Goal: Task Accomplishment & Management: Complete application form

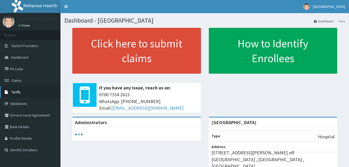
click at [15, 93] on span "Tariffs" at bounding box center [15, 92] width 9 height 5
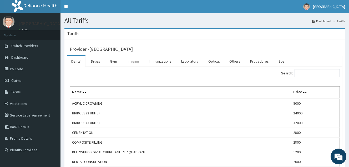
click at [136, 61] on link "Imaging" at bounding box center [132, 61] width 21 height 11
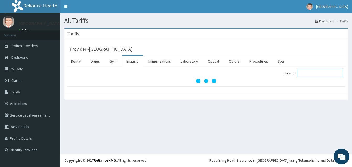
click at [311, 75] on input "Search:" at bounding box center [320, 73] width 45 height 8
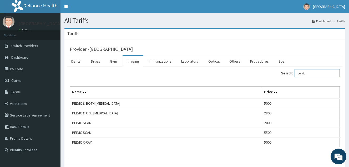
type input "pelvic"
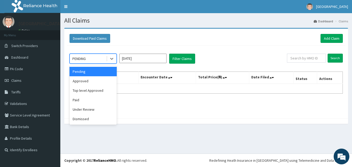
click at [100, 59] on div "PENDING" at bounding box center [88, 58] width 37 height 8
click at [95, 80] on div "Approved" at bounding box center [93, 80] width 47 height 9
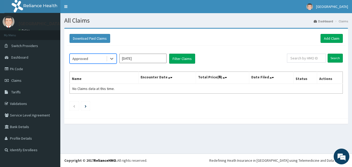
click at [139, 60] on input "[DATE]" at bounding box center [142, 58] width 47 height 9
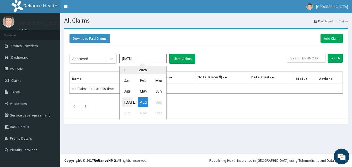
click at [126, 102] on div "[DATE]" at bounding box center [127, 102] width 11 height 10
type input "[DATE]"
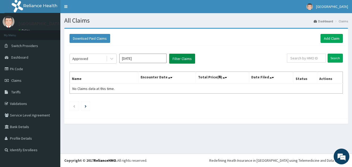
click at [179, 59] on button "Filter Claims" at bounding box center [182, 59] width 26 height 10
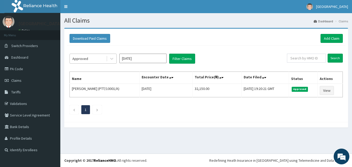
click at [94, 58] on div "Approved" at bounding box center [88, 58] width 37 height 8
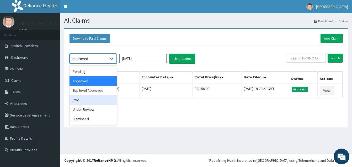
click at [83, 100] on div "Paid" at bounding box center [93, 99] width 47 height 9
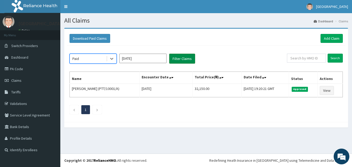
click at [181, 56] on button "Filter Claims" at bounding box center [182, 59] width 26 height 10
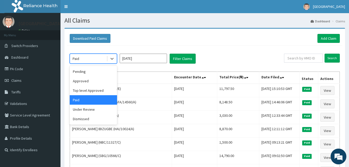
click at [102, 60] on div "Paid" at bounding box center [88, 58] width 37 height 8
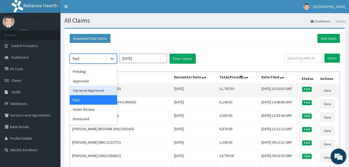
click at [87, 91] on div "Top level Approved" at bounding box center [93, 90] width 47 height 9
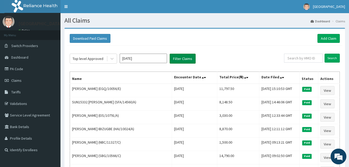
click at [184, 60] on button "Filter Claims" at bounding box center [182, 59] width 26 height 10
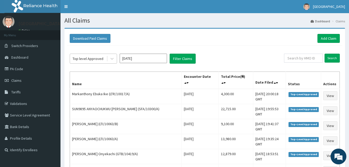
click at [101, 58] on div "Top level Approved" at bounding box center [87, 58] width 31 height 5
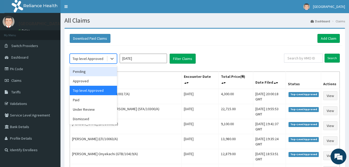
click at [93, 69] on div "Pending" at bounding box center [93, 71] width 47 height 9
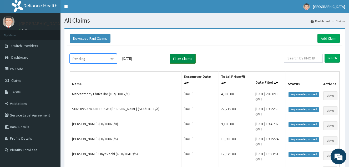
click at [178, 59] on button "Filter Claims" at bounding box center [182, 59] width 26 height 10
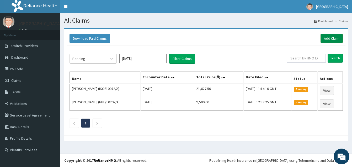
click at [329, 36] on link "Add Claim" at bounding box center [332, 38] width 22 height 9
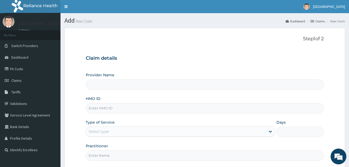
type input "[GEOGRAPHIC_DATA]"
paste input "LTR/10017/C"
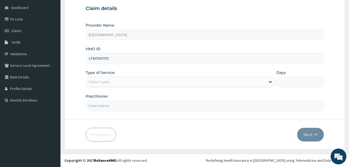
type input "LTR/10017/C"
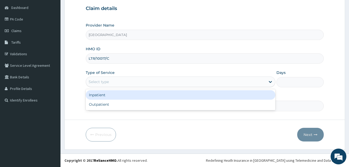
click at [121, 79] on div "Select type" at bounding box center [175, 81] width 179 height 8
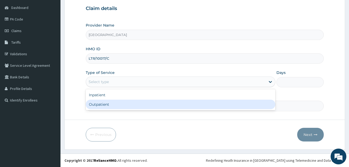
click at [118, 101] on div "Outpatient" at bounding box center [180, 104] width 189 height 9
type input "1"
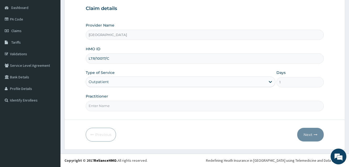
click at [118, 101] on input "Practitioner" at bounding box center [205, 106] width 238 height 10
type input "DOCTOR [PERSON_NAME]"
click at [311, 128] on button "Next" at bounding box center [310, 135] width 27 height 14
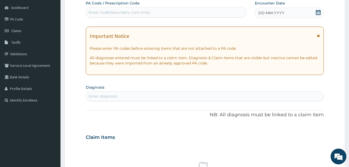
click at [319, 13] on icon at bounding box center [317, 12] width 5 height 5
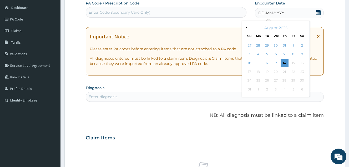
click at [246, 28] on button "Previous Month" at bounding box center [245, 27] width 3 height 3
click at [266, 71] on div "22" at bounding box center [267, 72] width 8 height 8
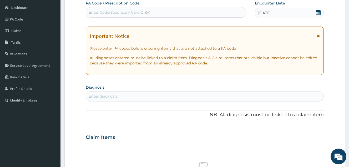
click at [195, 96] on div "Enter diagnosis" at bounding box center [204, 96] width 237 height 8
type input "COUGH"
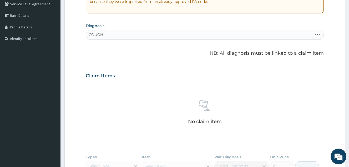
scroll to position [128, 0]
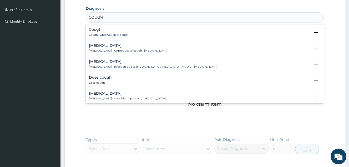
click at [106, 32] on div "Cough Cough , Observation of cough" at bounding box center [109, 32] width 40 height 9
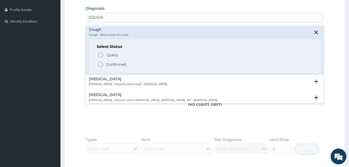
click at [103, 65] on icon "status option filled" at bounding box center [100, 64] width 6 height 6
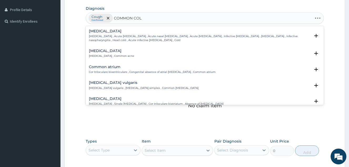
type input "COMMON COLD"
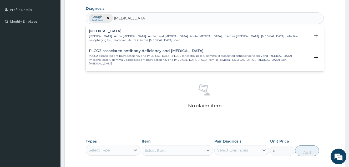
click at [126, 38] on p "Common cold , Acute coryza , Acute nasal catarrh , Acute rhinitis , Infective r…" at bounding box center [199, 38] width 221 height 8
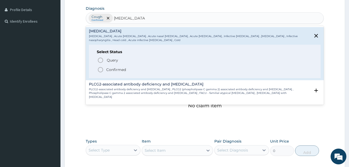
click at [115, 72] on span "Confirmed" at bounding box center [204, 69] width 215 height 6
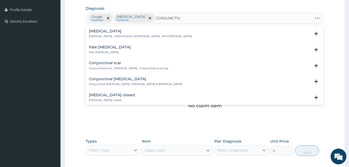
type input "CONJUNCTIVI"
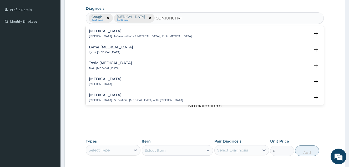
click at [165, 34] on div "Conjunctivitis Conjunctivitis , Inflammation of conjunctiva , Pink eye disease" at bounding box center [140, 33] width 103 height 9
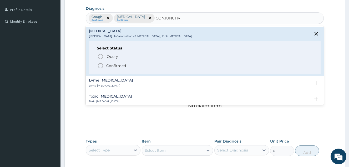
click at [130, 63] on span "Confirmed" at bounding box center [204, 66] width 215 height 6
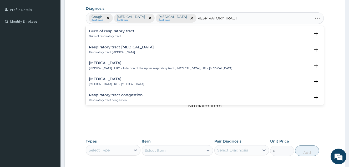
type input "RESPIRATORY TRACT"
click at [170, 84] on div "Respiratory tract infection Respiratory tract infection , RTI - Respiratory tra…" at bounding box center [204, 81] width 231 height 9
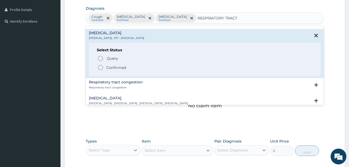
scroll to position [53, 0]
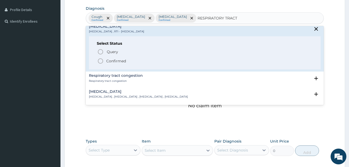
click at [128, 61] on span "Confirmed" at bounding box center [204, 61] width 215 height 6
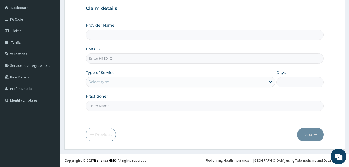
paste input "LTR/10017/C"
type input "LTR/10017/C"
click at [146, 78] on div "Select type" at bounding box center [175, 81] width 179 height 8
click at [139, 81] on div "Select type" at bounding box center [175, 81] width 179 height 8
click at [140, 81] on div "Select type" at bounding box center [175, 81] width 179 height 8
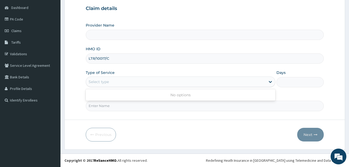
click at [140, 81] on div "Select type" at bounding box center [175, 81] width 179 height 8
click at [122, 81] on div "Select type" at bounding box center [175, 81] width 179 height 8
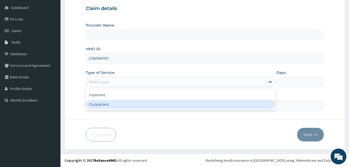
click at [120, 105] on div "Outpatient" at bounding box center [180, 104] width 189 height 9
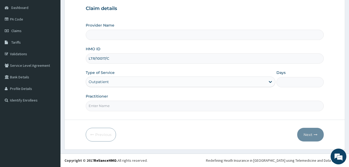
type input "1"
type input "[GEOGRAPHIC_DATA]"
click at [121, 104] on input "Practitioner" at bounding box center [205, 106] width 238 height 10
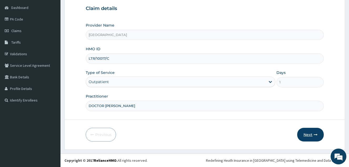
type input "DOCTOR AHMED"
click at [308, 133] on button "Next" at bounding box center [310, 135] width 27 height 14
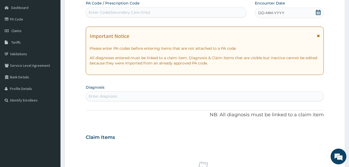
click at [157, 97] on div "Enter diagnosis" at bounding box center [204, 96] width 237 height 8
type input "COUGH"
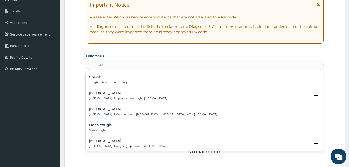
scroll to position [102, 0]
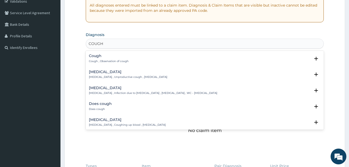
click at [116, 60] on p "Cough , Observation of cough" at bounding box center [109, 61] width 40 height 4
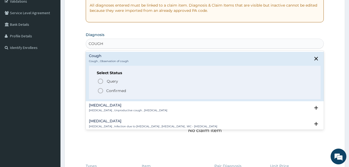
click at [107, 91] on p "Confirmed" at bounding box center [116, 90] width 20 height 5
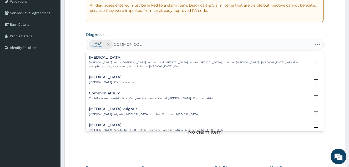
type input "COMMON COLD"
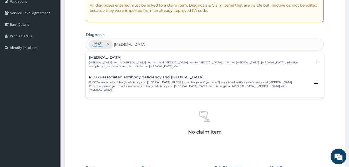
click at [138, 57] on h4 "Common cold" at bounding box center [199, 57] width 221 height 4
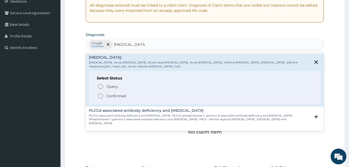
click at [113, 95] on p "Confirmed" at bounding box center [116, 95] width 20 height 5
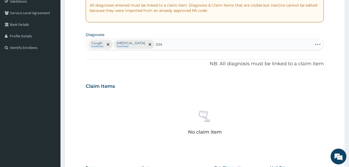
type input "SINU"
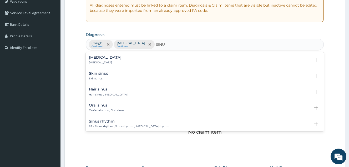
click at [101, 62] on p "Sinusitis" at bounding box center [105, 63] width 33 height 4
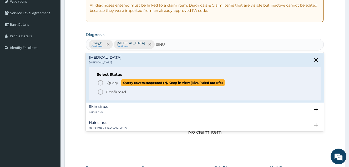
click at [105, 85] on span "Query Query covers suspected (?), Keep in view (kiv), Ruled out (r/o)" at bounding box center [204, 82] width 215 height 7
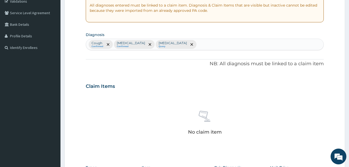
type input "E"
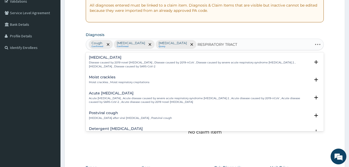
type input "RESPIRATORY TRACT"
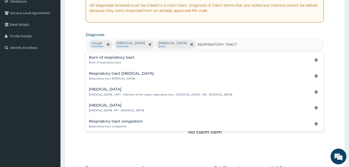
click at [144, 106] on h4 "Respiratory tract infection" at bounding box center [116, 105] width 55 height 4
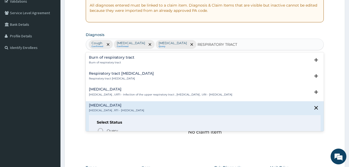
scroll to position [53, 0]
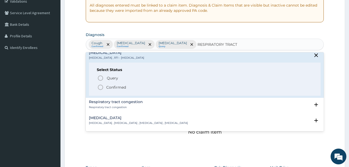
click at [113, 87] on p "Confirmed" at bounding box center [116, 87] width 20 height 5
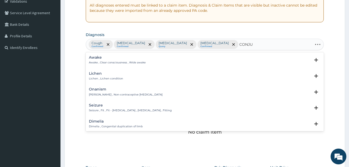
type input "CONJUN"
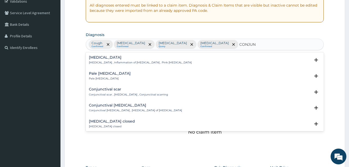
click at [111, 53] on div "Conjunctivitis Conjunctivitis , Inflammation of conjunctiva , Pink eye disease …" at bounding box center [205, 91] width 238 height 79
click at [111, 55] on h4 "Conjunctivitis" at bounding box center [140, 57] width 103 height 4
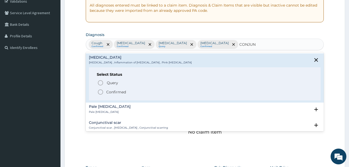
click at [109, 92] on p "Confirmed" at bounding box center [116, 91] width 20 height 5
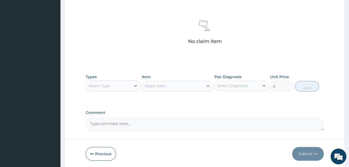
scroll to position [207, 0]
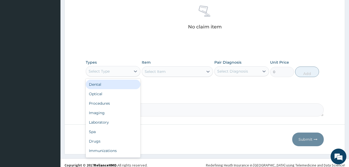
click at [125, 71] on div "Select Type" at bounding box center [108, 71] width 45 height 8
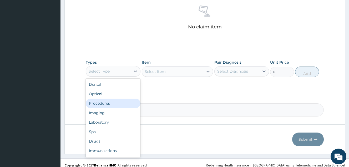
click at [116, 100] on div "Procedures" at bounding box center [113, 102] width 55 height 9
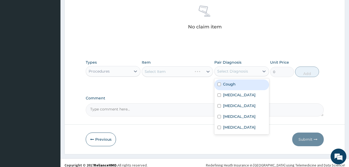
click at [227, 71] on div "Select Diagnosis" at bounding box center [232, 71] width 31 height 5
click at [228, 82] on label "Cough" at bounding box center [229, 83] width 13 height 5
checkbox input "true"
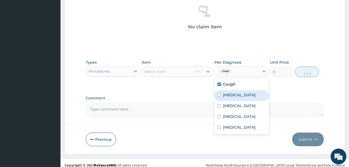
click at [233, 98] on div "Common cold" at bounding box center [241, 95] width 55 height 11
checkbox input "true"
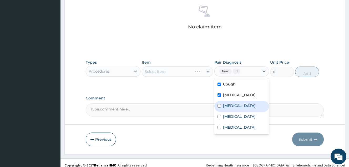
drag, startPoint x: 234, startPoint y: 105, endPoint x: 234, endPoint y: 114, distance: 8.7
click at [234, 106] on label "Sinusitis" at bounding box center [239, 105] width 33 height 5
checkbox input "true"
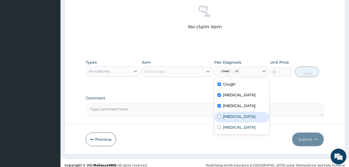
drag, startPoint x: 234, startPoint y: 117, endPoint x: 234, endPoint y: 128, distance: 11.0
click at [234, 118] on label "Respiratory tract infection" at bounding box center [239, 116] width 33 height 5
checkbox input "true"
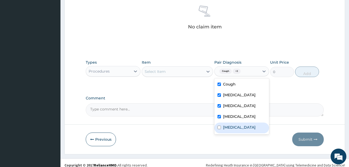
click at [234, 128] on div "Conjunctivitis" at bounding box center [241, 127] width 55 height 11
checkbox input "true"
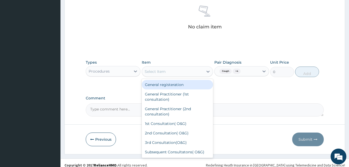
click at [183, 69] on div "Select Item" at bounding box center [172, 71] width 61 height 8
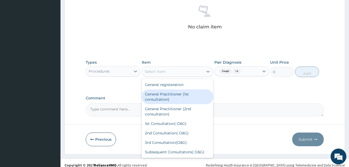
drag, startPoint x: 182, startPoint y: 100, endPoint x: 219, endPoint y: 97, distance: 36.9
click at [182, 100] on div "General Practitioner (1st consultation)" at bounding box center [177, 96] width 71 height 15
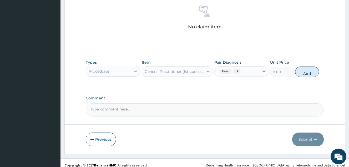
drag, startPoint x: 307, startPoint y: 74, endPoint x: 162, endPoint y: 63, distance: 145.9
click at [307, 74] on button "Add" at bounding box center [307, 71] width 24 height 11
type input "0"
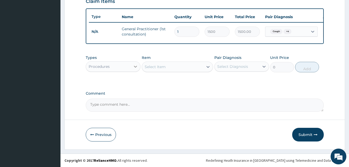
scroll to position [191, 0]
click at [121, 66] on div "Procedures" at bounding box center [108, 66] width 45 height 8
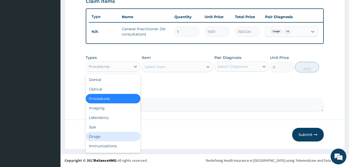
click at [104, 133] on div "Drugs" at bounding box center [113, 136] width 55 height 9
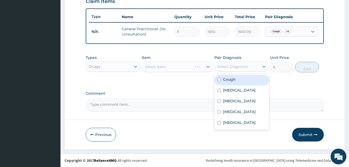
click at [232, 65] on div "Select Diagnosis" at bounding box center [232, 66] width 31 height 5
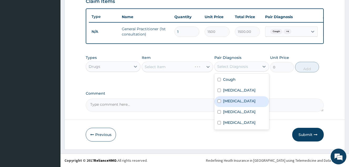
click at [243, 100] on div "Sinusitis" at bounding box center [241, 101] width 55 height 11
checkbox input "true"
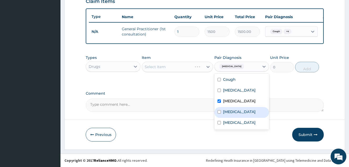
drag, startPoint x: 242, startPoint y: 114, endPoint x: 217, endPoint y: 94, distance: 31.4
click at [242, 114] on label "Respiratory tract infection" at bounding box center [239, 111] width 33 height 5
checkbox input "true"
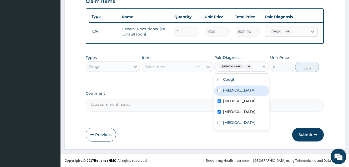
click at [195, 65] on div "Select Item" at bounding box center [177, 66] width 71 height 11
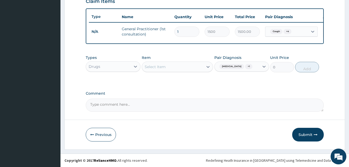
click at [194, 68] on div "Select Item" at bounding box center [172, 67] width 61 height 8
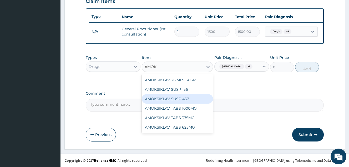
type input "AMOKS"
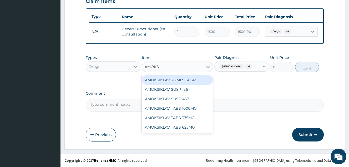
click at [192, 80] on div "AMOKSIKLAV 312MLS SUSP" at bounding box center [177, 79] width 71 height 9
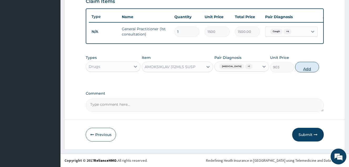
click at [310, 67] on button "Add" at bounding box center [307, 67] width 24 height 11
type input "0"
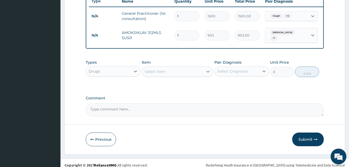
scroll to position [209, 0]
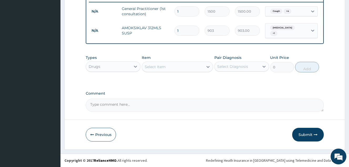
click at [243, 67] on div "Select Diagnosis" at bounding box center [232, 66] width 31 height 5
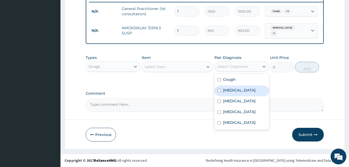
click at [236, 92] on label "Common cold" at bounding box center [239, 89] width 33 height 5
checkbox input "true"
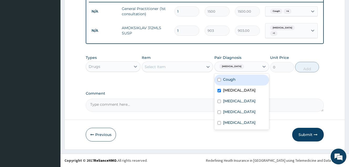
click at [234, 77] on label "Cough" at bounding box center [229, 79] width 13 height 5
checkbox input "true"
click at [189, 67] on div "Select Item" at bounding box center [172, 67] width 61 height 8
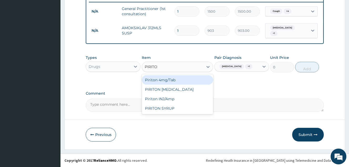
type input "PIRITON"
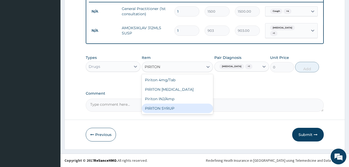
click at [189, 110] on div "PIRITON SYRUP" at bounding box center [177, 107] width 71 height 9
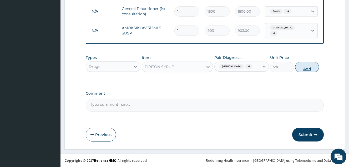
click at [315, 67] on button "Add" at bounding box center [307, 67] width 24 height 11
type input "0"
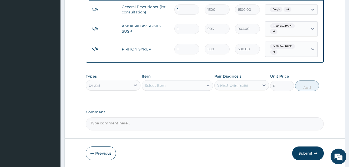
click at [233, 86] on div "Select Diagnosis" at bounding box center [232, 84] width 31 height 5
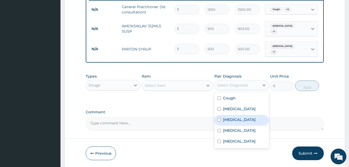
click at [232, 121] on label "Sinusitis" at bounding box center [239, 119] width 33 height 5
checkbox input "true"
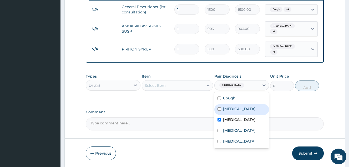
click at [196, 84] on div "Select Item" at bounding box center [172, 85] width 61 height 8
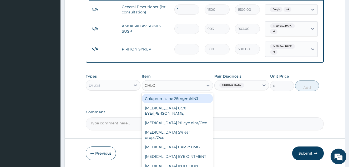
type input "CHLOR"
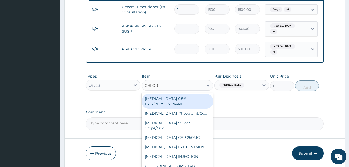
click at [193, 96] on div "[MEDICAL_DATA] 0.5% EYE/[PERSON_NAME]" at bounding box center [177, 101] width 71 height 15
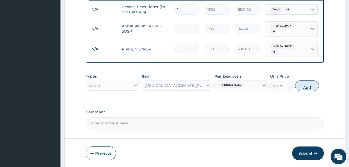
click at [309, 85] on button "Add" at bounding box center [307, 85] width 24 height 11
type input "0"
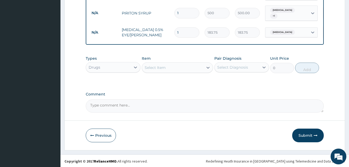
scroll to position [245, 0]
click at [311, 136] on button "Submit" at bounding box center [308, 135] width 32 height 14
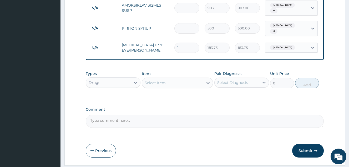
scroll to position [236, 0]
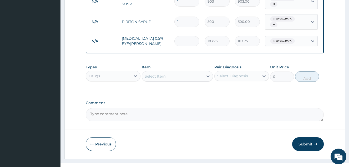
click at [308, 143] on button "Submit" at bounding box center [308, 144] width 32 height 14
click at [310, 142] on button "Submit" at bounding box center [308, 144] width 32 height 14
click at [185, 76] on div "Select Item" at bounding box center [172, 76] width 61 height 8
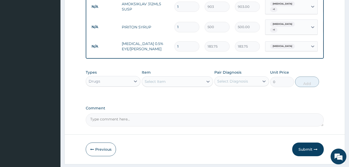
scroll to position [245, 0]
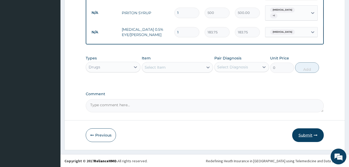
click at [298, 134] on button "Submit" at bounding box center [308, 135] width 32 height 14
click at [304, 135] on button "Submit" at bounding box center [308, 135] width 32 height 14
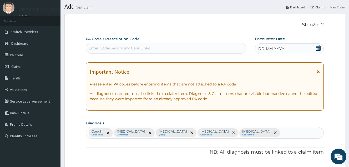
scroll to position [9, 0]
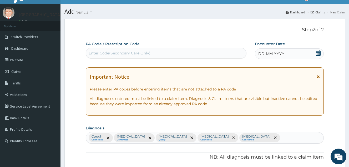
click at [318, 54] on icon at bounding box center [317, 52] width 5 height 5
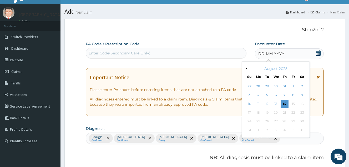
click at [247, 67] on button "Previous Month" at bounding box center [245, 68] width 3 height 3
click at [267, 112] on div "22" at bounding box center [267, 112] width 8 height 8
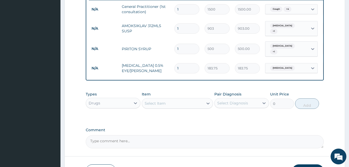
scroll to position [219, 0]
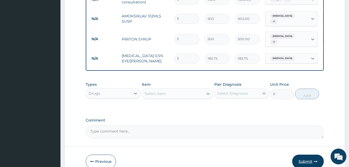
click at [303, 159] on button "Submit" at bounding box center [308, 161] width 32 height 14
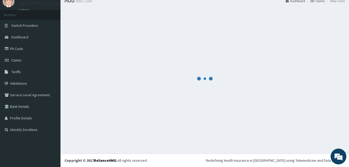
scroll to position [20, 0]
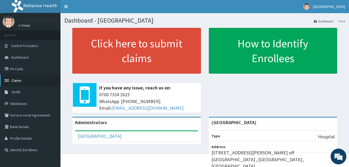
click at [20, 84] on link "Claims" at bounding box center [30, 81] width 60 height 12
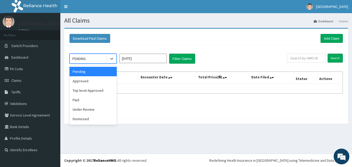
click at [85, 56] on div "PENDING" at bounding box center [88, 58] width 37 height 8
click at [85, 81] on div "Approved" at bounding box center [93, 80] width 47 height 9
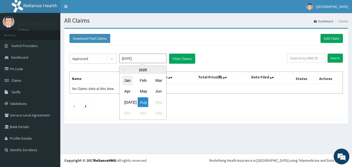
drag, startPoint x: 127, startPoint y: 61, endPoint x: 123, endPoint y: 83, distance: 22.4
click at [126, 65] on div "Approved [DATE] Previous Year [DATE] Feb Mar Apr May Jun [DATE] Aug Sep Oct Nov…" at bounding box center [206, 81] width 279 height 70
click at [128, 103] on div "[DATE]" at bounding box center [127, 102] width 11 height 10
type input "[DATE]"
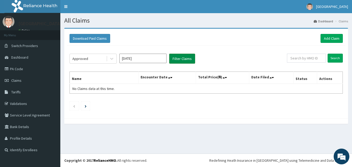
click at [176, 61] on button "Filter Claims" at bounding box center [182, 59] width 26 height 10
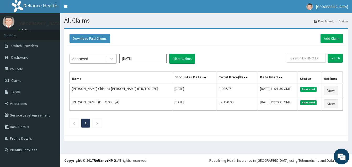
click at [96, 56] on div "Approved" at bounding box center [88, 58] width 37 height 8
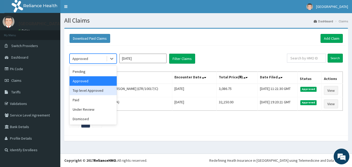
click at [86, 91] on div "Top level Approved" at bounding box center [93, 90] width 47 height 9
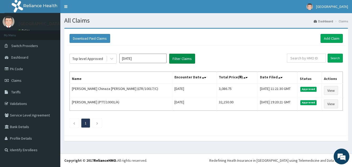
click at [178, 61] on button "Filter Claims" at bounding box center [182, 59] width 26 height 10
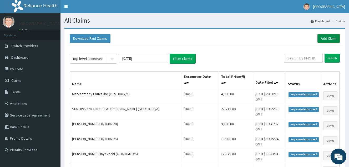
click at [330, 37] on link "Add Claim" at bounding box center [328, 38] width 22 height 9
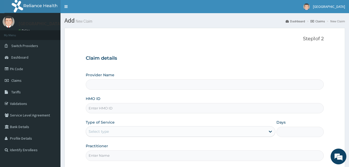
type input "[GEOGRAPHIC_DATA]"
paste input "MMI/10056/D"
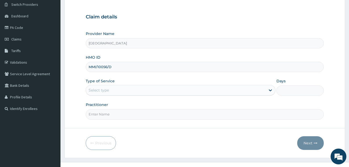
scroll to position [50, 0]
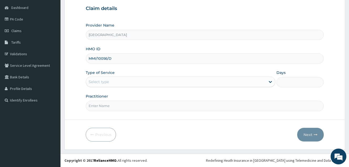
type input "MMI/10056/D"
click at [133, 82] on div "Select type" at bounding box center [175, 81] width 179 height 8
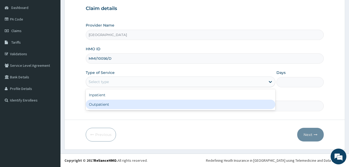
click at [119, 102] on div "Outpatient" at bounding box center [180, 104] width 189 height 9
type input "1"
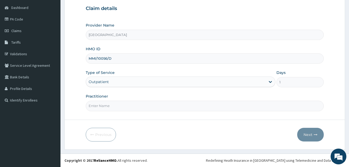
click at [119, 102] on input "Practitioner" at bounding box center [205, 106] width 238 height 10
type input "DOCTOR [PERSON_NAME]"
click at [309, 132] on button "Next" at bounding box center [310, 135] width 27 height 14
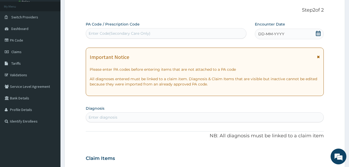
scroll to position [0, 0]
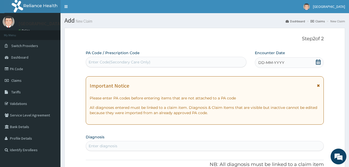
click at [135, 62] on div "Enter Code(Secondary Care Only)" at bounding box center [120, 61] width 62 height 5
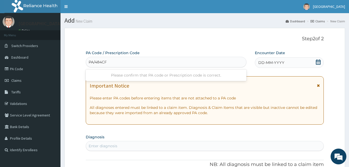
type input "PA/484CFF"
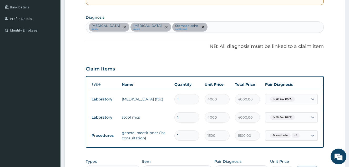
scroll to position [119, 0]
click at [201, 27] on div "[MEDICAL_DATA] query [MEDICAL_DATA] query Stomach ache confirmed" at bounding box center [204, 27] width 237 height 11
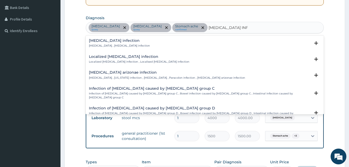
type input "[MEDICAL_DATA] INFECT"
click at [123, 40] on h4 "[MEDICAL_DATA] infection" at bounding box center [119, 41] width 61 height 4
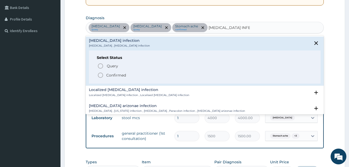
click at [106, 76] on p "Confirmed" at bounding box center [116, 74] width 20 height 5
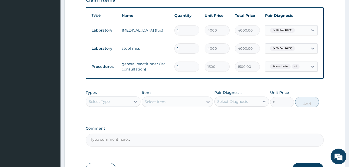
scroll to position [198, 0]
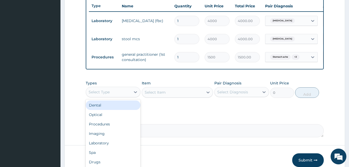
click at [121, 96] on div "Select Type" at bounding box center [108, 92] width 45 height 8
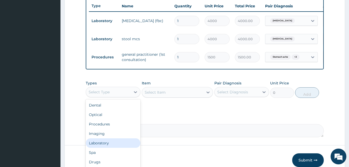
scroll to position [18, 0]
click at [115, 149] on div "Drugs" at bounding box center [113, 143] width 55 height 9
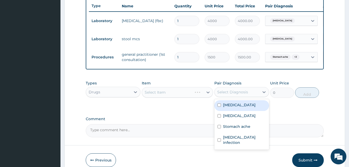
click at [248, 95] on div "Select Diagnosis" at bounding box center [236, 92] width 45 height 8
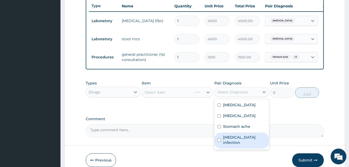
click at [241, 142] on label "Salmonella infection" at bounding box center [244, 139] width 43 height 11
checkbox input "true"
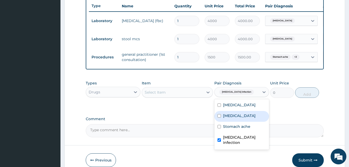
click at [182, 95] on div "Select Item" at bounding box center [172, 92] width 61 height 8
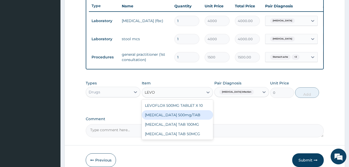
type input "LEVO"
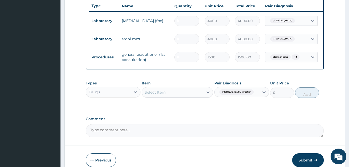
click at [187, 93] on div "Select Item" at bounding box center [172, 92] width 61 height 8
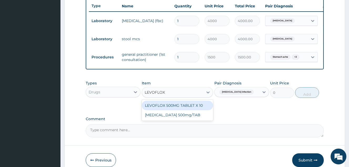
type input "LEVOFLOXA"
click at [192, 110] on div "LEVOFLOXACIN 500mg/TAB" at bounding box center [177, 105] width 71 height 9
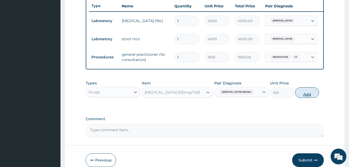
click at [305, 98] on button "Add" at bounding box center [307, 92] width 24 height 11
type input "0"
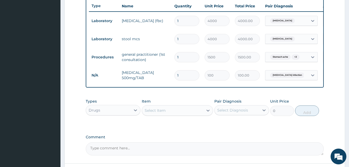
type input "0.00"
type input "2"
type input "200.00"
type input "0.00"
type input "3"
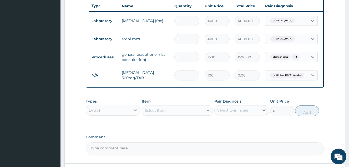
type input "300.00"
type input "3"
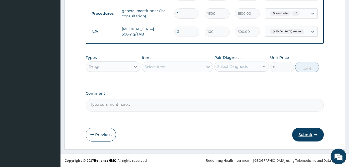
click at [309, 136] on button "Submit" at bounding box center [308, 135] width 32 height 14
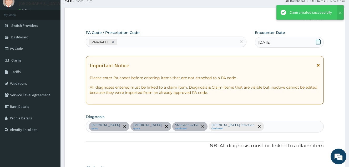
scroll to position [245, 0]
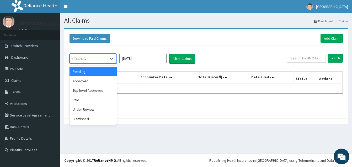
click at [89, 57] on div "PENDING" at bounding box center [88, 58] width 37 height 8
click at [93, 81] on div "Approved" at bounding box center [93, 80] width 47 height 9
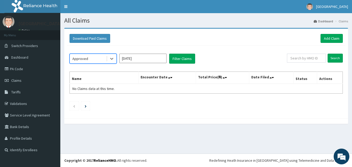
click at [142, 63] on input "[DATE]" at bounding box center [142, 58] width 47 height 9
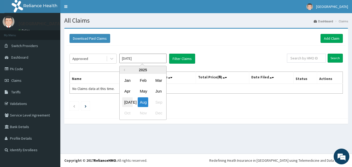
click at [131, 101] on div "[DATE]" at bounding box center [127, 102] width 11 height 10
type input "[DATE]"
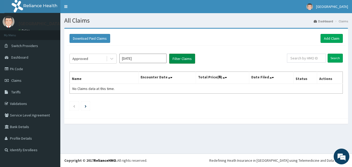
click at [176, 59] on button "Filter Claims" at bounding box center [182, 59] width 26 height 10
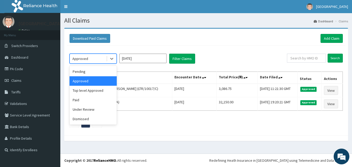
click at [98, 58] on div "Approved" at bounding box center [88, 58] width 37 height 8
click at [86, 100] on div "Paid" at bounding box center [93, 99] width 47 height 9
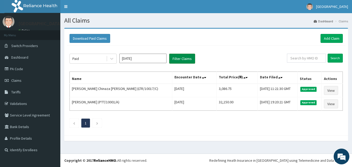
click at [188, 59] on button "Filter Claims" at bounding box center [182, 59] width 26 height 10
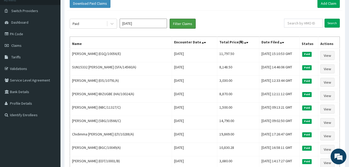
scroll to position [26, 0]
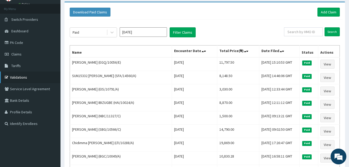
click at [14, 78] on link "Validations" at bounding box center [30, 77] width 60 height 12
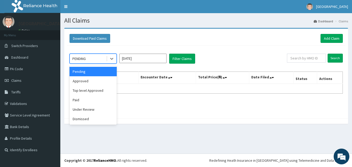
click at [97, 62] on div "PENDING" at bounding box center [88, 58] width 37 height 8
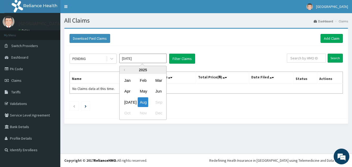
click at [142, 61] on input "[DATE]" at bounding box center [142, 58] width 47 height 9
click at [125, 101] on div "[DATE]" at bounding box center [127, 102] width 11 height 10
type input "[DATE]"
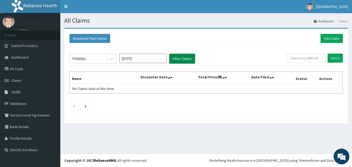
click at [187, 57] on button "Filter Claims" at bounding box center [182, 59] width 26 height 10
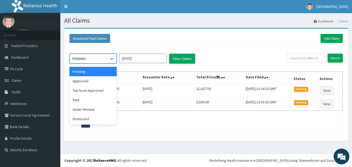
click at [99, 58] on div "PENDING" at bounding box center [88, 58] width 37 height 8
drag, startPoint x: 90, startPoint y: 84, endPoint x: 94, endPoint y: 81, distance: 4.8
click at [90, 84] on div "Approved" at bounding box center [93, 80] width 47 height 9
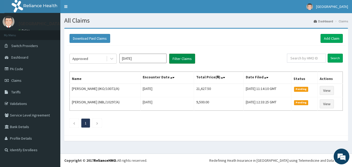
click at [188, 58] on button "Filter Claims" at bounding box center [182, 59] width 26 height 10
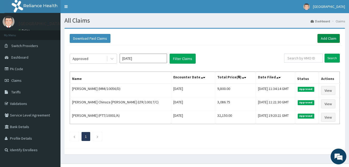
click at [328, 38] on link "Add Claim" at bounding box center [328, 38] width 22 height 9
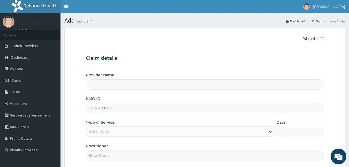
paste input "HYI/10003/B"
type input "HYI/10003/B"
type input "[GEOGRAPHIC_DATA]"
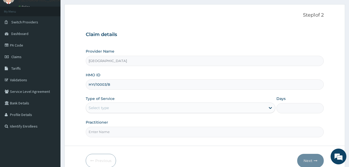
scroll to position [26, 0]
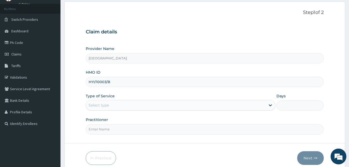
type input "HYI/10003/B"
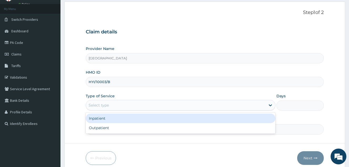
click at [114, 107] on div "Select type" at bounding box center [175, 105] width 179 height 8
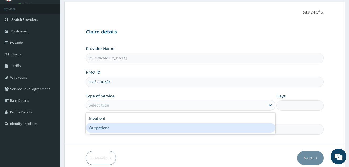
click at [111, 127] on div "Outpatient" at bounding box center [180, 127] width 189 height 9
type input "1"
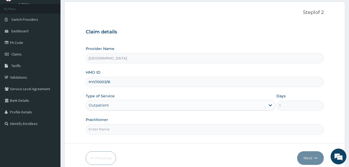
click at [111, 127] on input "Practitioner" at bounding box center [205, 129] width 238 height 10
type input "DOCTOR VICTOR"
click at [313, 158] on button "Next" at bounding box center [310, 158] width 27 height 14
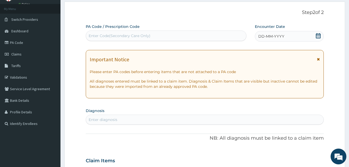
click at [320, 37] on icon at bounding box center [317, 35] width 5 height 5
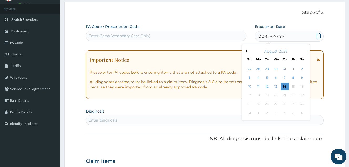
click at [247, 51] on button "Previous Month" at bounding box center [245, 51] width 3 height 3
click at [278, 95] on div "23" at bounding box center [276, 95] width 8 height 8
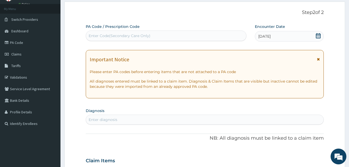
click at [180, 118] on div "Enter diagnosis" at bounding box center [204, 119] width 237 height 8
type input "DIZZINESS"
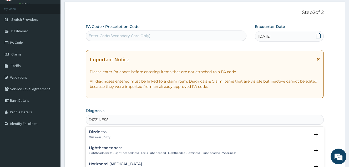
click at [91, 132] on h4 "Dizziness" at bounding box center [99, 132] width 21 height 4
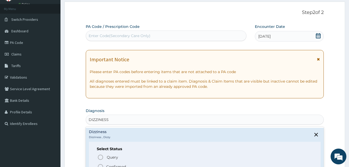
click at [108, 164] on p "Confirmed" at bounding box center [116, 166] width 20 height 5
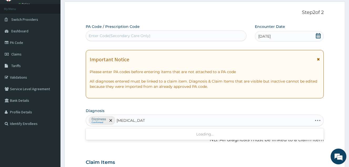
type input "TYPHOID FEVER"
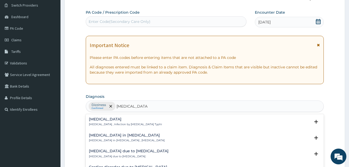
scroll to position [53, 0]
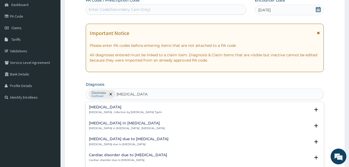
click at [119, 106] on h4 "Typhoid fever" at bounding box center [125, 107] width 73 height 4
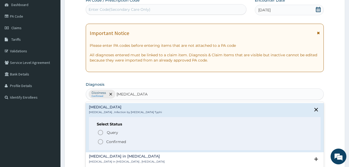
click at [115, 142] on p "Confirmed" at bounding box center [116, 141] width 20 height 5
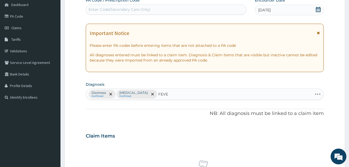
type input "FEVER"
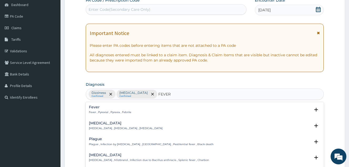
click at [139, 110] on div "Fever Fever , Pyrexial , Pyrexia , Febrile" at bounding box center [204, 109] width 231 height 9
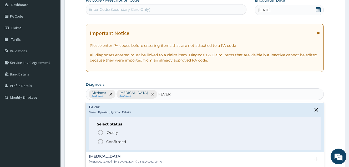
click at [118, 142] on p "Confirmed" at bounding box center [116, 141] width 20 height 5
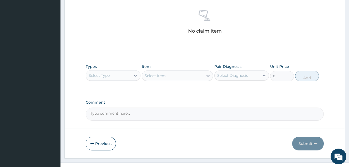
scroll to position [210, 0]
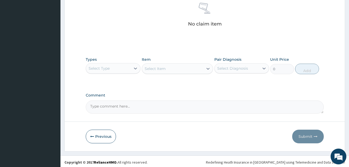
click at [125, 69] on div "Select Type" at bounding box center [108, 68] width 45 height 8
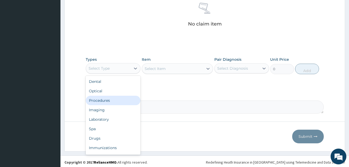
drag, startPoint x: 117, startPoint y: 100, endPoint x: 197, endPoint y: 67, distance: 85.6
click at [118, 100] on div "Procedures" at bounding box center [113, 100] width 55 height 9
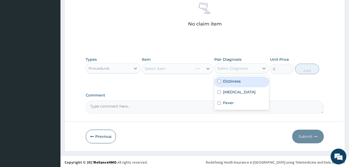
click at [236, 70] on div "Select Diagnosis" at bounding box center [232, 68] width 31 height 5
drag, startPoint x: 233, startPoint y: 81, endPoint x: 232, endPoint y: 85, distance: 4.0
click at [233, 81] on label "Dizziness" at bounding box center [232, 81] width 18 height 5
checkbox input "true"
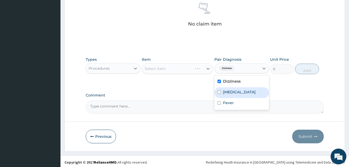
drag, startPoint x: 231, startPoint y: 93, endPoint x: 221, endPoint y: 109, distance: 19.5
click at [230, 93] on label "Typhoid fever" at bounding box center [239, 91] width 33 height 5
checkbox input "true"
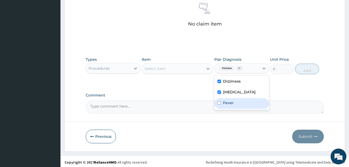
click at [220, 109] on div "Dizziness Typhoid fever Fever" at bounding box center [241, 92] width 55 height 34
click at [220, 103] on input "checkbox" at bounding box center [218, 102] width 3 height 3
checkbox input "true"
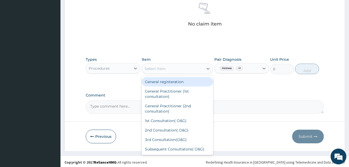
drag, startPoint x: 187, startPoint y: 66, endPoint x: 185, endPoint y: 68, distance: 2.7
click at [186, 66] on div "Select Item" at bounding box center [172, 68] width 61 height 8
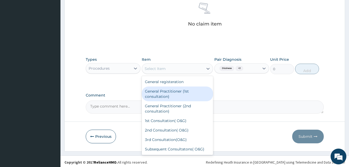
drag, startPoint x: 179, startPoint y: 90, endPoint x: 312, endPoint y: 87, distance: 132.9
click at [190, 91] on div "General Practitioner (1st consultation)" at bounding box center [177, 93] width 71 height 15
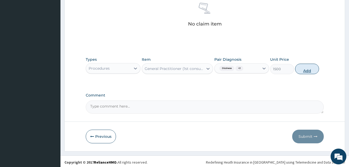
click at [310, 67] on button "Add" at bounding box center [307, 69] width 24 height 11
type input "0"
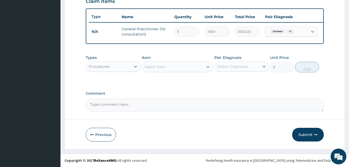
scroll to position [191, 0]
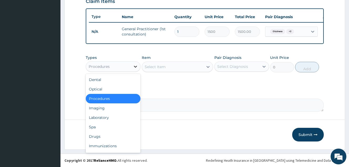
click at [133, 66] on icon at bounding box center [135, 66] width 5 height 5
click at [109, 135] on div "Drugs" at bounding box center [113, 136] width 55 height 9
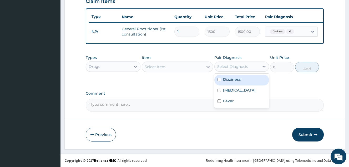
click at [231, 67] on div "Select Diagnosis" at bounding box center [232, 66] width 31 height 5
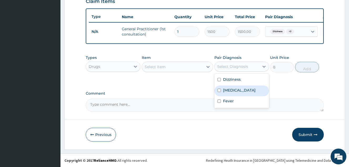
click at [225, 94] on div "[MEDICAL_DATA]" at bounding box center [241, 90] width 55 height 11
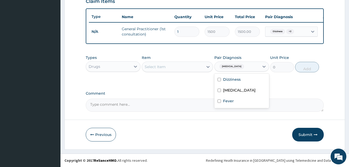
checkbox input "false"
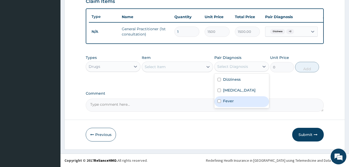
click at [224, 103] on div "Fever" at bounding box center [241, 101] width 55 height 11
checkbox input "true"
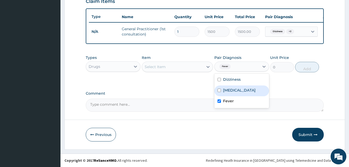
click at [199, 65] on div "Select Item" at bounding box center [172, 67] width 61 height 8
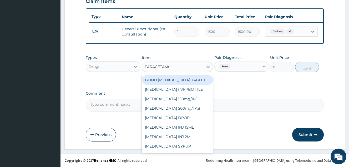
type input "[MEDICAL_DATA]"
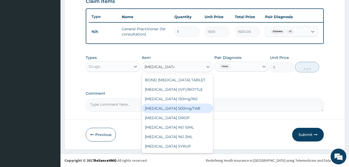
click at [190, 110] on div "[MEDICAL_DATA] 500mg/TAB" at bounding box center [177, 107] width 71 height 9
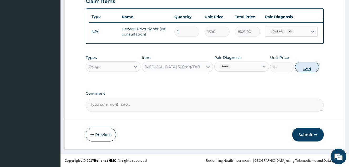
click at [303, 72] on button "Add" at bounding box center [307, 67] width 24 height 11
type input "0"
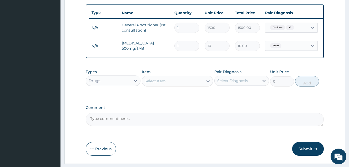
type input "18"
type input "180.00"
type input "18"
click at [239, 85] on div "Select Diagnosis" at bounding box center [236, 80] width 45 height 8
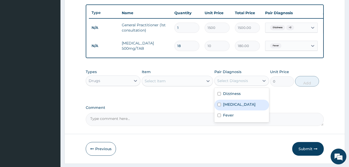
click at [238, 107] on label "[MEDICAL_DATA]" at bounding box center [239, 104] width 33 height 5
checkbox input "true"
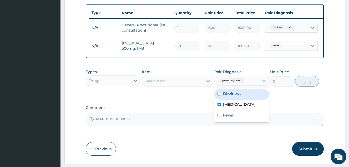
click at [181, 81] on div "Select Item" at bounding box center [172, 81] width 61 height 8
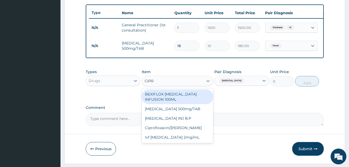
type input "CIPRO"
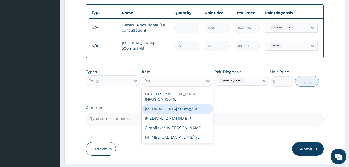
click at [188, 109] on div "Ciprofloxacin 500mg/TAB" at bounding box center [177, 108] width 71 height 9
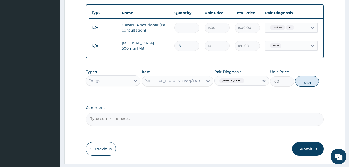
click at [304, 86] on button "Add" at bounding box center [307, 81] width 24 height 11
type input "0"
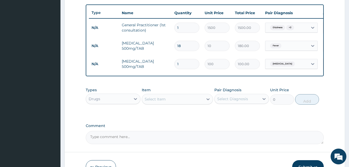
type input "10"
type input "1000.00"
type input "10"
click at [196, 128] on label "Comment" at bounding box center [205, 125] width 238 height 4
click at [196, 131] on textarea "Comment" at bounding box center [205, 137] width 238 height 13
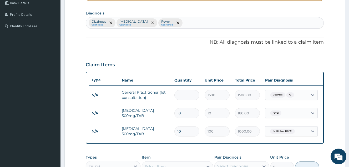
scroll to position [112, 0]
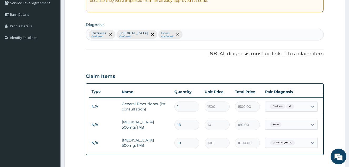
click at [214, 33] on div "Dizziness Confirmed Typhoid fever Confirmed Fever Confirmed" at bounding box center [204, 34] width 237 height 11
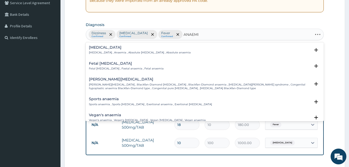
type input "ANAEMIA"
click at [116, 53] on p "Anemia , Anaemia , Absolute anemia , Absolute anaemia" at bounding box center [140, 53] width 102 height 4
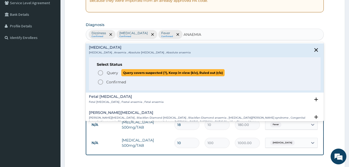
click at [110, 71] on span "Query" at bounding box center [112, 72] width 11 height 5
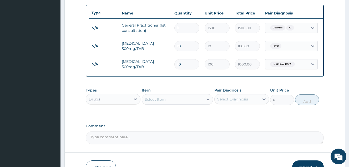
scroll to position [191, 0]
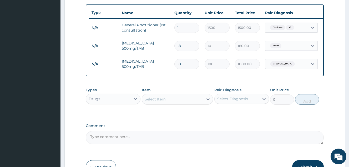
click at [130, 103] on div "Drugs" at bounding box center [108, 99] width 45 height 8
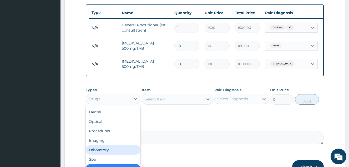
click at [116, 154] on div "Laboratory" at bounding box center [113, 149] width 55 height 9
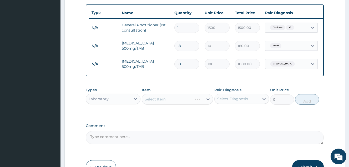
click at [241, 101] on div "Select Diagnosis" at bounding box center [232, 98] width 31 height 5
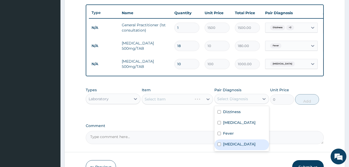
click at [244, 145] on div "Anemia" at bounding box center [241, 144] width 55 height 11
checkbox input "true"
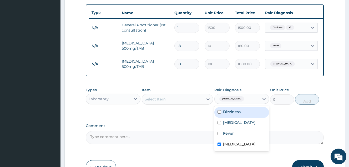
click at [236, 114] on label "Dizziness" at bounding box center [232, 111] width 18 height 5
checkbox input "true"
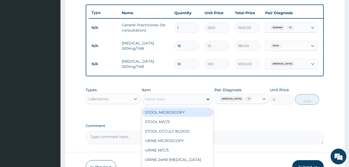
click at [203, 100] on div at bounding box center [207, 98] width 9 height 9
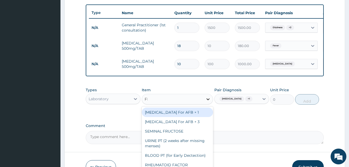
type input "FBC"
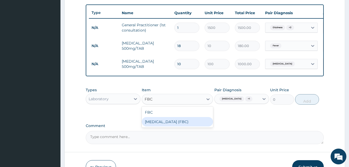
click at [197, 126] on div "[MEDICAL_DATA] (FBC)" at bounding box center [177, 121] width 71 height 9
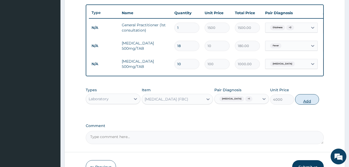
click at [304, 105] on button "Add" at bounding box center [307, 99] width 24 height 11
type input "0"
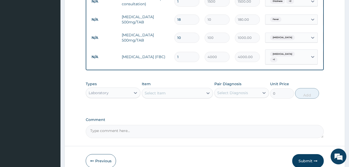
click at [306, 161] on button "Submit" at bounding box center [308, 161] width 32 height 14
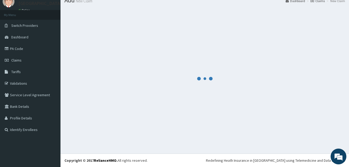
scroll to position [217, 0]
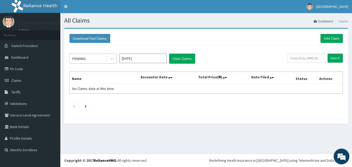
click at [100, 61] on div "PENDING" at bounding box center [88, 58] width 37 height 8
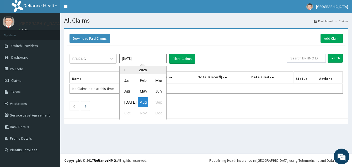
click at [146, 57] on input "[DATE]" at bounding box center [142, 58] width 47 height 9
click at [127, 103] on div "[DATE]" at bounding box center [127, 102] width 11 height 10
type input "Jul 2025"
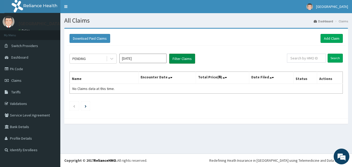
click at [177, 60] on button "Filter Claims" at bounding box center [182, 59] width 26 height 10
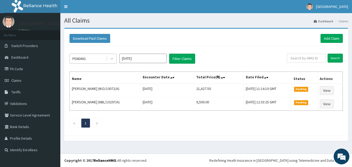
click at [101, 59] on div "PENDING" at bounding box center [88, 58] width 37 height 8
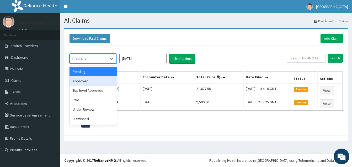
click at [94, 81] on div "Approved" at bounding box center [93, 80] width 47 height 9
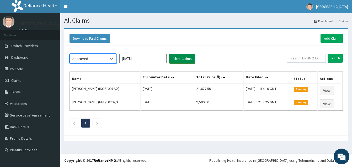
click at [193, 58] on button "Filter Claims" at bounding box center [182, 59] width 26 height 10
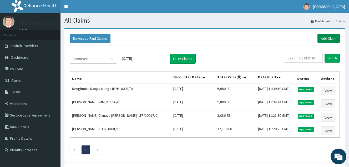
click at [339, 35] on link "Add Claim" at bounding box center [328, 38] width 22 height 9
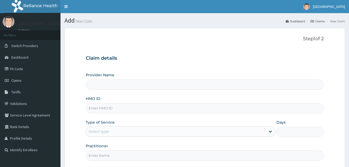
type input "[GEOGRAPHIC_DATA]"
paste input "HYI/10003/B"
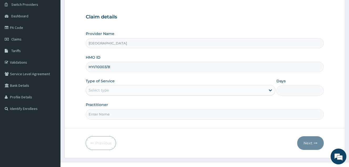
scroll to position [50, 0]
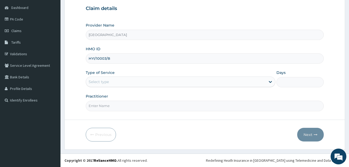
type input "HYI/10003/B"
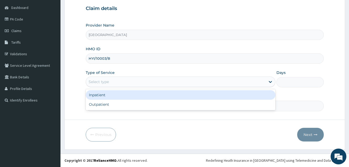
click at [124, 82] on div "Select type" at bounding box center [175, 81] width 179 height 8
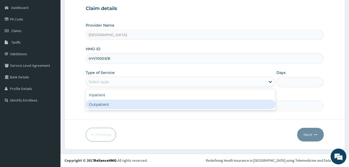
click at [117, 106] on div "Outpatient" at bounding box center [180, 104] width 189 height 9
type input "1"
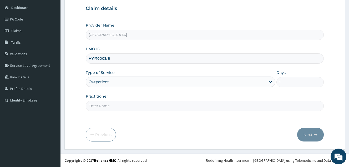
click at [117, 106] on input "Practitioner" at bounding box center [205, 106] width 238 height 10
type input "DOCTOR [PERSON_NAME]"
click at [310, 131] on button "Next" at bounding box center [310, 135] width 27 height 14
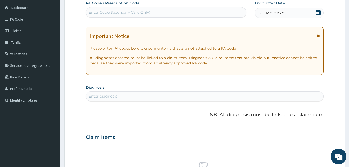
click at [318, 11] on icon at bounding box center [317, 12] width 5 height 5
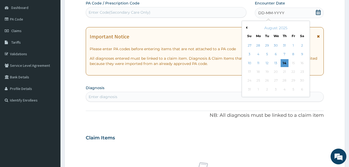
click at [247, 28] on button "Previous Month" at bounding box center [245, 27] width 3 height 3
drag, startPoint x: 287, startPoint y: 80, endPoint x: 283, endPoint y: 80, distance: 3.5
click at [284, 80] on div "31" at bounding box center [284, 81] width 8 height 8
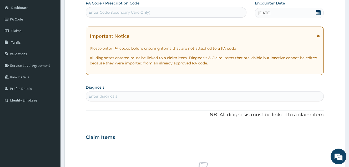
click at [111, 103] on div "PA Code / Prescription Code Enter Code(Secondary Care Only) Encounter Date [DAT…" at bounding box center [205, 137] width 238 height 272
click at [111, 98] on div "Enter diagnosis" at bounding box center [103, 95] width 29 height 5
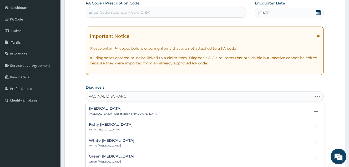
type input "[MEDICAL_DATA]"
click at [123, 108] on h4 "[MEDICAL_DATA]" at bounding box center [123, 108] width 68 height 4
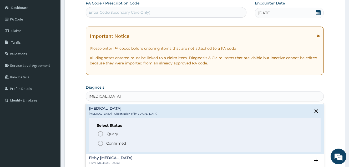
click at [113, 145] on p "Confirmed" at bounding box center [116, 143] width 20 height 5
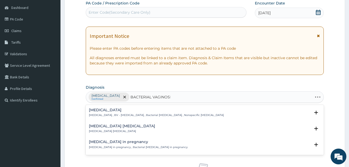
type input "[MEDICAL_DATA]"
click at [188, 115] on p "[MEDICAL_DATA] , BV - [MEDICAL_DATA] , Bacterial [MEDICAL_DATA] , Nonspecific […" at bounding box center [156, 115] width 135 height 4
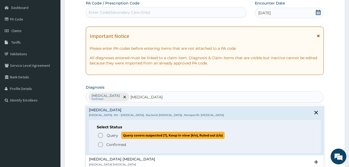
click at [111, 138] on span "Query" at bounding box center [112, 135] width 11 height 5
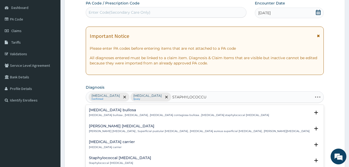
type input "[MEDICAL_DATA]"
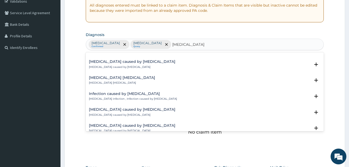
scroll to position [319, 0]
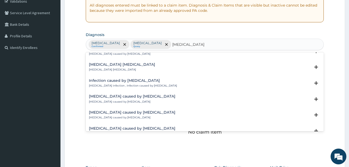
click at [150, 81] on h4 "Infection caused by Staphylococcus aureus" at bounding box center [133, 81] width 88 height 4
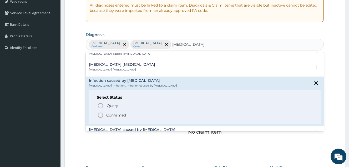
click at [122, 114] on p "Confirmed" at bounding box center [116, 114] width 20 height 5
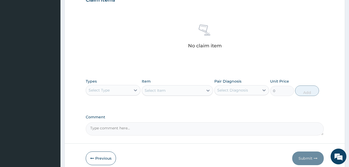
scroll to position [207, 0]
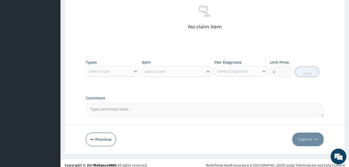
click at [136, 66] on div "Select Type" at bounding box center [113, 71] width 55 height 11
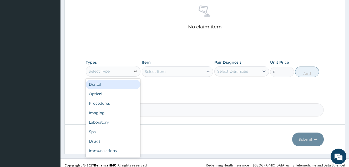
click at [134, 69] on icon at bounding box center [135, 71] width 5 height 5
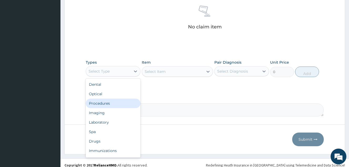
click at [124, 101] on div "Procedures" at bounding box center [113, 102] width 55 height 9
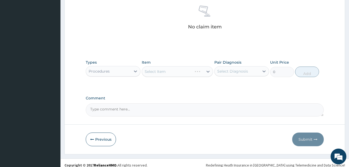
click at [238, 72] on div "Select Diagnosis" at bounding box center [232, 71] width 31 height 5
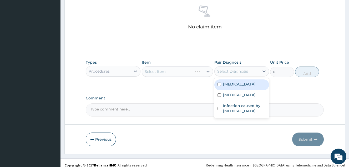
click at [232, 80] on div "Vaginal discharge" at bounding box center [241, 84] width 55 height 11
checkbox input "true"
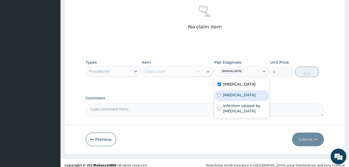
click at [226, 99] on div "Bacterial vaginosis" at bounding box center [241, 95] width 55 height 11
checkbox input "true"
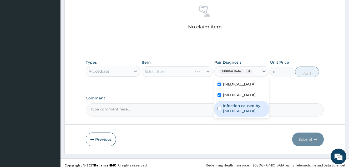
click at [227, 108] on label "Infection caused by Staphylococcus aureus" at bounding box center [244, 108] width 43 height 11
checkbox input "true"
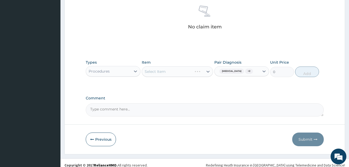
click at [203, 73] on div "Select Item" at bounding box center [177, 71] width 71 height 11
click at [204, 73] on div "Select Item" at bounding box center [177, 71] width 71 height 11
click at [203, 73] on div "Select Item" at bounding box center [177, 71] width 71 height 11
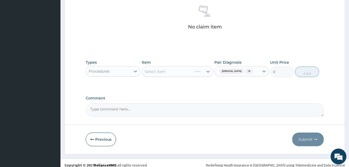
click at [201, 71] on div "Select Item" at bounding box center [177, 71] width 71 height 11
click at [205, 70] on div "Select Item" at bounding box center [177, 71] width 71 height 11
click at [198, 75] on div "Select Item" at bounding box center [177, 71] width 71 height 11
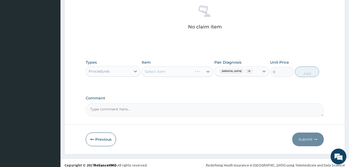
click at [198, 75] on div "Select Item" at bounding box center [177, 71] width 71 height 11
click at [204, 72] on div "Select Item" at bounding box center [177, 71] width 71 height 11
click at [194, 72] on div "Select Item" at bounding box center [177, 71] width 71 height 11
click at [186, 72] on div "Select Item" at bounding box center [177, 71] width 71 height 11
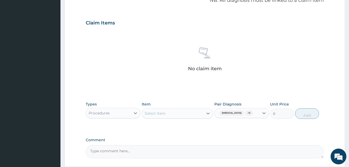
scroll to position [181, 0]
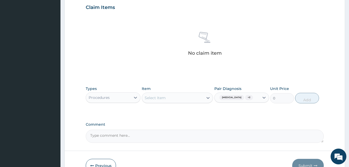
click at [191, 99] on div "Select Item" at bounding box center [172, 97] width 61 height 8
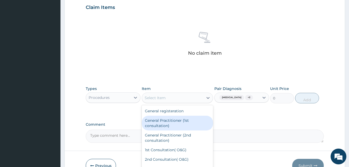
click at [191, 121] on div "General Practitioner (1st consultation)" at bounding box center [177, 123] width 71 height 15
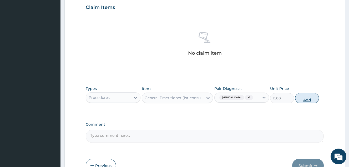
click at [301, 100] on button "Add" at bounding box center [307, 98] width 24 height 11
type input "0"
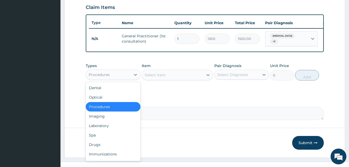
click at [117, 79] on div "Procedures" at bounding box center [108, 74] width 45 height 8
click at [110, 149] on div "Drugs" at bounding box center [113, 144] width 55 height 9
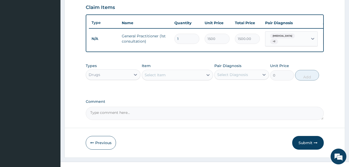
click at [247, 75] on div "Select Diagnosis" at bounding box center [236, 74] width 45 height 8
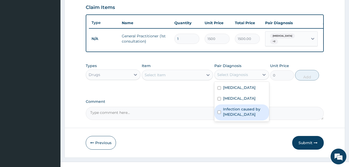
click at [243, 113] on label "Infection caused by Staphylococcus aureus" at bounding box center [244, 111] width 43 height 11
checkbox input "true"
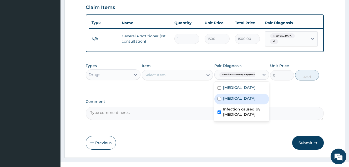
drag, startPoint x: 243, startPoint y: 105, endPoint x: 235, endPoint y: 104, distance: 7.6
click at [243, 101] on label "Bacterial vaginosis" at bounding box center [239, 98] width 33 height 5
checkbox input "true"
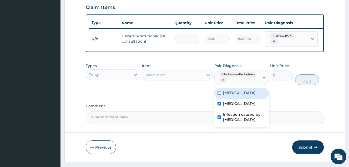
click at [204, 80] on div at bounding box center [207, 74] width 9 height 9
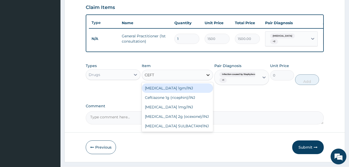
type input "CEFTR"
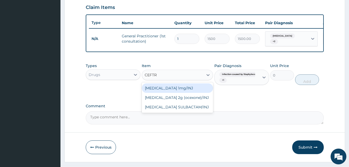
click at [201, 89] on div "Ceftriaxone 1mg/INJ" at bounding box center [177, 87] width 71 height 9
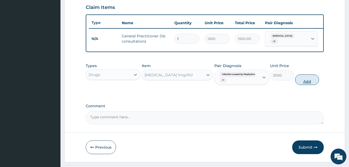
click at [304, 85] on button "Add" at bounding box center [307, 79] width 24 height 11
type input "0"
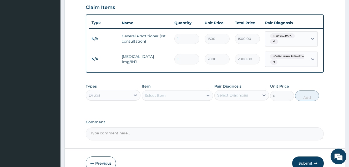
type input "0.00"
type input "4"
type input "8000.00"
type input "4"
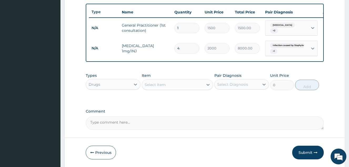
scroll to position [207, 0]
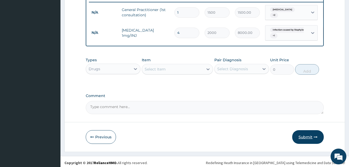
click at [309, 140] on button "Submit" at bounding box center [308, 137] width 32 height 14
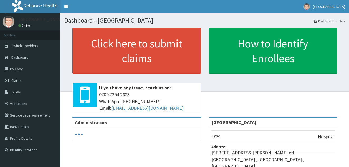
drag, startPoint x: 20, startPoint y: 79, endPoint x: 190, endPoint y: 167, distance: 190.9
click at [20, 78] on span "Claims" at bounding box center [16, 80] width 10 height 5
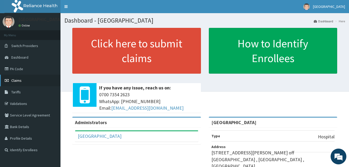
click at [28, 81] on link "Claims" at bounding box center [30, 81] width 60 height 12
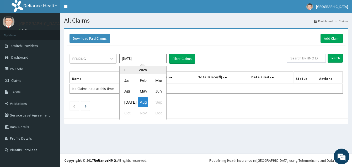
click at [127, 56] on input "[DATE]" at bounding box center [142, 58] width 47 height 9
click at [128, 101] on div "[DATE]" at bounding box center [127, 102] width 11 height 10
type input "[DATE]"
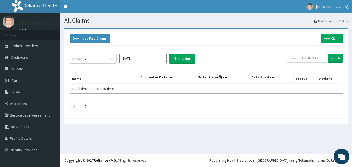
click at [178, 53] on div "PENDING [DATE] Filter Claims Search Name Encounter Date Total Price(₦) Date Fil…" at bounding box center [206, 81] width 279 height 70
click at [179, 56] on button "Filter Claims" at bounding box center [182, 59] width 26 height 10
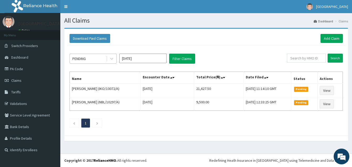
click at [89, 60] on div "PENDING" at bounding box center [88, 58] width 37 height 8
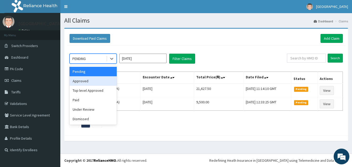
click at [91, 80] on div "Approved" at bounding box center [93, 80] width 47 height 9
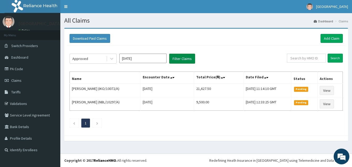
click at [183, 59] on button "Filter Claims" at bounding box center [182, 59] width 26 height 10
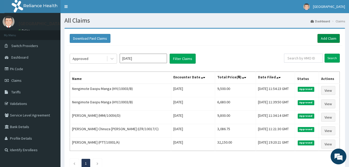
click at [326, 36] on link "Add Claim" at bounding box center [328, 38] width 22 height 9
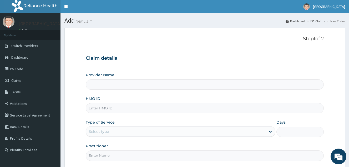
type input "[GEOGRAPHIC_DATA]"
paste input "AGO/10283/A"
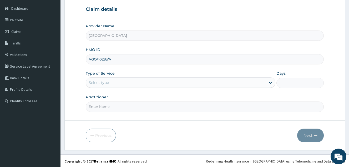
scroll to position [50, 0]
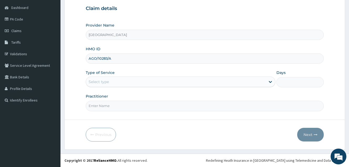
type input "AGO/10283/A"
click at [123, 75] on div "Type of Service Select type" at bounding box center [180, 78] width 189 height 17
click at [120, 78] on div "Select type" at bounding box center [175, 81] width 179 height 8
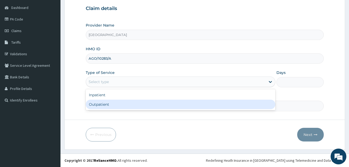
click at [117, 100] on div "Outpatient" at bounding box center [180, 104] width 189 height 9
type input "1"
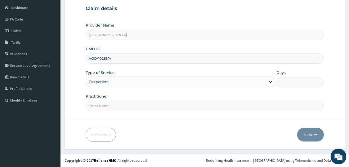
click at [116, 102] on input "Practitioner" at bounding box center [205, 106] width 238 height 10
type input "DOCTOR VICTOR"
click at [302, 133] on button "Next" at bounding box center [310, 135] width 27 height 14
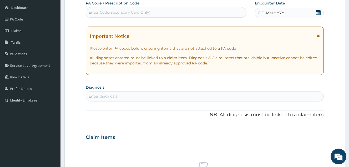
click at [317, 13] on icon at bounding box center [317, 12] width 5 height 5
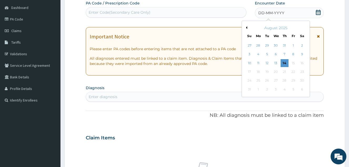
click at [247, 29] on div "August 2025" at bounding box center [275, 27] width 63 height 5
click at [246, 28] on button "Previous Month" at bounding box center [245, 27] width 3 height 3
click at [277, 70] on div "23" at bounding box center [276, 72] width 8 height 8
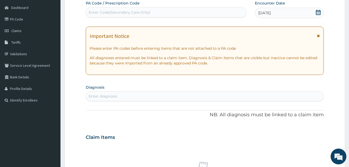
click at [154, 95] on div "Enter diagnosis" at bounding box center [204, 96] width 237 height 8
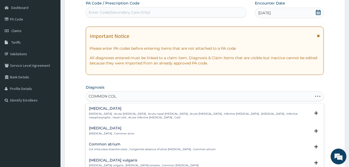
type input "COMMON COLD"
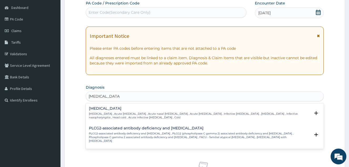
click at [123, 109] on h4 "Common cold" at bounding box center [199, 108] width 221 height 4
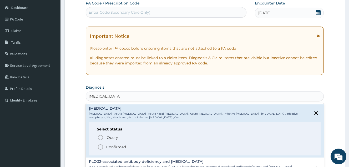
click at [110, 146] on p "Confirmed" at bounding box center [116, 146] width 20 height 5
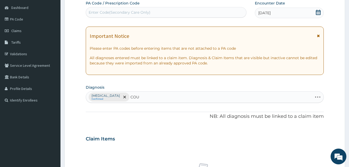
type input "COUGH"
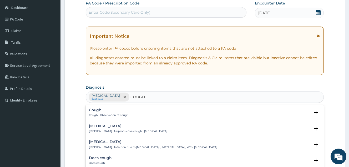
click at [134, 108] on div "Cough Cough , Observation of cough" at bounding box center [204, 112] width 231 height 9
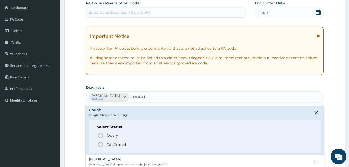
click at [115, 143] on p "Confirmed" at bounding box center [116, 144] width 20 height 5
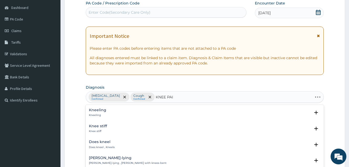
type input "KNEE PAIN"
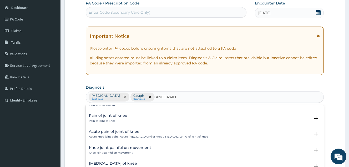
scroll to position [0, 0]
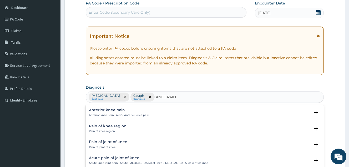
click at [121, 128] on h4 "Pain of knee region" at bounding box center [108, 126] width 38 height 4
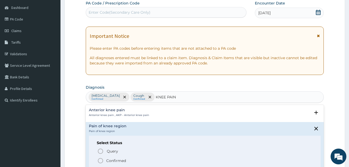
drag, startPoint x: 116, startPoint y: 160, endPoint x: 123, endPoint y: 160, distance: 6.3
click at [116, 160] on p "Confirmed" at bounding box center [116, 160] width 20 height 5
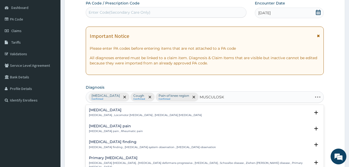
type input "MUSCULOSKE"
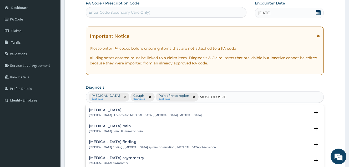
click at [141, 131] on div "Musculoskeletal pain Musculoskeletal pain , Rheumatic pain" at bounding box center [204, 128] width 231 height 9
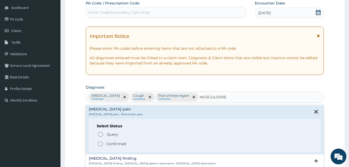
scroll to position [26, 0]
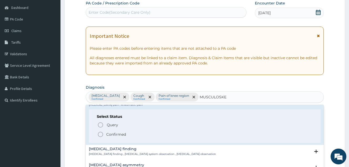
click at [119, 137] on div "Select Status Query Query covers suspected (?), Keep in view (kiv), Ruled out (…" at bounding box center [204, 125] width 231 height 33
click at [122, 133] on p "Confirmed" at bounding box center [116, 134] width 20 height 5
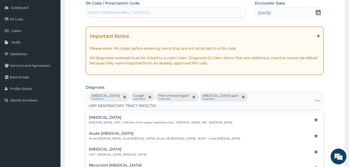
type input "UPP RESPIRATORY TRACT INFECTION"
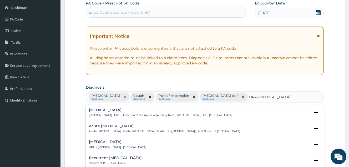
click at [184, 116] on p "Upper respiratory infection , URTI - Infection of the upper respiratory tract ,…" at bounding box center [160, 115] width 143 height 4
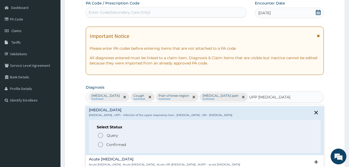
click at [124, 146] on p "Confirmed" at bounding box center [116, 144] width 20 height 5
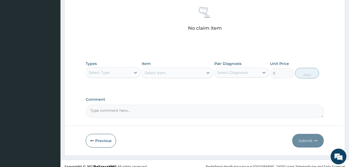
scroll to position [207, 0]
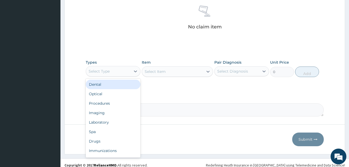
click at [129, 73] on div "Select Type" at bounding box center [108, 71] width 45 height 8
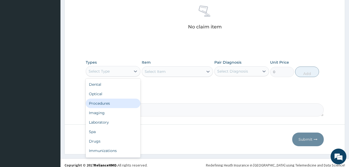
click at [116, 106] on div "Procedures" at bounding box center [113, 102] width 55 height 9
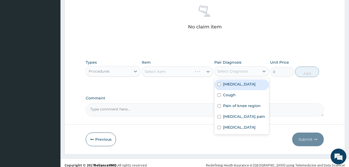
click at [253, 74] on div "Select Diagnosis" at bounding box center [236, 71] width 45 height 8
click at [247, 86] on label "Common cold" at bounding box center [239, 83] width 33 height 5
checkbox input "true"
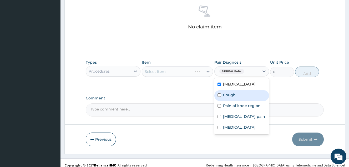
click at [241, 92] on div "Cough" at bounding box center [241, 95] width 55 height 11
checkbox input "true"
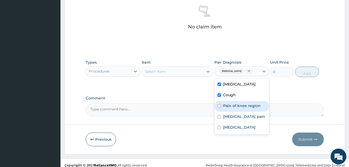
click at [241, 105] on label "Pain of knee region" at bounding box center [242, 105] width 38 height 5
checkbox input "true"
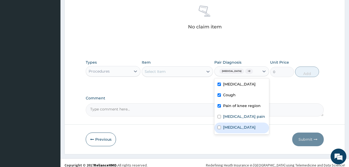
drag, startPoint x: 238, startPoint y: 115, endPoint x: 232, endPoint y: 128, distance: 14.7
click at [233, 128] on div "Common cold Cough Pain of knee region Musculoskeletal pain Upper respiratory in…" at bounding box center [241, 106] width 55 height 56
click at [232, 128] on label "Upper respiratory infection" at bounding box center [239, 126] width 33 height 5
checkbox input "true"
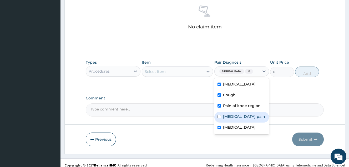
click at [236, 117] on label "Musculoskeletal pain" at bounding box center [244, 116] width 42 height 5
checkbox input "false"
click at [236, 126] on label "Upper respiratory infection" at bounding box center [239, 126] width 33 height 5
checkbox input "false"
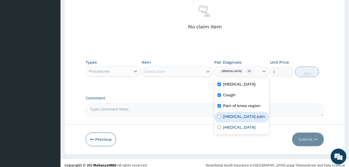
click at [233, 119] on div "Musculoskeletal pain" at bounding box center [241, 117] width 55 height 11
checkbox input "true"
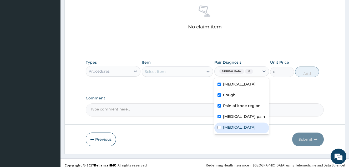
click at [234, 133] on div "Upper respiratory infection" at bounding box center [241, 127] width 55 height 11
checkbox input "true"
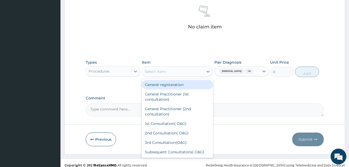
click at [194, 70] on div "Select Item" at bounding box center [172, 71] width 61 height 8
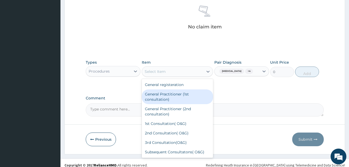
drag, startPoint x: 189, startPoint y: 93, endPoint x: 193, endPoint y: 93, distance: 3.8
click at [190, 93] on div "General Practitioner (1st consultation)" at bounding box center [177, 96] width 71 height 15
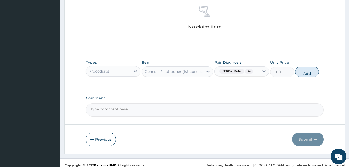
click at [307, 70] on button "Add" at bounding box center [307, 71] width 24 height 11
type input "0"
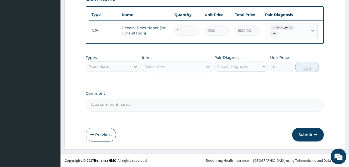
scroll to position [191, 0]
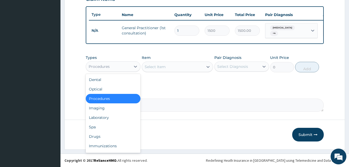
click at [128, 65] on div "Procedures" at bounding box center [108, 66] width 45 height 8
click at [102, 137] on div "Drugs" at bounding box center [113, 136] width 55 height 9
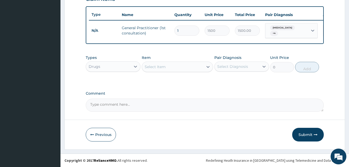
click at [238, 67] on div "Select Diagnosis" at bounding box center [232, 66] width 31 height 5
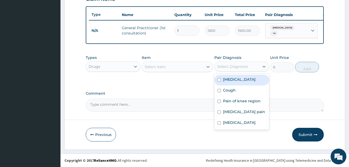
click at [235, 80] on label "Common cold" at bounding box center [239, 79] width 33 height 5
checkbox input "true"
click at [207, 68] on icon at bounding box center [207, 66] width 5 height 5
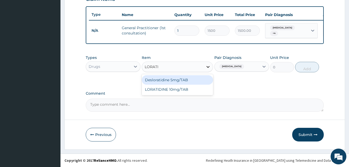
type input "LORATID"
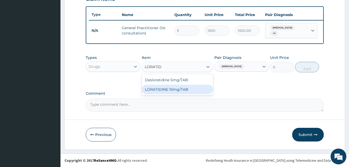
drag, startPoint x: 193, startPoint y: 87, endPoint x: 269, endPoint y: 71, distance: 77.3
click at [193, 87] on div "LORATIDINE 10mg/TAB" at bounding box center [177, 89] width 71 height 9
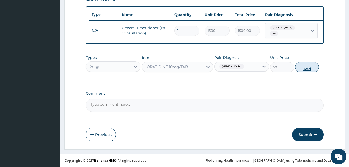
click at [305, 69] on button "Add" at bounding box center [307, 67] width 24 height 11
type input "0"
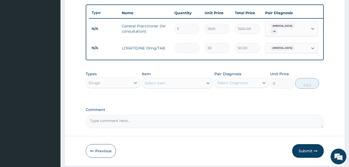
type input "0.00"
type input "5"
type input "250.00"
type input "5"
click at [209, 110] on label "Comment" at bounding box center [205, 109] width 238 height 4
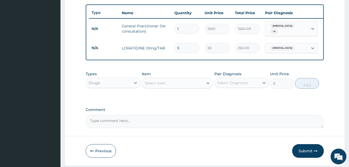
click at [209, 115] on textarea "Comment" at bounding box center [205, 121] width 238 height 13
click at [237, 84] on div "Select Diagnosis" at bounding box center [232, 82] width 31 height 5
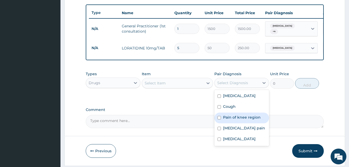
click at [242, 116] on div "Pain of knee region" at bounding box center [241, 117] width 55 height 11
checkbox input "true"
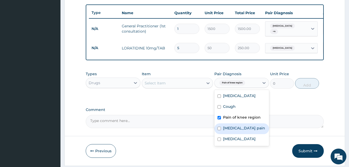
drag, startPoint x: 241, startPoint y: 129, endPoint x: 234, endPoint y: 126, distance: 7.7
click at [241, 129] on label "Musculoskeletal pain" at bounding box center [244, 127] width 42 height 5
checkbox input "true"
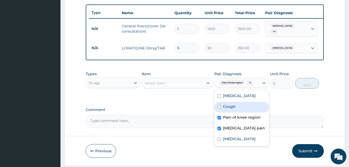
click at [191, 81] on div "Select Item" at bounding box center [172, 83] width 61 height 8
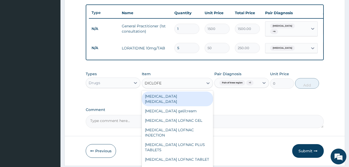
type input "DICLOFEN"
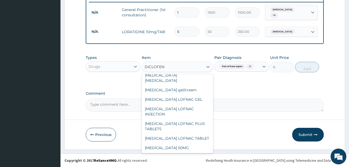
scroll to position [4, 0]
click at [184, 143] on div "DICLOFENAC SODIUM 50MG" at bounding box center [177, 147] width 71 height 9
type input "8.92"
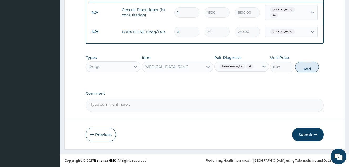
click at [202, 71] on div "DICLOFENAC SODIUM 50MG" at bounding box center [177, 66] width 71 height 11
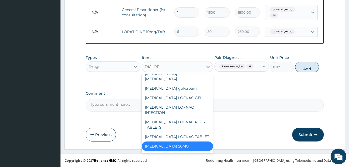
scroll to position [0, 0]
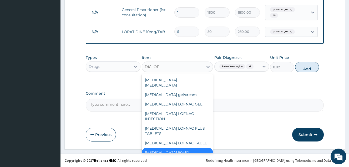
type input "DICLOFE"
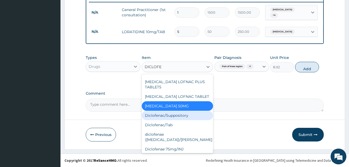
scroll to position [57, 0]
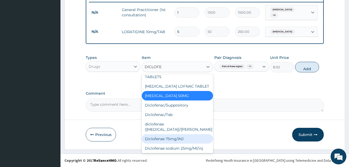
click at [189, 134] on div "Diclofenae 75mg/INJ" at bounding box center [177, 138] width 71 height 9
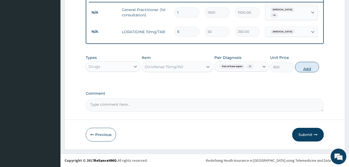
click at [307, 70] on button "Add" at bounding box center [307, 67] width 24 height 11
type input "0"
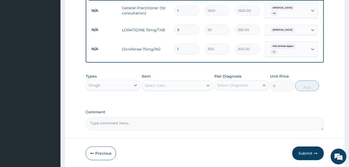
type input "0.00"
type input "2"
type input "600.00"
type input "2"
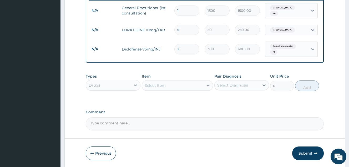
click at [228, 88] on div "Select Diagnosis" at bounding box center [232, 84] width 31 height 5
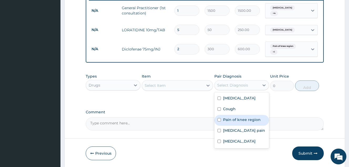
click at [233, 118] on label "Pain of knee region" at bounding box center [242, 119] width 38 height 5
checkbox input "true"
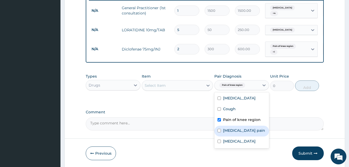
drag, startPoint x: 228, startPoint y: 133, endPoint x: 202, endPoint y: 114, distance: 32.5
click at [228, 133] on label "Musculoskeletal pain" at bounding box center [244, 130] width 42 height 5
checkbox input "true"
click at [184, 87] on div "Select Item" at bounding box center [172, 85] width 61 height 8
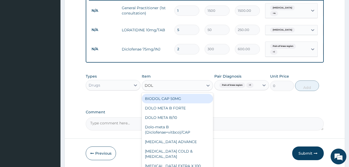
type input "DOLO"
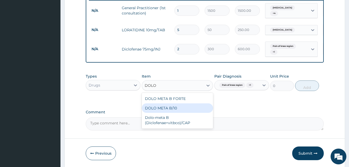
click at [182, 106] on div "DOLO META B/10" at bounding box center [177, 107] width 71 height 9
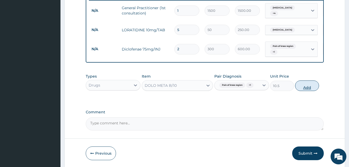
click at [314, 86] on button "Add" at bounding box center [307, 85] width 24 height 11
type input "0"
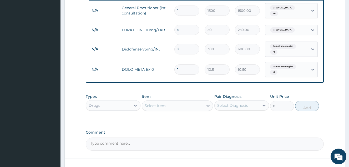
type input "10"
type input "105.00"
type input "10"
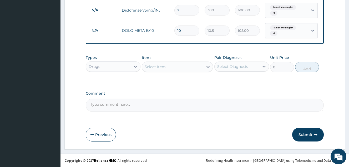
scroll to position [250, 0]
click at [303, 134] on button "Submit" at bounding box center [308, 135] width 32 height 14
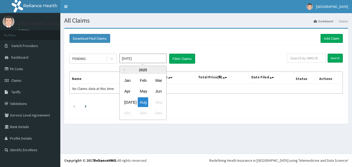
click at [132, 60] on input "[DATE]" at bounding box center [142, 58] width 47 height 9
click at [131, 102] on div "[DATE]" at bounding box center [127, 102] width 11 height 10
type input "[DATE]"
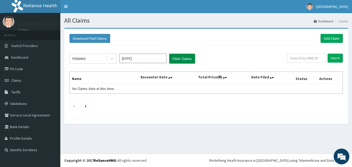
click at [179, 63] on button "Filter Claims" at bounding box center [182, 59] width 26 height 10
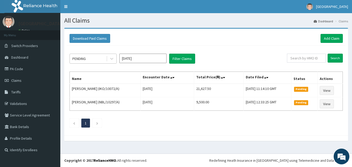
click at [97, 61] on div "PENDING" at bounding box center [88, 58] width 37 height 8
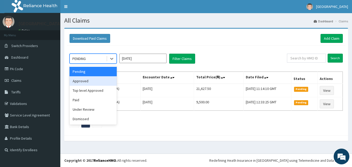
click at [96, 81] on div "Approved" at bounding box center [93, 80] width 47 height 9
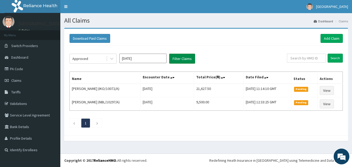
click at [183, 59] on button "Filter Claims" at bounding box center [182, 59] width 26 height 10
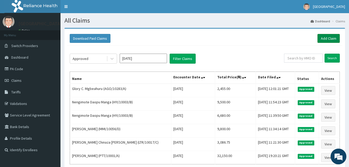
click at [327, 37] on link "Add Claim" at bounding box center [328, 38] width 22 height 9
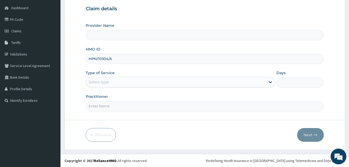
scroll to position [50, 0]
type input "HPN/10304/A"
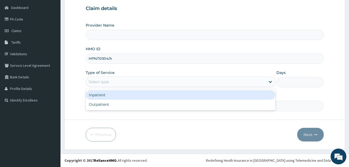
click at [144, 79] on div "Select type" at bounding box center [175, 81] width 179 height 8
type input "[GEOGRAPHIC_DATA]"
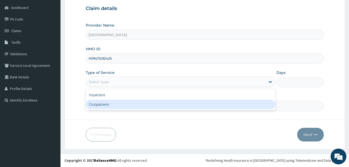
click at [133, 105] on div "Outpatient" at bounding box center [180, 104] width 189 height 9
type input "1"
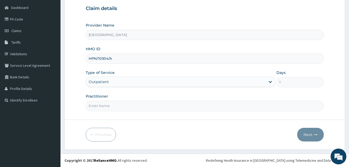
click at [133, 105] on input "Practitioner" at bounding box center [205, 106] width 238 height 10
type input "DOCTOR AHMED"
click at [307, 131] on button "Next" at bounding box center [310, 135] width 27 height 14
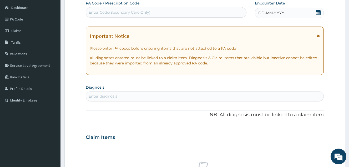
click at [317, 11] on icon at bounding box center [317, 12] width 5 height 5
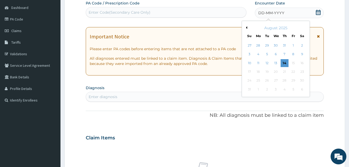
click at [246, 26] on div "August 2025" at bounding box center [275, 27] width 63 height 5
click at [247, 27] on div "August 2025" at bounding box center [275, 27] width 63 height 5
click at [246, 28] on button "Previous Month" at bounding box center [245, 27] width 3 height 3
click at [285, 72] on div "24" at bounding box center [284, 72] width 8 height 8
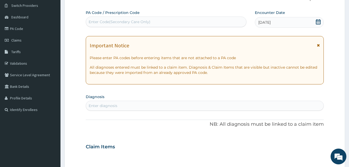
scroll to position [50, 0]
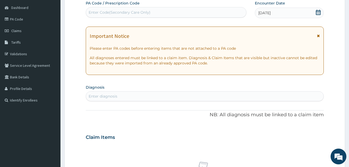
click at [185, 92] on div "Enter diagnosis" at bounding box center [204, 96] width 237 height 8
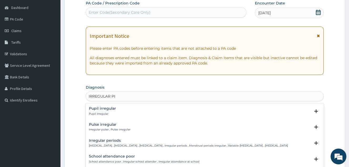
type input "IRREGULAR PER"
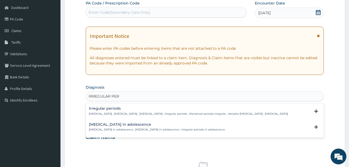
click at [127, 113] on p "Irregular menstrual cycle , Irregular menstrual bleeding , Irregular menstruati…" at bounding box center [188, 114] width 199 height 4
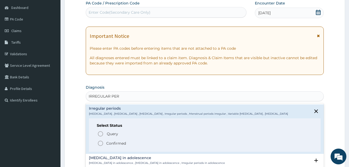
drag, startPoint x: 116, startPoint y: 147, endPoint x: 186, endPoint y: 167, distance: 72.7
click at [117, 146] on p "Confirmed" at bounding box center [116, 143] width 20 height 5
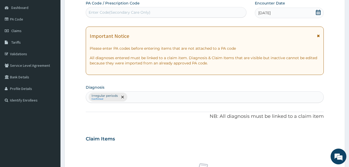
click at [126, 98] on div "Irregular periods Confirmed" at bounding box center [108, 96] width 39 height 9
click at [122, 98] on icon "remove selection option" at bounding box center [122, 97] width 3 height 3
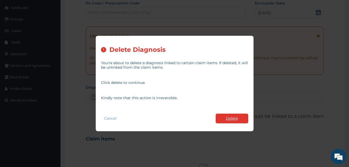
click at [223, 118] on button "Delete" at bounding box center [231, 118] width 33 height 10
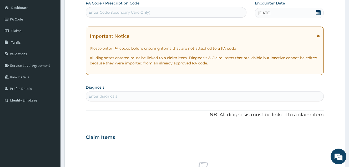
click at [148, 93] on div "Enter diagnosis" at bounding box center [204, 96] width 237 height 8
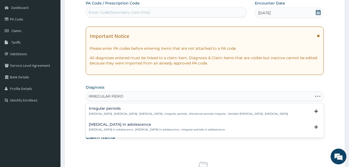
type input "IRREGULAR PERIOD"
click at [136, 115] on p "Irregular menstrual cycle , Irregular menstrual bleeding , Irregular menstruati…" at bounding box center [188, 114] width 199 height 4
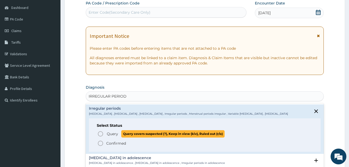
click at [104, 137] on span "Query Query covers suspected (?), Keep in view (kiv), Ruled out (r/o)" at bounding box center [204, 133] width 215 height 7
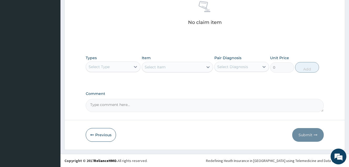
scroll to position [212, 0]
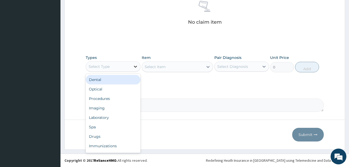
click at [135, 67] on icon at bounding box center [135, 66] width 5 height 5
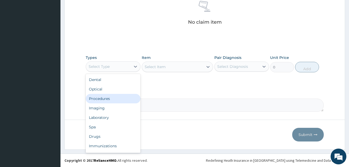
drag, startPoint x: 121, startPoint y: 98, endPoint x: 230, endPoint y: 65, distance: 114.4
click at [123, 98] on div "Procedures" at bounding box center [113, 98] width 55 height 9
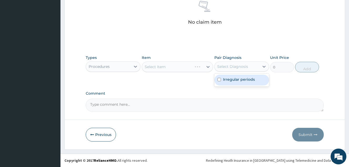
click at [236, 63] on div "Select Diagnosis" at bounding box center [236, 66] width 45 height 8
drag, startPoint x: 234, startPoint y: 81, endPoint x: 195, endPoint y: 60, distance: 43.8
click at [234, 81] on label "Irregular periods" at bounding box center [239, 79] width 32 height 5
checkbox input "true"
click at [195, 68] on div "Select Item" at bounding box center [172, 67] width 61 height 8
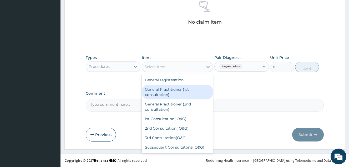
drag, startPoint x: 175, startPoint y: 94, endPoint x: 290, endPoint y: 67, distance: 118.1
click at [179, 94] on div "General Practitioner (1st consultation)" at bounding box center [177, 92] width 71 height 15
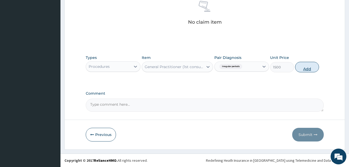
click at [308, 67] on button "Add" at bounding box center [307, 67] width 24 height 11
type input "0"
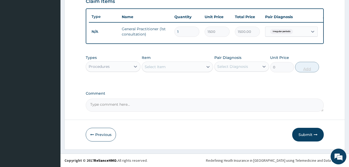
scroll to position [191, 0]
click at [306, 131] on button "Submit" at bounding box center [308, 135] width 32 height 14
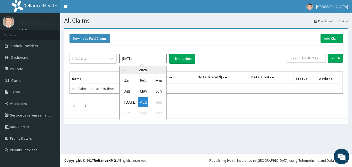
click at [144, 54] on input "[DATE]" at bounding box center [142, 58] width 47 height 9
drag, startPoint x: 128, startPoint y: 103, endPoint x: 136, endPoint y: 97, distance: 9.9
click at [128, 103] on div "[DATE]" at bounding box center [127, 102] width 11 height 10
type input "[DATE]"
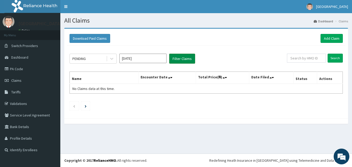
click at [179, 60] on button "Filter Claims" at bounding box center [182, 59] width 26 height 10
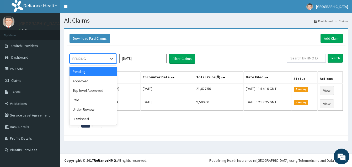
click at [91, 59] on div "PENDING" at bounding box center [88, 58] width 37 height 8
click at [93, 79] on div "Approved" at bounding box center [93, 80] width 47 height 9
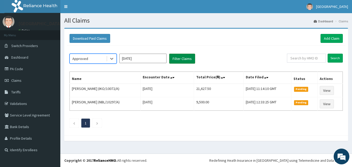
click at [187, 62] on button "Filter Claims" at bounding box center [182, 59] width 26 height 10
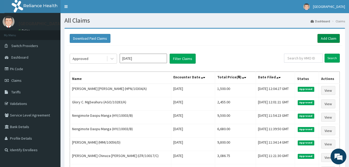
click at [322, 39] on link "Add Claim" at bounding box center [328, 38] width 22 height 9
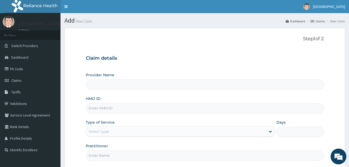
type input "[GEOGRAPHIC_DATA]"
paste input "UEC/10035/A"
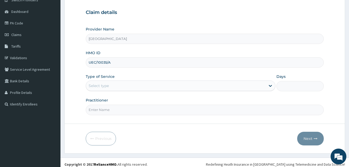
scroll to position [50, 0]
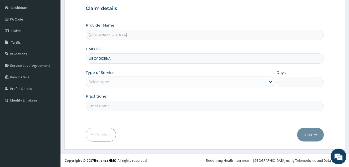
type input "UEC/10035/A"
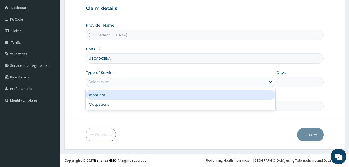
click at [127, 82] on div "Select type" at bounding box center [175, 81] width 179 height 8
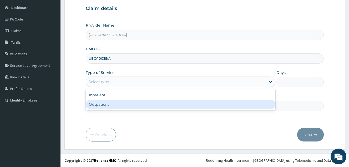
click at [122, 102] on div "Outpatient" at bounding box center [180, 104] width 189 height 9
type input "1"
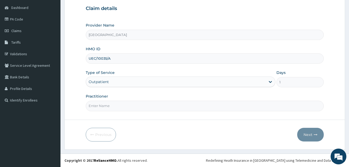
click at [122, 103] on input "Practitioner" at bounding box center [205, 106] width 238 height 10
type input "DOCTOR VICTOR"
click at [304, 136] on button "Next" at bounding box center [310, 135] width 27 height 14
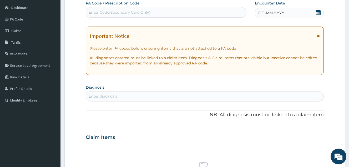
click at [164, 11] on div "Enter Code(Secondary Care Only)" at bounding box center [166, 12] width 160 height 8
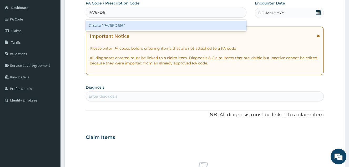
type input "PA/6FD616"
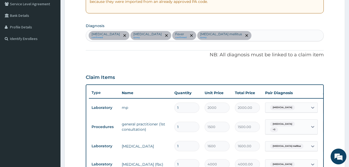
scroll to position [111, 0]
click at [244, 38] on div "Falciparum malaria confirmed Sepsis query Fever confirmed Type 2 diabetes melli…" at bounding box center [204, 35] width 237 height 11
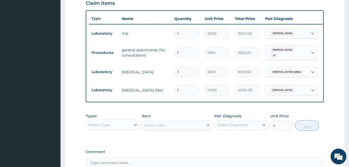
scroll to position [190, 0]
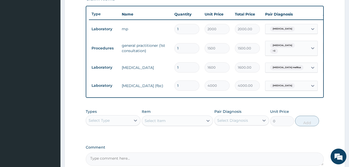
click at [121, 122] on div "Select Type" at bounding box center [108, 120] width 45 height 8
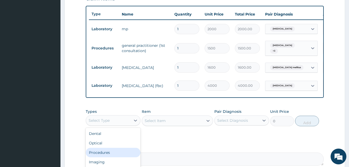
click at [120, 153] on div "Procedures" at bounding box center [113, 152] width 55 height 9
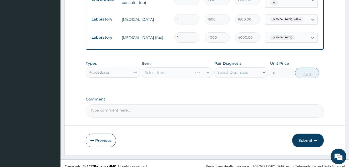
scroll to position [245, 0]
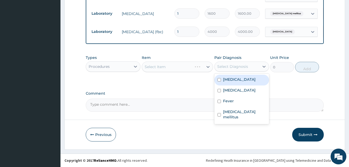
click at [247, 67] on div "Select Diagnosis" at bounding box center [232, 66] width 31 height 5
click at [241, 80] on label "[MEDICAL_DATA]" at bounding box center [239, 79] width 33 height 5
checkbox input "true"
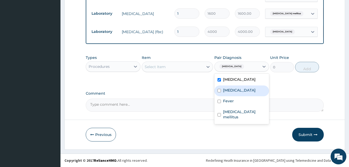
click at [236, 88] on div "Sepsis" at bounding box center [241, 90] width 55 height 11
checkbox input "true"
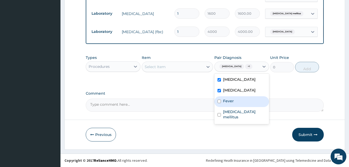
click at [230, 106] on div "Fever" at bounding box center [241, 101] width 55 height 11
checkbox input "true"
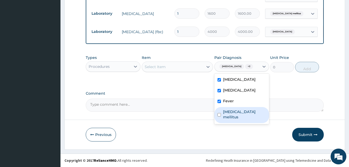
drag, startPoint x: 231, startPoint y: 112, endPoint x: 214, endPoint y: 94, distance: 25.4
click at [229, 112] on label "Type 2 diabetes mellitus" at bounding box center [244, 114] width 43 height 11
checkbox input "true"
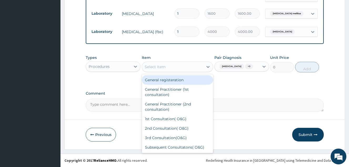
click at [202, 68] on div "Select Item" at bounding box center [172, 67] width 61 height 8
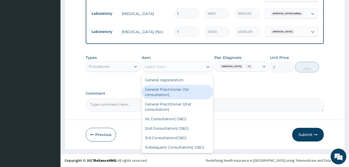
click at [188, 96] on div "General Practitioner (1st consultation)" at bounding box center [177, 92] width 71 height 15
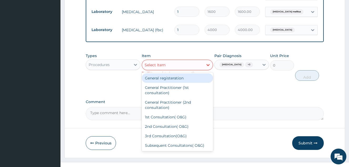
click at [196, 68] on div "Select Item" at bounding box center [172, 65] width 61 height 8
click at [121, 66] on div "Procedures" at bounding box center [108, 64] width 45 height 8
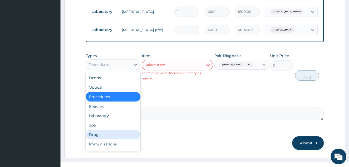
click at [102, 136] on div "Drugs" at bounding box center [113, 134] width 55 height 9
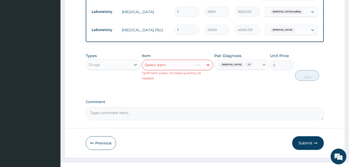
click at [259, 69] on div at bounding box center [263, 64] width 9 height 9
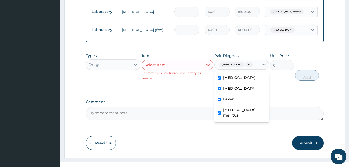
click at [249, 82] on div "Falciparum malaria" at bounding box center [241, 78] width 55 height 11
checkbox input "false"
drag, startPoint x: 243, startPoint y: 88, endPoint x: 241, endPoint y: 92, distance: 4.6
click at [243, 88] on div "Sepsis" at bounding box center [241, 89] width 55 height 11
checkbox input "false"
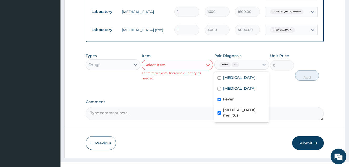
click at [238, 99] on div "Fever" at bounding box center [241, 99] width 55 height 11
checkbox input "false"
click at [235, 113] on label "Type 2 diabetes mellitus" at bounding box center [244, 112] width 43 height 11
checkbox input "false"
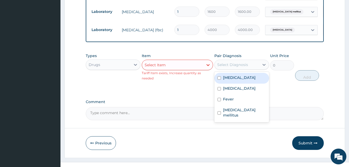
click at [237, 80] on label "Falciparum malaria" at bounding box center [239, 77] width 33 height 5
checkbox input "true"
click at [206, 66] on icon at bounding box center [207, 64] width 5 height 5
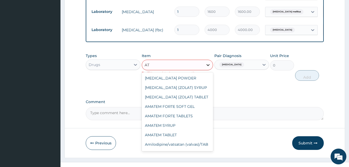
type input "A"
type input "ARTE"
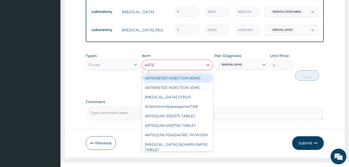
click at [190, 80] on div "ARTEMETER INJECTION 80MG" at bounding box center [177, 77] width 71 height 9
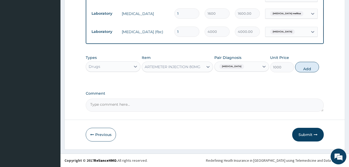
click at [310, 65] on button "Add" at bounding box center [307, 67] width 24 height 11
type input "0"
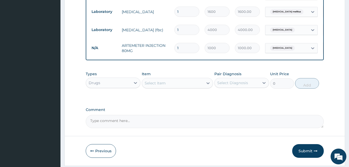
type input "0.00"
type input "6"
type input "6000.00"
type input "6"
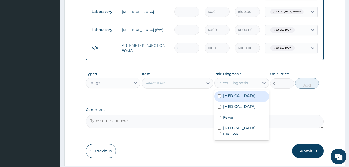
click at [232, 87] on div "Select Diagnosis" at bounding box center [236, 83] width 45 height 8
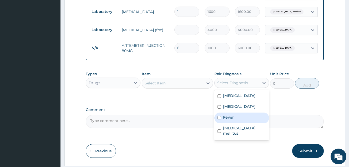
click at [239, 120] on div "Fever" at bounding box center [241, 117] width 55 height 11
checkbox input "true"
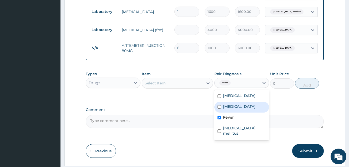
click at [188, 84] on div "Select Item" at bounding box center [172, 83] width 61 height 8
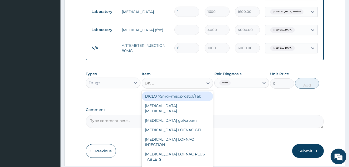
type input "DICLO"
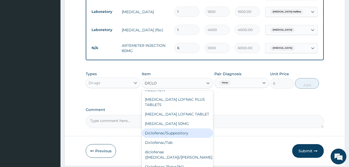
scroll to position [66, 0]
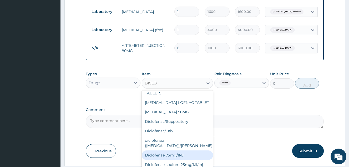
click at [185, 150] on div "Diclofenae 75mg/INJ" at bounding box center [177, 154] width 71 height 9
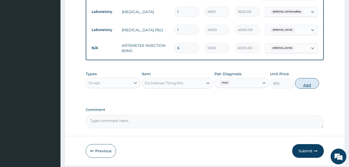
click at [306, 87] on button "Add" at bounding box center [307, 83] width 24 height 11
type input "0"
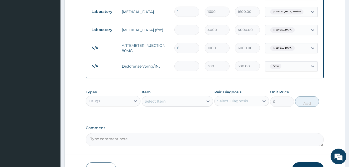
type input "0.00"
type input "2"
type input "600.00"
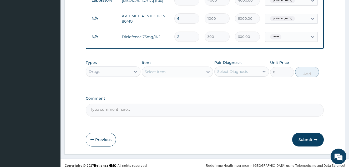
scroll to position [282, 0]
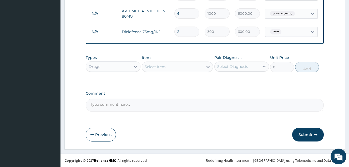
type input "2"
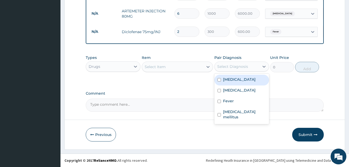
click at [229, 65] on div "Select Diagnosis" at bounding box center [232, 66] width 31 height 5
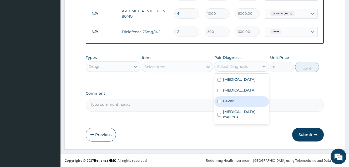
click at [230, 101] on label "Fever" at bounding box center [228, 100] width 11 height 5
checkbox input "true"
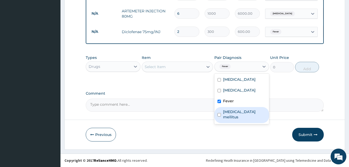
click at [178, 64] on div "Select Item" at bounding box center [172, 67] width 61 height 8
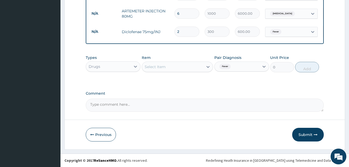
click at [182, 69] on div "Select Item" at bounding box center [172, 67] width 61 height 8
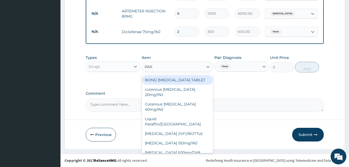
type input "PARA"
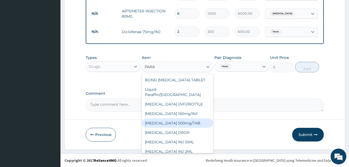
click at [183, 118] on div "[MEDICAL_DATA] 500mg/TAB" at bounding box center [177, 122] width 71 height 9
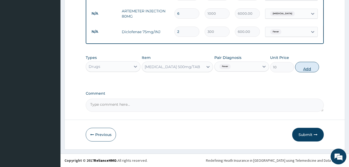
click at [304, 71] on button "Add" at bounding box center [307, 67] width 24 height 11
type input "0"
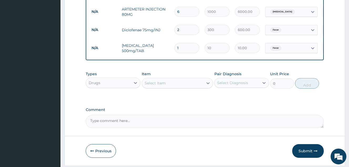
type input "18"
type input "180.00"
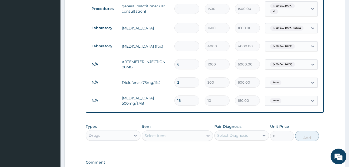
scroll to position [203, 0]
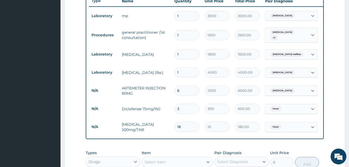
type input "18"
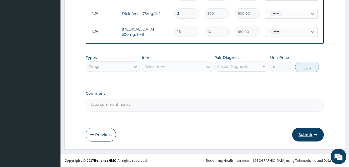
click at [313, 135] on button "Submit" at bounding box center [308, 135] width 32 height 14
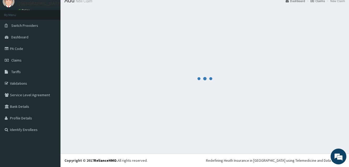
scroll to position [20, 0]
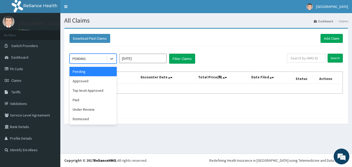
click at [92, 58] on div "PENDING" at bounding box center [88, 58] width 37 height 8
click at [92, 81] on div "Approved" at bounding box center [93, 80] width 47 height 9
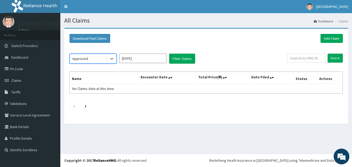
click at [146, 59] on input "[DATE]" at bounding box center [142, 58] width 47 height 9
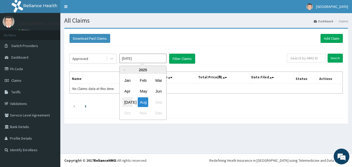
click at [132, 101] on div "Jul" at bounding box center [127, 102] width 11 height 10
type input "Jul 2025"
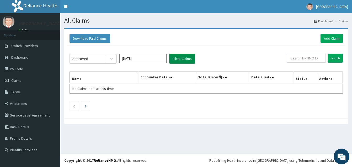
click at [186, 58] on button "Filter Claims" at bounding box center [182, 59] width 26 height 10
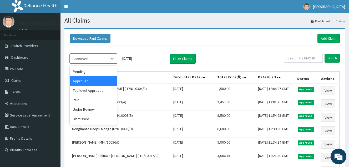
click at [89, 59] on div "Approved" at bounding box center [88, 58] width 37 height 8
click at [93, 70] on div "Pending" at bounding box center [93, 71] width 47 height 9
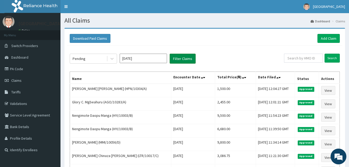
click at [180, 59] on button "Filter Claims" at bounding box center [182, 59] width 26 height 10
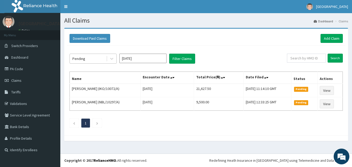
click at [96, 60] on div "Pending" at bounding box center [88, 58] width 37 height 8
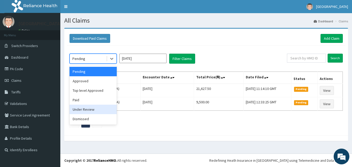
click at [92, 112] on div "Under Review" at bounding box center [93, 109] width 47 height 9
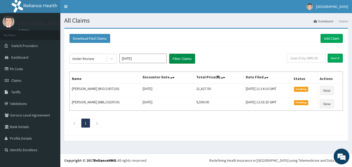
click at [186, 61] on button "Filter Claims" at bounding box center [182, 59] width 26 height 10
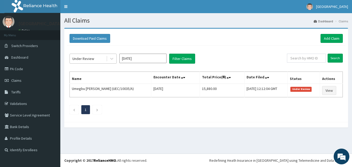
click at [97, 57] on div "Under Review" at bounding box center [88, 58] width 37 height 8
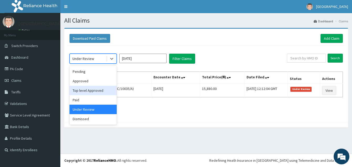
click at [96, 91] on div "Top level Approved" at bounding box center [93, 90] width 47 height 9
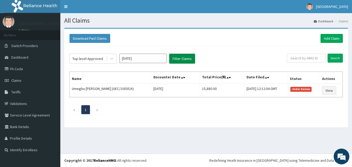
click at [183, 54] on button "Filter Claims" at bounding box center [182, 59] width 26 height 10
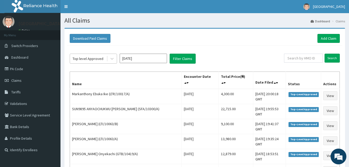
click at [85, 57] on div "Top level Approved" at bounding box center [87, 58] width 31 height 5
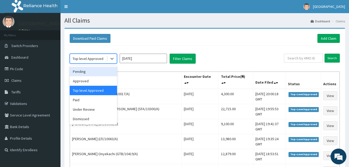
click at [87, 69] on div "Pending" at bounding box center [93, 71] width 47 height 9
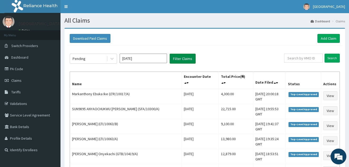
click at [176, 55] on button "Filter Claims" at bounding box center [182, 59] width 26 height 10
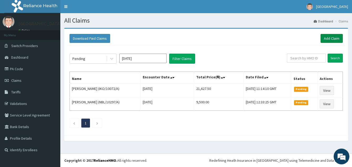
click at [335, 39] on link "Add Claim" at bounding box center [332, 38] width 22 height 9
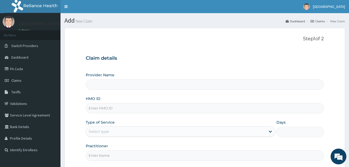
type input "[GEOGRAPHIC_DATA]"
paste input "EGQ/10056/E"
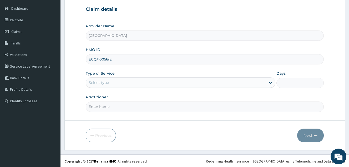
scroll to position [50, 0]
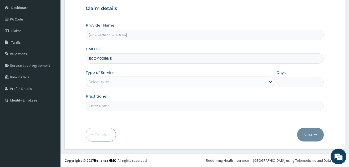
type input "EGQ/10056/E"
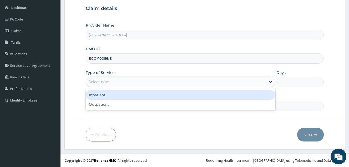
click at [127, 81] on div "Select type" at bounding box center [175, 81] width 179 height 8
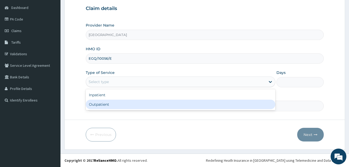
click at [121, 102] on div "Outpatient" at bounding box center [180, 104] width 189 height 9
type input "1"
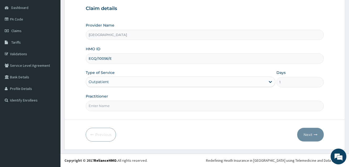
click at [120, 105] on input "Practitioner" at bounding box center [205, 106] width 238 height 10
type input "DOCTOR [PERSON_NAME]"
click at [311, 138] on button "Next" at bounding box center [310, 135] width 27 height 14
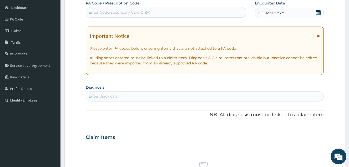
click at [318, 12] on icon at bounding box center [317, 12] width 5 height 5
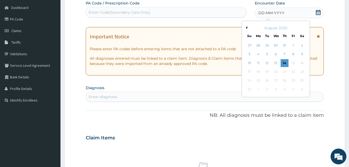
click at [245, 28] on button "Previous Month" at bounding box center [245, 27] width 3 height 3
click at [286, 73] on div "24" at bounding box center [284, 72] width 8 height 8
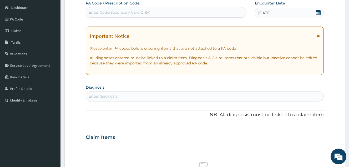
click at [128, 96] on div "Enter diagnosis" at bounding box center [204, 96] width 237 height 8
type input "FEVER"
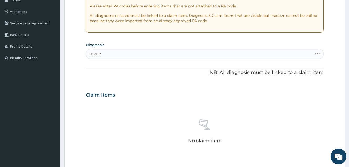
scroll to position [102, 0]
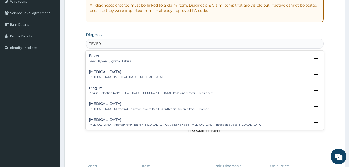
click at [108, 54] on h4 "Fever" at bounding box center [110, 56] width 42 height 4
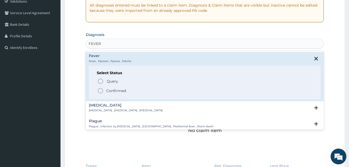
click at [112, 93] on span "Confirmed" at bounding box center [204, 90] width 215 height 6
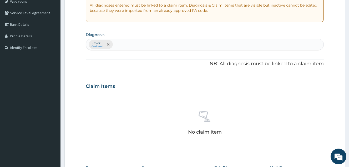
click at [107, 47] on div at bounding box center [107, 44] width 7 height 8
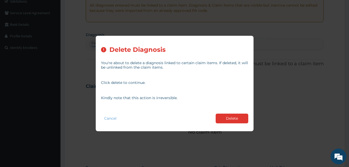
click at [240, 119] on button "Delete" at bounding box center [231, 118] width 33 height 10
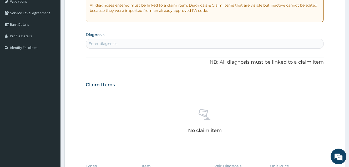
click at [166, 46] on div "Enter diagnosis" at bounding box center [204, 43] width 237 height 8
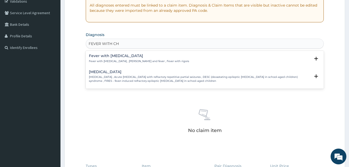
type input "FEVER WITH CHI"
click at [154, 57] on h4 "Fever with [MEDICAL_DATA]" at bounding box center [139, 56] width 100 height 4
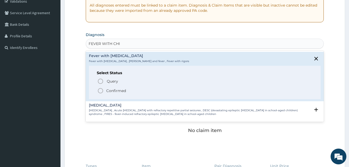
drag, startPoint x: 118, startPoint y: 91, endPoint x: 123, endPoint y: 86, distance: 6.9
click at [117, 91] on p "Confirmed" at bounding box center [116, 90] width 20 height 5
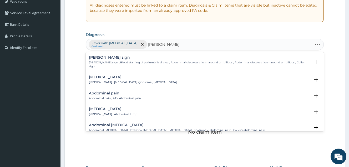
type input "ABDOMINAL PAIN"
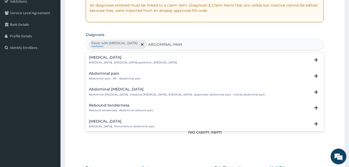
click at [141, 75] on div "Abdominal pain Abdominal pain , AP - Abdominal pain" at bounding box center [204, 75] width 231 height 9
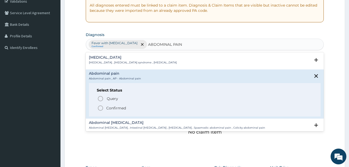
click at [120, 108] on p "Confirmed" at bounding box center [116, 107] width 20 height 5
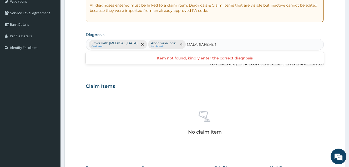
click at [186, 44] on input "MALARIAFEVER" at bounding box center [201, 44] width 30 height 5
type input "[MEDICAL_DATA] FEVER"
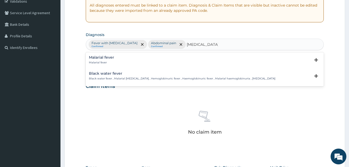
click at [120, 62] on div "Malarial fever Malarial fever" at bounding box center [204, 59] width 231 height 9
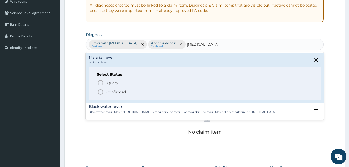
click at [120, 91] on p "Confirmed" at bounding box center [116, 91] width 20 height 5
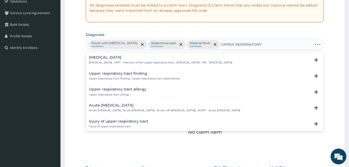
type input "UPPER RESPIRATORY"
click at [165, 56] on h4 "[MEDICAL_DATA]" at bounding box center [160, 57] width 143 height 4
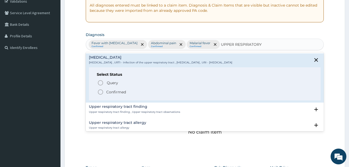
click at [128, 90] on span "Confirmed" at bounding box center [204, 92] width 215 height 6
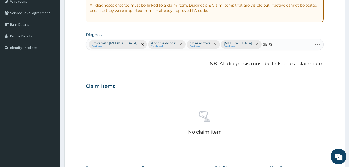
type input "[MEDICAL_DATA]"
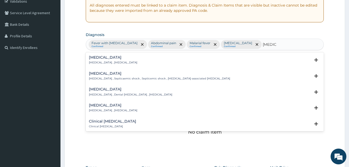
click at [120, 61] on p "[MEDICAL_DATA] , [MEDICAL_DATA]" at bounding box center [113, 63] width 48 height 4
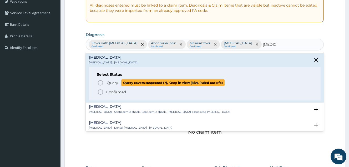
click at [111, 81] on span "Query" at bounding box center [112, 82] width 11 height 5
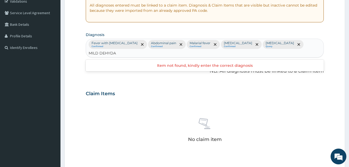
type input "MILD DEHYD"
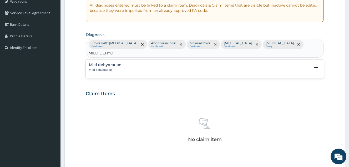
click at [109, 63] on h4 "Mild dehydration" at bounding box center [105, 65] width 33 height 4
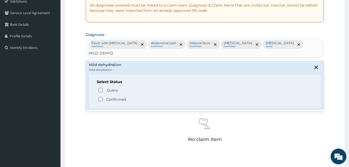
click at [111, 97] on p "Confirmed" at bounding box center [116, 99] width 20 height 5
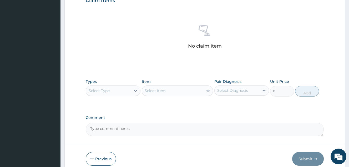
scroll to position [207, 0]
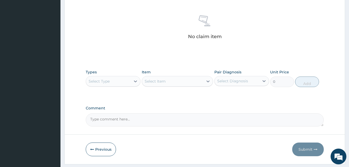
click at [124, 76] on div "Select Type" at bounding box center [113, 81] width 55 height 11
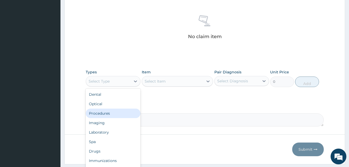
drag, startPoint x: 110, startPoint y: 103, endPoint x: 201, endPoint y: 89, distance: 91.7
click at [111, 108] on div "Procedures" at bounding box center [113, 112] width 55 height 9
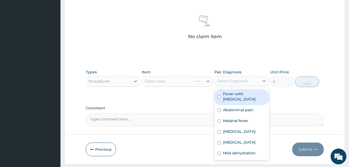
click at [245, 78] on div "Select Diagnosis" at bounding box center [232, 80] width 31 height 5
click at [243, 91] on label "Fever with [MEDICAL_DATA]" at bounding box center [244, 96] width 43 height 11
checkbox input "true"
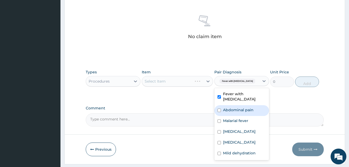
click at [241, 107] on label "Abdominal pain" at bounding box center [238, 109] width 30 height 5
checkbox input "true"
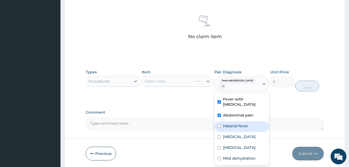
click at [238, 123] on label "Malarial fever" at bounding box center [235, 125] width 25 height 5
checkbox input "true"
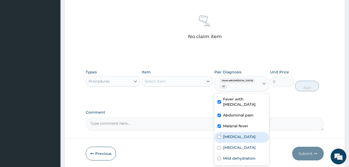
click at [234, 134] on label "[MEDICAL_DATA]" at bounding box center [239, 136] width 33 height 5
checkbox input "true"
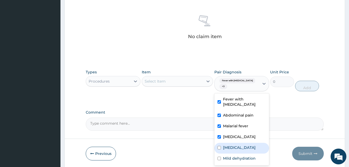
click at [228, 143] on div "[MEDICAL_DATA]" at bounding box center [241, 148] width 55 height 11
checkbox input "true"
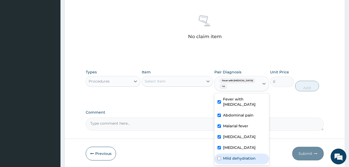
click at [228, 155] on label "Mild dehydration" at bounding box center [239, 157] width 33 height 5
checkbox input "true"
click at [190, 77] on div "Select Item" at bounding box center [172, 81] width 61 height 8
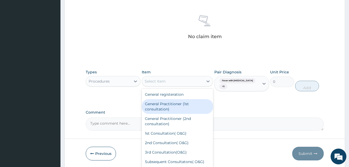
drag, startPoint x: 183, startPoint y: 96, endPoint x: 292, endPoint y: 84, distance: 109.7
click at [183, 99] on div "General Practitioner (1st consultation)" at bounding box center [177, 106] width 71 height 15
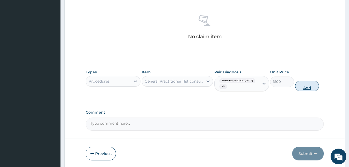
click at [306, 81] on button "Add" at bounding box center [307, 86] width 24 height 11
type input "0"
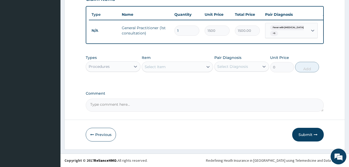
scroll to position [191, 0]
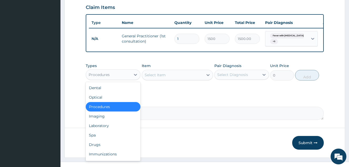
click at [125, 70] on div "Procedures" at bounding box center [108, 74] width 45 height 8
click at [115, 121] on div "Laboratory" at bounding box center [113, 125] width 55 height 9
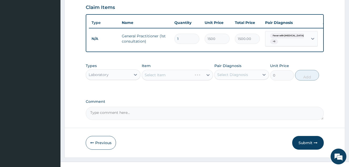
click at [237, 63] on label "Pair Diagnosis" at bounding box center [227, 65] width 27 height 5
click at [236, 72] on div "Select Diagnosis" at bounding box center [232, 74] width 31 height 5
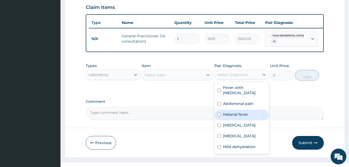
click at [228, 110] on div "Malarial fever" at bounding box center [241, 115] width 55 height 11
checkbox input "true"
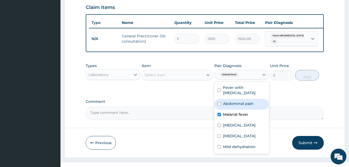
click at [191, 74] on div "Types Laboratory Item Select Item Pair Diagnosis option Malarial fever, selecte…" at bounding box center [205, 71] width 238 height 23
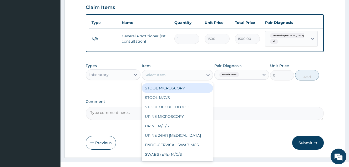
click at [191, 71] on div "Select Item" at bounding box center [172, 75] width 61 height 8
type input "MP"
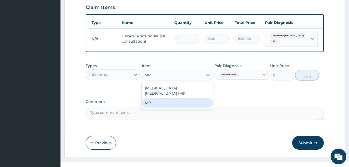
click at [190, 98] on div "MP" at bounding box center [177, 102] width 71 height 9
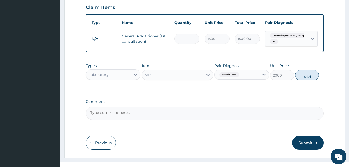
click at [305, 70] on button "Add" at bounding box center [307, 75] width 24 height 11
type input "0"
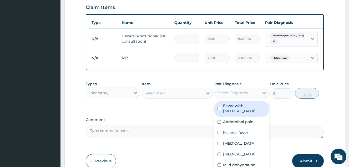
click at [242, 90] on div "Select Diagnosis" at bounding box center [232, 92] width 31 height 5
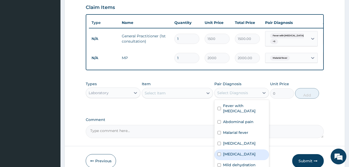
click at [246, 149] on div "Sepsis" at bounding box center [241, 154] width 55 height 11
checkbox input "true"
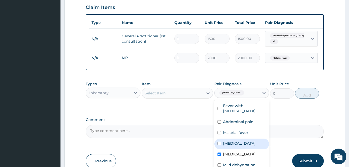
click at [246, 141] on label "Upper respiratory infection" at bounding box center [239, 143] width 33 height 5
checkbox input "true"
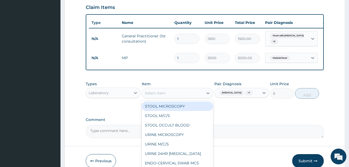
click at [199, 89] on div "Select Item" at bounding box center [172, 93] width 61 height 8
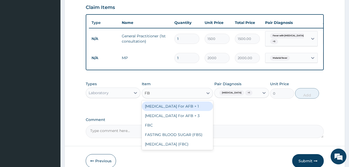
type input "FBC"
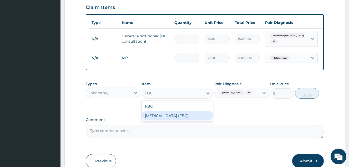
click at [192, 111] on div "Full Blood Count (FBC)" at bounding box center [177, 115] width 71 height 9
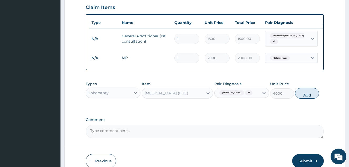
click at [305, 88] on button "Add" at bounding box center [307, 93] width 24 height 11
type input "0"
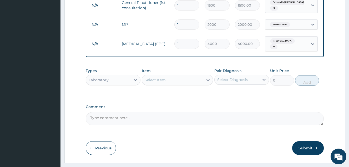
scroll to position [227, 0]
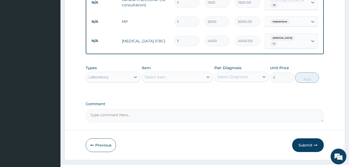
click at [119, 73] on div "Laboratory" at bounding box center [108, 77] width 45 height 8
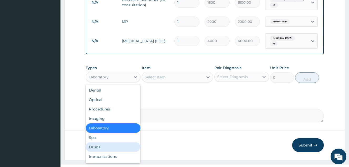
drag, startPoint x: 106, startPoint y: 137, endPoint x: 159, endPoint y: 100, distance: 65.0
click at [108, 142] on div "Drugs" at bounding box center [113, 146] width 55 height 9
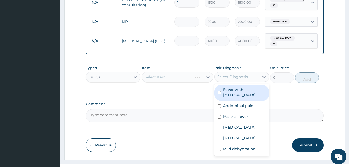
click at [228, 74] on div "Select Diagnosis" at bounding box center [232, 76] width 31 height 5
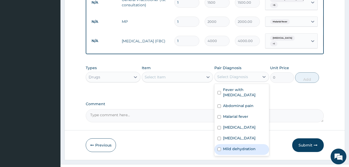
click at [246, 146] on label "Mild dehydration" at bounding box center [239, 148] width 33 height 5
checkbox input "true"
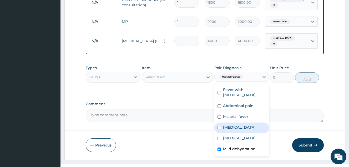
click at [184, 72] on div "Select Item" at bounding box center [177, 77] width 71 height 11
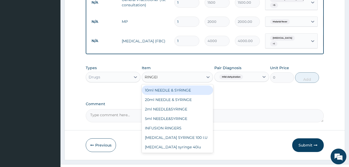
type input "RINGERS"
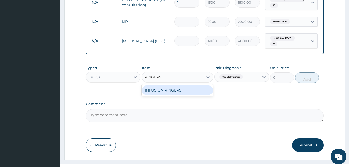
click at [183, 85] on div "INFUSION RINGERS" at bounding box center [177, 89] width 71 height 9
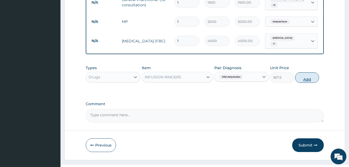
click at [311, 72] on button "Add" at bounding box center [307, 77] width 24 height 11
type input "0"
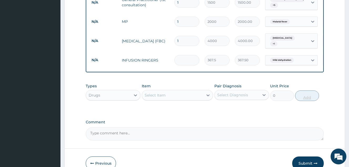
type input "0.00"
type input "2"
type input "735.00"
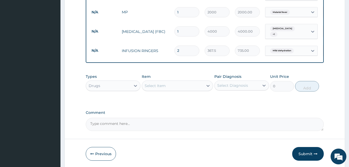
scroll to position [245, 0]
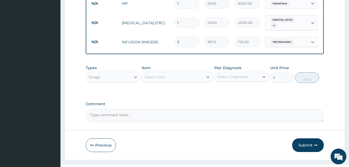
type input "2"
click at [230, 74] on div "Select Diagnosis" at bounding box center [232, 76] width 31 height 5
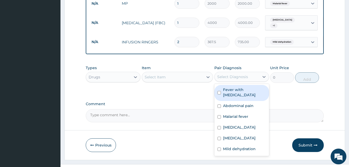
click at [229, 87] on label "Fever with chills" at bounding box center [244, 92] width 43 height 11
checkbox input "true"
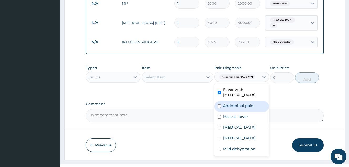
click at [232, 103] on label "Abdominal pain" at bounding box center [238, 105] width 30 height 5
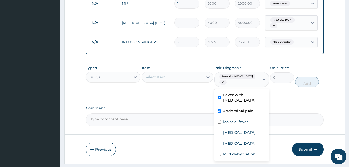
click at [225, 108] on label "Abdominal pain" at bounding box center [238, 110] width 30 height 5
checkbox input "false"
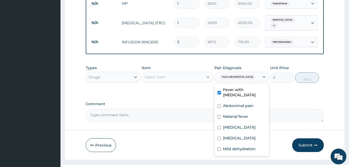
click at [204, 72] on div at bounding box center [207, 76] width 9 height 9
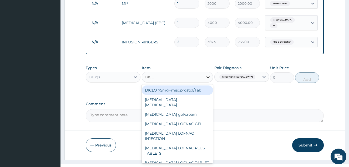
type input "DICLO"
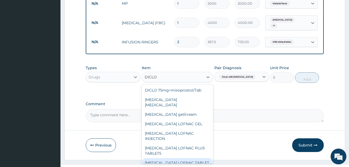
scroll to position [66, 0]
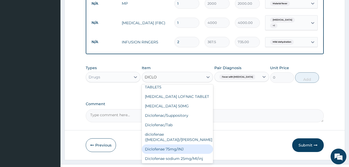
click at [178, 144] on div "Diclofenae 75mg/INJ" at bounding box center [177, 148] width 71 height 9
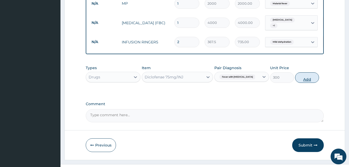
click at [304, 72] on button "Add" at bounding box center [307, 77] width 24 height 11
type input "0"
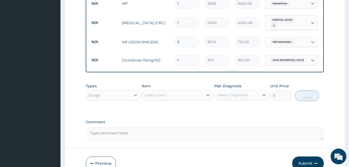
type input "0.00"
type input "2"
type input "600.00"
type input "2"
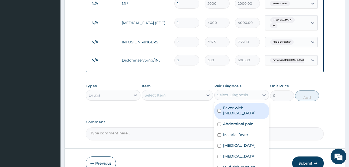
click at [235, 92] on div "Select Diagnosis" at bounding box center [232, 94] width 31 height 5
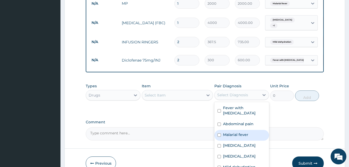
click at [240, 132] on label "Malarial fever" at bounding box center [235, 134] width 25 height 5
checkbox input "true"
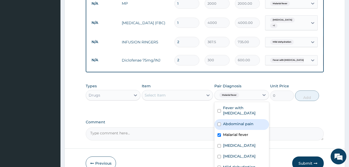
click at [201, 91] on div "Select Item" at bounding box center [172, 95] width 61 height 8
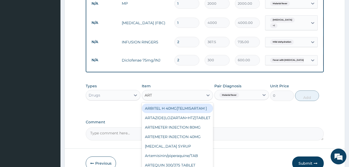
type input "ARTE"
click at [189, 103] on div "ARTEMETER INJECTION 80MG" at bounding box center [177, 107] width 71 height 9
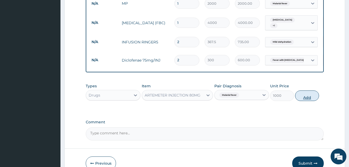
click at [312, 90] on button "Add" at bounding box center [307, 95] width 24 height 11
type input "0"
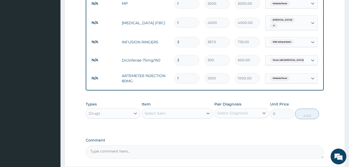
type input "0.00"
type input "3"
type input "3000.00"
type input "3"
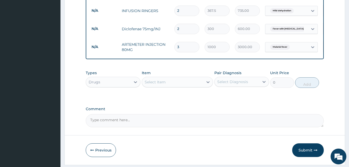
scroll to position [282, 0]
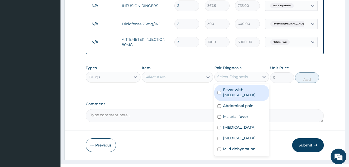
click at [236, 74] on div "Select Diagnosis" at bounding box center [232, 76] width 31 height 5
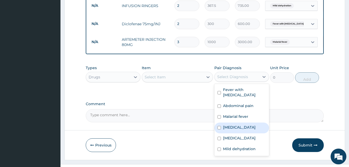
click at [235, 124] on label "Upper respiratory infection" at bounding box center [239, 126] width 33 height 5
checkbox input "true"
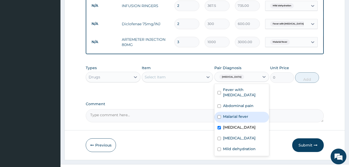
click at [198, 73] on div "Select Item" at bounding box center [172, 77] width 61 height 8
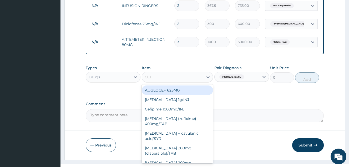
type input "CEFT"
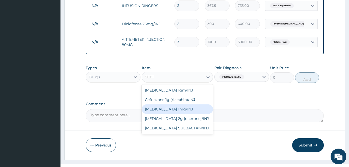
click at [189, 104] on div "Ceftriaxone 1mg/INJ" at bounding box center [177, 108] width 71 height 9
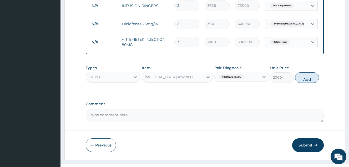
click at [308, 72] on button "Add" at bounding box center [307, 77] width 24 height 11
type input "0"
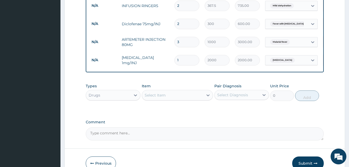
type input "0.00"
type input "3"
type input "6000.00"
type input "3"
click at [229, 92] on div "Select Diagnosis" at bounding box center [232, 94] width 31 height 5
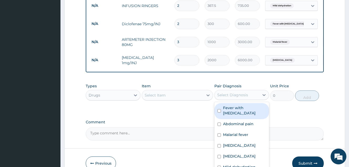
click at [227, 105] on label "Fever with chills" at bounding box center [244, 110] width 43 height 11
checkbox input "true"
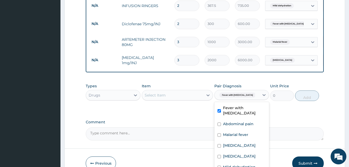
click at [201, 91] on div "Select Item" at bounding box center [172, 95] width 61 height 8
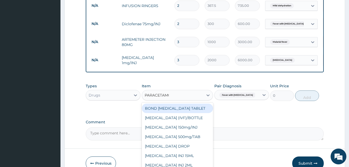
type input "PARACETAMOL"
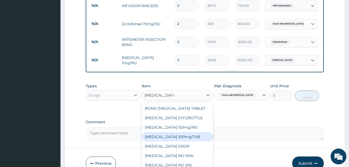
click at [197, 132] on div "PARACETAMOL 500mg/TAB" at bounding box center [177, 136] width 71 height 9
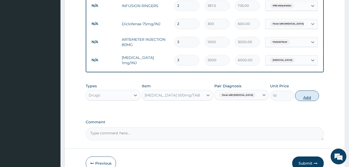
click at [303, 90] on button "Add" at bounding box center [307, 95] width 24 height 11
type input "0"
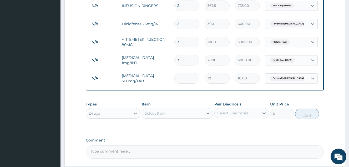
type input "0.00"
type input "5"
type input "50.00"
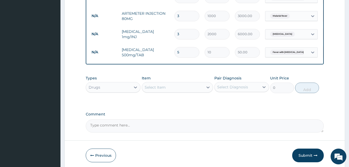
scroll to position [308, 0]
type input "5"
click at [235, 84] on div "Select Diagnosis" at bounding box center [232, 86] width 31 height 5
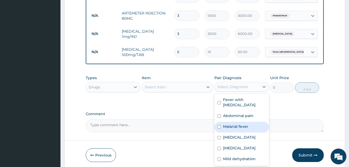
click at [229, 122] on div "Malarial fever" at bounding box center [241, 127] width 55 height 11
checkbox input "true"
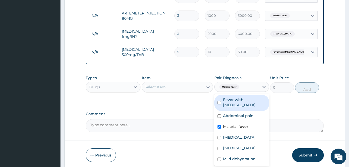
click at [200, 82] on div "Select Item" at bounding box center [177, 87] width 71 height 11
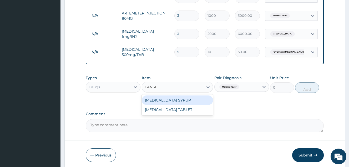
type input "FANSID"
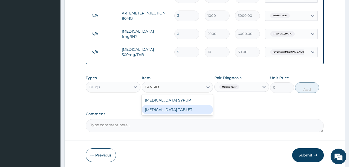
click at [197, 105] on div "FANSIDAR TABLET" at bounding box center [177, 109] width 71 height 9
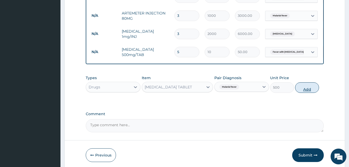
click at [305, 82] on button "Add" at bounding box center [307, 87] width 24 height 11
type input "0"
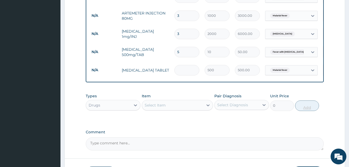
type input "0.00"
type input "2"
type input "1000.00"
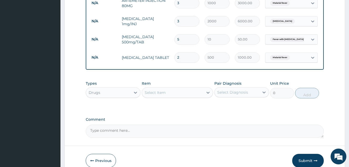
scroll to position [334, 0]
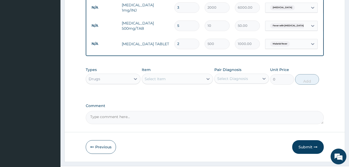
type input "2"
click at [230, 76] on div "Select Diagnosis" at bounding box center [232, 78] width 31 height 5
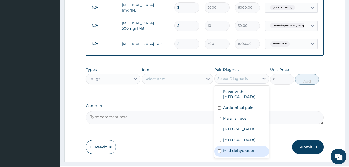
click at [238, 148] on label "Mild dehydration" at bounding box center [239, 150] width 33 height 5
checkbox input "true"
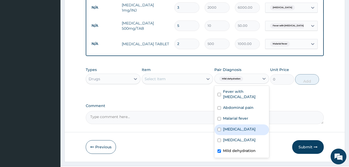
click at [190, 75] on div "Select Item" at bounding box center [172, 79] width 61 height 8
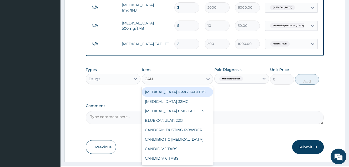
type input "CANU"
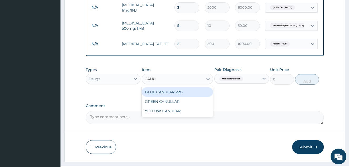
click at [186, 87] on div "BLUE CANULAR 22G" at bounding box center [177, 91] width 71 height 9
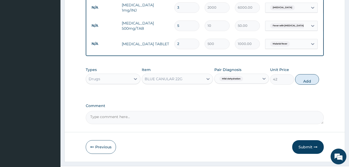
click at [188, 75] on div "BLUE CANULAR 22G" at bounding box center [172, 79] width 61 height 8
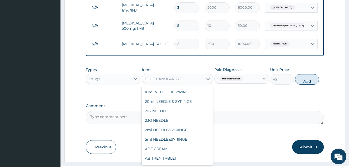
scroll to position [2936, 0]
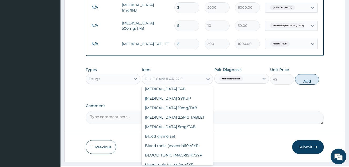
click at [302, 74] on button "Add" at bounding box center [307, 79] width 24 height 11
type input "0"
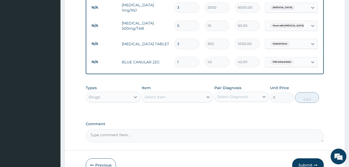
click at [242, 94] on div "Select Diagnosis" at bounding box center [232, 96] width 31 height 5
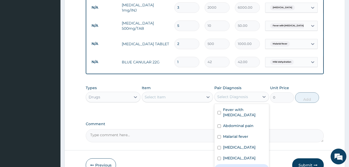
click at [241, 166] on label "Mild dehydration" at bounding box center [239, 168] width 33 height 5
checkbox input "true"
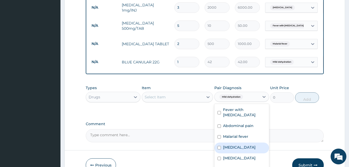
click at [189, 93] on div "Select Item" at bounding box center [172, 97] width 61 height 8
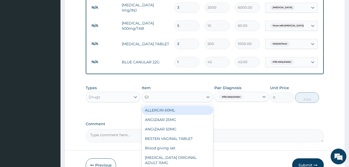
type input "GIV"
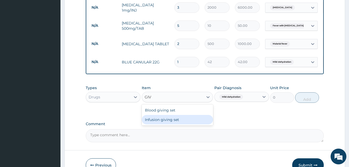
click at [190, 115] on div "Infusion giving set" at bounding box center [177, 119] width 71 height 9
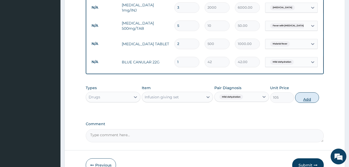
click at [302, 92] on button "Add" at bounding box center [307, 97] width 24 height 11
type input "0"
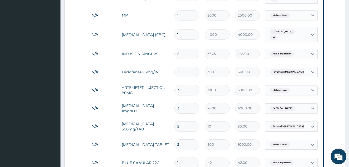
scroll to position [229, 0]
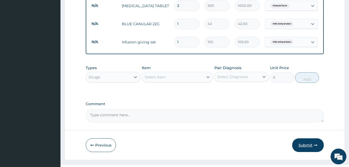
click at [318, 138] on button "Submit" at bounding box center [308, 145] width 32 height 14
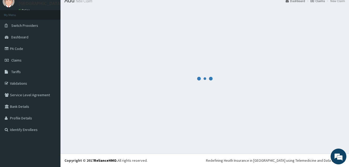
scroll to position [20, 0]
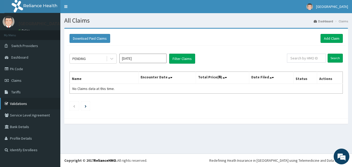
click at [19, 104] on link "Validations" at bounding box center [30, 104] width 60 height 12
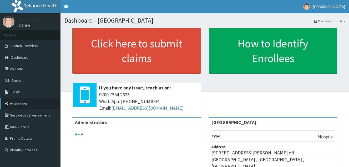
click at [21, 103] on link "Validations" at bounding box center [30, 104] width 60 height 12
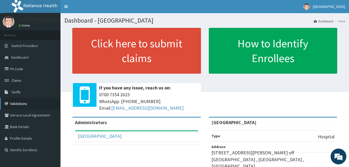
click at [25, 107] on link "Validations" at bounding box center [30, 104] width 60 height 12
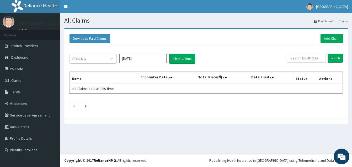
click at [133, 60] on input "[DATE]" at bounding box center [142, 58] width 47 height 9
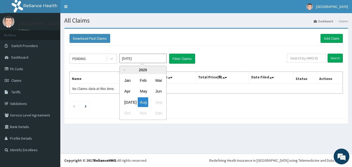
drag, startPoint x: 127, startPoint y: 102, endPoint x: 161, endPoint y: 84, distance: 38.8
click at [130, 102] on div "Jul" at bounding box center [127, 102] width 11 height 10
type input "Jul 2025"
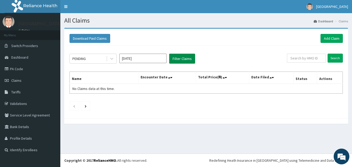
click at [185, 59] on button "Filter Claims" at bounding box center [182, 59] width 26 height 10
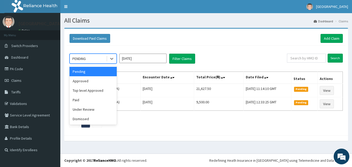
click at [92, 58] on div "PENDING" at bounding box center [88, 58] width 37 height 8
click at [90, 82] on div "Approved" at bounding box center [93, 80] width 47 height 9
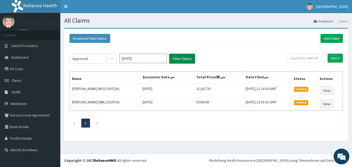
click at [186, 60] on button "Filter Claims" at bounding box center [182, 59] width 26 height 10
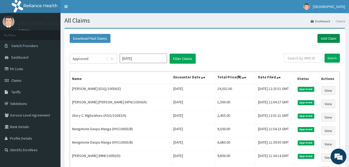
click at [330, 35] on link "Add Claim" at bounding box center [328, 38] width 22 height 9
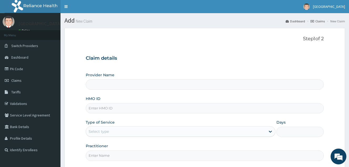
type input "[GEOGRAPHIC_DATA]"
paste input "EGQ/10056/A"
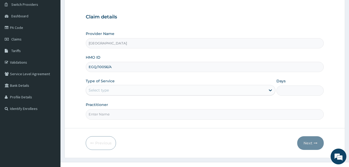
scroll to position [50, 0]
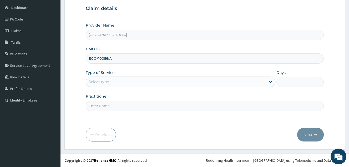
type input "EGQ/10056/A"
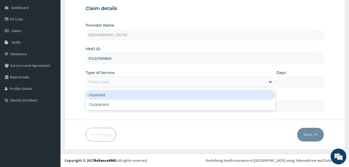
click at [127, 82] on div "Select type" at bounding box center [175, 81] width 179 height 8
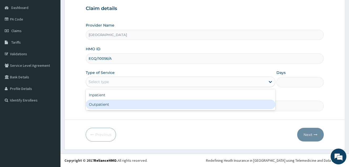
click at [123, 100] on div "Outpatient" at bounding box center [180, 104] width 189 height 9
type input "1"
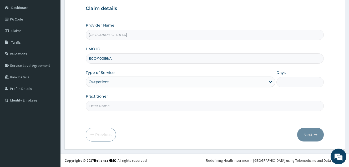
click at [122, 102] on input "Practitioner" at bounding box center [205, 106] width 238 height 10
type input "DOCTOR [PERSON_NAME]"
click at [302, 134] on button "Next" at bounding box center [310, 135] width 27 height 14
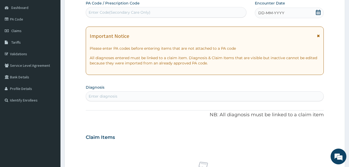
click at [318, 13] on icon at bounding box center [317, 12] width 5 height 5
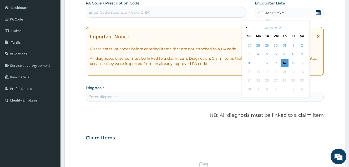
click at [246, 27] on button "Previous Month" at bounding box center [245, 27] width 3 height 3
click at [286, 72] on div "24" at bounding box center [284, 72] width 8 height 8
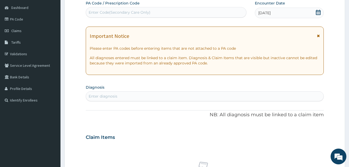
click at [178, 94] on div "Enter diagnosis" at bounding box center [204, 96] width 237 height 8
type input "FEVER"
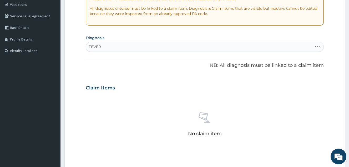
scroll to position [102, 0]
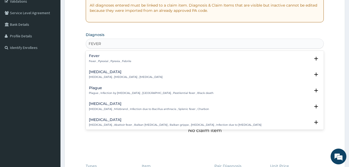
click at [96, 52] on div "Fever Fever , Pyrexial , Pyrexia , Febrile Select Status Query Query covers sus…" at bounding box center [205, 60] width 238 height 16
click at [96, 58] on h4 "Fever" at bounding box center [110, 56] width 42 height 4
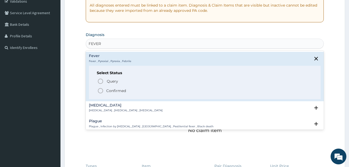
click at [100, 90] on icon "status option filled" at bounding box center [100, 90] width 6 height 6
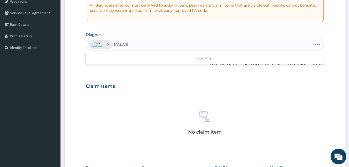
type input "MALAISE"
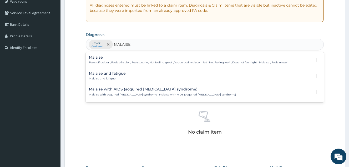
click at [124, 57] on h4 "Malaise" at bounding box center [188, 57] width 199 height 4
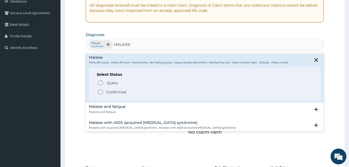
click at [112, 90] on p "Confirmed" at bounding box center [116, 91] width 20 height 5
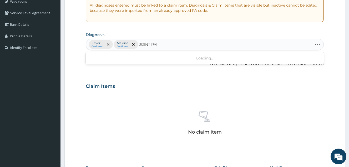
type input "JOINT PAIN"
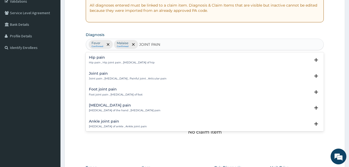
click at [120, 77] on p "Joint pain , Arthralgia , Painful joint , Articular pain" at bounding box center [127, 79] width 77 height 4
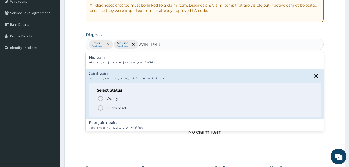
click at [117, 109] on p "Confirmed" at bounding box center [116, 107] width 20 height 5
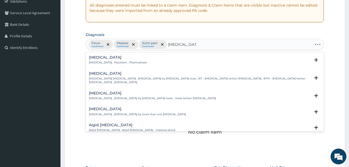
type input "MALARIA FEVER"
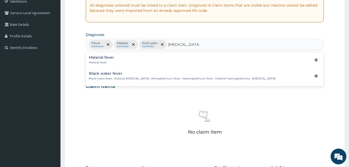
click at [99, 61] on p "Malarial fever" at bounding box center [101, 63] width 25 height 4
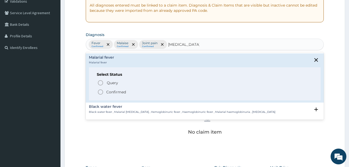
click at [103, 88] on div "Query Query covers suspected (?), Keep in view (kiv), Ruled out (r/o) Confirmed" at bounding box center [205, 87] width 216 height 16
click at [103, 92] on circle "status option filled" at bounding box center [100, 92] width 5 height 5
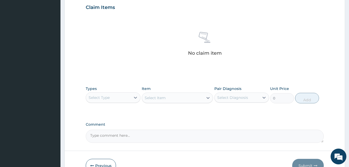
scroll to position [207, 0]
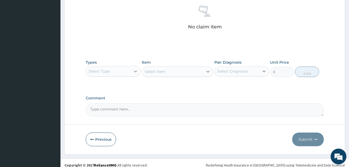
click at [134, 74] on icon at bounding box center [135, 71] width 5 height 5
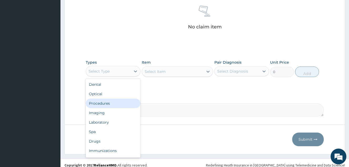
click at [122, 101] on div "Procedures" at bounding box center [113, 102] width 55 height 9
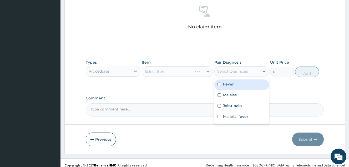
click at [225, 69] on div "Select Diagnosis" at bounding box center [232, 71] width 31 height 5
click at [224, 81] on div "Fever" at bounding box center [241, 84] width 55 height 11
checkbox input "true"
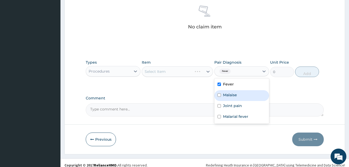
click at [224, 90] on div "Malaise" at bounding box center [241, 95] width 55 height 11
click at [225, 99] on div "Malaise" at bounding box center [241, 95] width 55 height 11
drag, startPoint x: 220, startPoint y: 98, endPoint x: 224, endPoint y: 105, distance: 7.6
click at [221, 97] on div "Malaise" at bounding box center [241, 95] width 55 height 11
checkbox input "true"
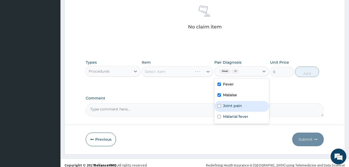
drag, startPoint x: 224, startPoint y: 105, endPoint x: 226, endPoint y: 111, distance: 6.3
click at [224, 105] on label "Joint pain" at bounding box center [232, 105] width 19 height 5
checkbox input "true"
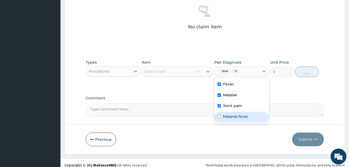
click at [226, 113] on div "Malarial fever" at bounding box center [241, 117] width 55 height 11
checkbox input "true"
click at [200, 73] on div "Select Item" at bounding box center [177, 71] width 71 height 11
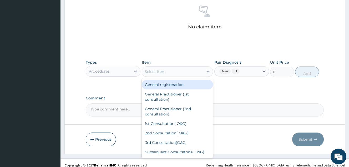
click at [181, 71] on div "Select Item" at bounding box center [172, 71] width 61 height 8
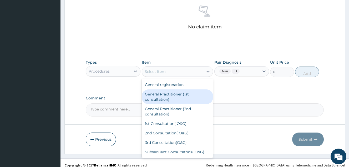
drag, startPoint x: 184, startPoint y: 95, endPoint x: 188, endPoint y: 87, distance: 8.8
click at [184, 95] on div "General Practitioner (1st consultation)" at bounding box center [177, 96] width 71 height 15
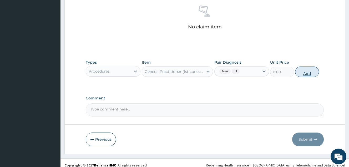
click at [298, 74] on button "Add" at bounding box center [307, 71] width 24 height 11
type input "0"
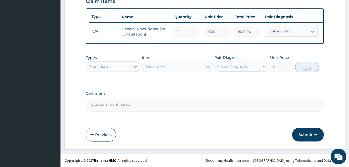
scroll to position [191, 0]
click at [122, 64] on div "Procedures" at bounding box center [108, 66] width 45 height 8
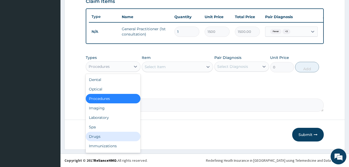
drag, startPoint x: 110, startPoint y: 132, endPoint x: 167, endPoint y: 112, distance: 60.6
click at [110, 133] on div "Drugs" at bounding box center [113, 136] width 55 height 9
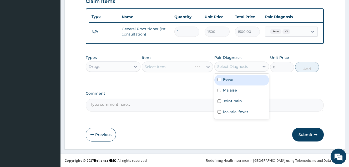
click at [231, 68] on div "Select Diagnosis" at bounding box center [232, 66] width 31 height 5
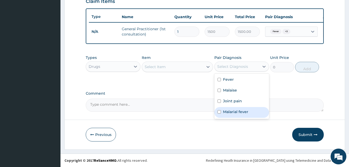
drag, startPoint x: 230, startPoint y: 109, endPoint x: 224, endPoint y: 102, distance: 9.5
click at [230, 109] on label "Malarial fever" at bounding box center [235, 111] width 25 height 5
checkbox input "true"
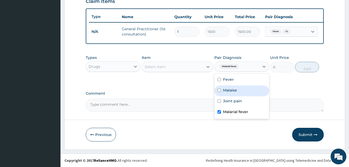
click at [203, 70] on div "Select Item" at bounding box center [172, 67] width 61 height 8
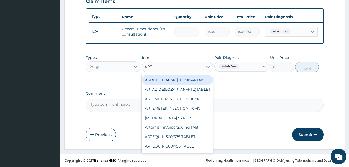
type input "ARTH"
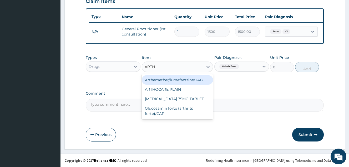
click at [199, 79] on div "Arthemether/lumefantrine/TAB" at bounding box center [177, 79] width 71 height 9
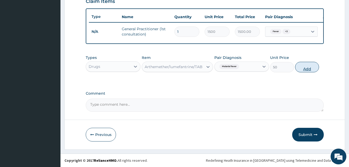
click at [307, 67] on button "Add" at bounding box center [307, 67] width 24 height 11
type input "0"
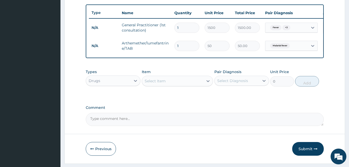
type input "0.00"
type input "2"
type input "100.00"
type input "24"
type input "1200.00"
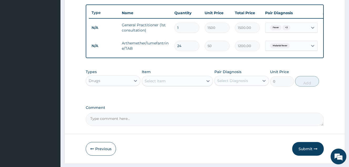
type input "24"
click at [222, 83] on div "Select Diagnosis" at bounding box center [232, 80] width 31 height 5
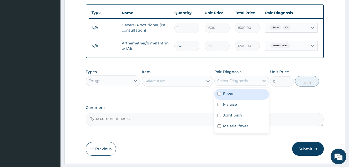
click at [228, 96] on label "Fever" at bounding box center [228, 93] width 11 height 5
checkbox input "true"
click at [181, 85] on div "Select Item" at bounding box center [172, 81] width 61 height 8
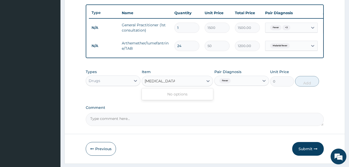
type input "PARACETAMOL"
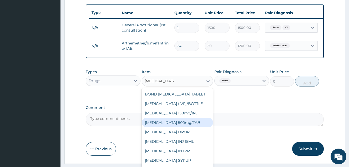
click at [184, 126] on div "PARACETAMOL 500mg/TAB" at bounding box center [177, 122] width 71 height 9
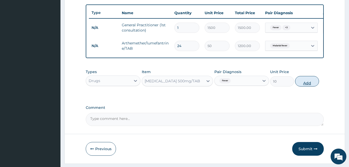
click at [298, 86] on button "Add" at bounding box center [307, 81] width 24 height 11
type input "0"
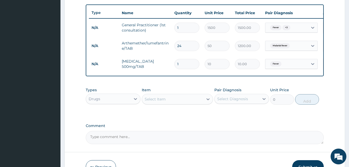
type input "18"
type input "180.00"
type input "18"
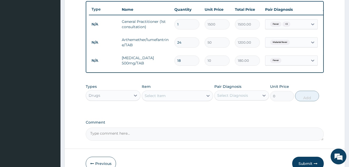
scroll to position [217, 0]
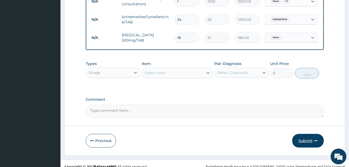
click at [298, 145] on button "Submit" at bounding box center [308, 141] width 32 height 14
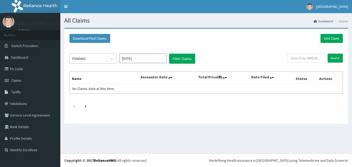
click at [98, 61] on div "PENDING" at bounding box center [88, 58] width 37 height 8
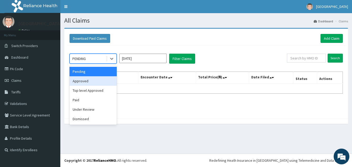
click at [93, 81] on div "Approved" at bounding box center [93, 80] width 47 height 9
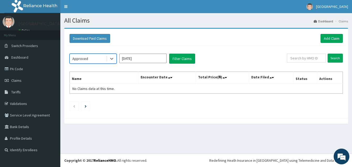
click at [143, 57] on input "[DATE]" at bounding box center [142, 58] width 47 height 9
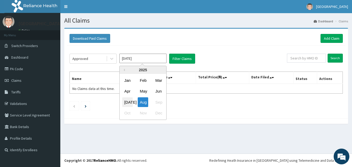
drag, startPoint x: 129, startPoint y: 102, endPoint x: 146, endPoint y: 89, distance: 21.1
click at [129, 102] on div "[DATE]" at bounding box center [127, 102] width 11 height 10
type input "[DATE]"
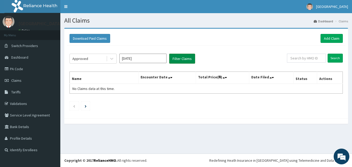
click at [181, 59] on button "Filter Claims" at bounding box center [182, 59] width 26 height 10
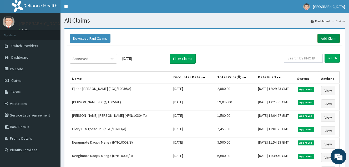
click at [339, 41] on link "Add Claim" at bounding box center [328, 38] width 22 height 9
click at [332, 38] on link "Add Claim" at bounding box center [328, 38] width 22 height 9
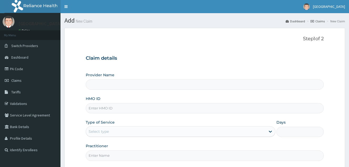
paste input "EGQ/10056/D"
type input "EGQ/10056/D"
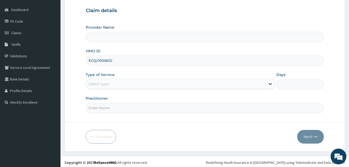
scroll to position [50, 0]
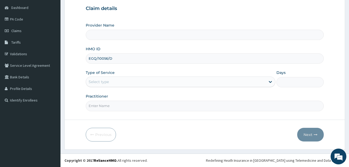
type input "[GEOGRAPHIC_DATA]"
type input "EGQ/10056/D"
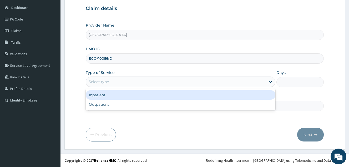
click at [127, 81] on div "Select type" at bounding box center [175, 81] width 179 height 8
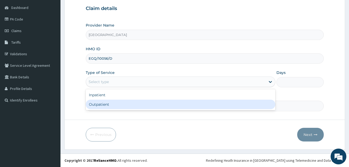
click at [124, 102] on div "Outpatient" at bounding box center [180, 104] width 189 height 9
type input "1"
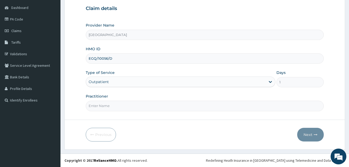
click at [123, 105] on input "Practitioner" at bounding box center [205, 106] width 238 height 10
type input "DOCTOR [PERSON_NAME]"
click at [297, 136] on button "Next" at bounding box center [310, 135] width 27 height 14
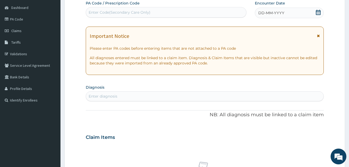
click at [316, 13] on icon at bounding box center [317, 12] width 5 height 5
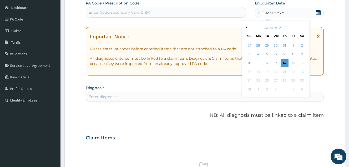
scroll to position [0, 0]
click at [246, 28] on button "Previous Month" at bounding box center [245, 27] width 3 height 3
click at [285, 74] on div "24" at bounding box center [284, 72] width 8 height 8
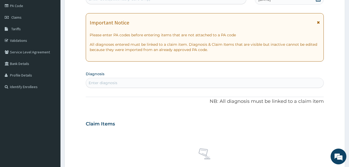
scroll to position [76, 0]
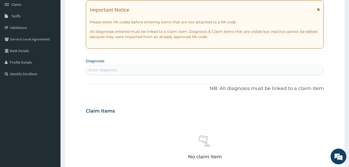
click at [184, 70] on div "Enter diagnosis" at bounding box center [204, 70] width 237 height 8
type input "CALF PAI"
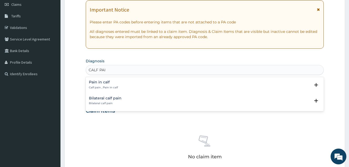
click at [123, 87] on div "Pain in calf Calf pain , Pain in calf" at bounding box center [204, 84] width 231 height 9
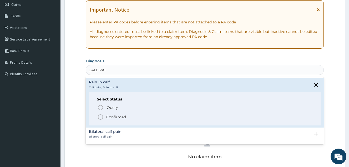
click at [114, 119] on span "Confirmed" at bounding box center [204, 117] width 215 height 6
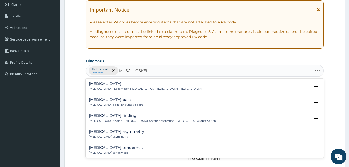
type input "MUSCULOSKELE"
click at [124, 103] on p "[MEDICAL_DATA] pain , Rheumatic pain" at bounding box center [116, 105] width 54 height 4
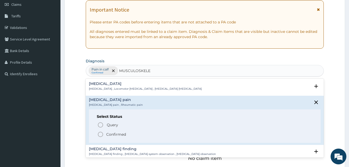
drag, startPoint x: 118, startPoint y: 132, endPoint x: 130, endPoint y: 138, distance: 13.0
click at [118, 133] on p "Confirmed" at bounding box center [116, 134] width 20 height 5
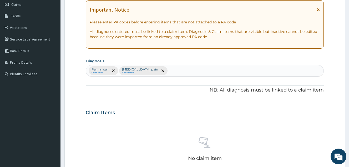
click at [161, 73] on div at bounding box center [162, 70] width 7 height 8
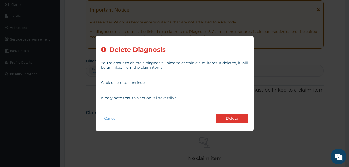
click at [225, 118] on button "Delete" at bounding box center [231, 118] width 33 height 10
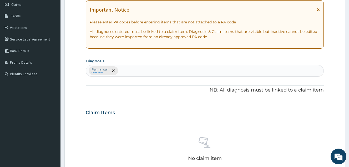
click at [137, 72] on div "Pain in calf Confirmed" at bounding box center [204, 70] width 237 height 11
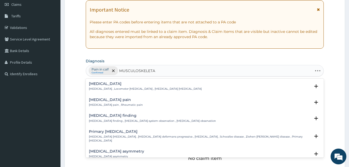
type input "[MEDICAL_DATA]"
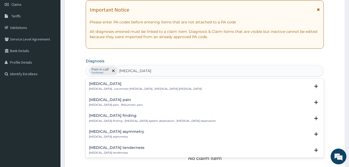
click at [115, 96] on div "[MEDICAL_DATA] pain [MEDICAL_DATA] pain , Rheumatic pain Select Status Query Qu…" at bounding box center [205, 104] width 238 height 16
click at [114, 99] on h4 "[MEDICAL_DATA] pain" at bounding box center [116, 100] width 54 height 4
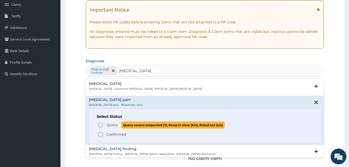
click at [112, 122] on p "Query Query covers suspected (?), Keep in view (kiv), Ruled out (r/o)" at bounding box center [165, 124] width 118 height 7
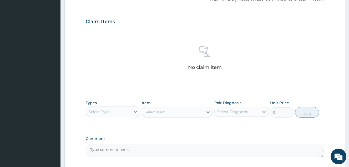
scroll to position [181, 0]
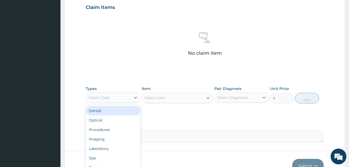
click at [121, 97] on div "Select Type" at bounding box center [108, 97] width 45 height 8
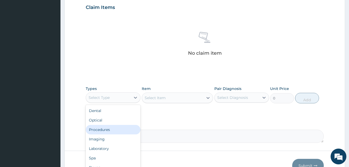
drag, startPoint x: 122, startPoint y: 130, endPoint x: 130, endPoint y: 127, distance: 9.0
click at [122, 130] on div "Procedures" at bounding box center [113, 129] width 55 height 9
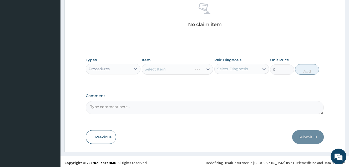
scroll to position [212, 0]
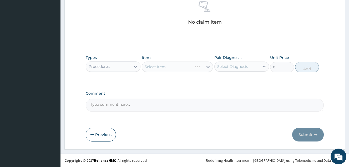
click at [234, 64] on div "Select Diagnosis" at bounding box center [232, 66] width 31 height 5
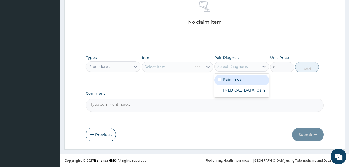
click at [231, 77] on label "Pain in calf" at bounding box center [233, 79] width 21 height 5
checkbox input "true"
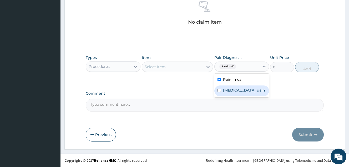
click at [231, 88] on label "[MEDICAL_DATA] pain" at bounding box center [244, 89] width 42 height 5
checkbox input "true"
click at [201, 69] on div "Select Item" at bounding box center [172, 67] width 61 height 8
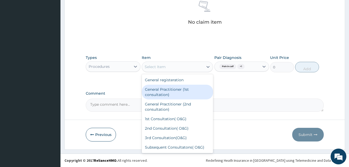
click at [188, 91] on div "General Practitioner (1st consultation)" at bounding box center [177, 92] width 71 height 15
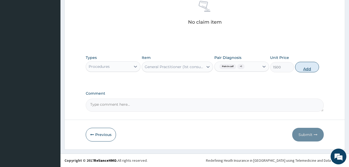
click at [306, 66] on button "Add" at bounding box center [307, 67] width 24 height 11
type input "0"
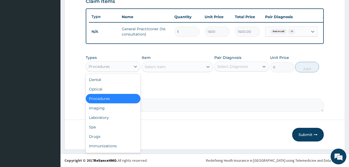
click at [129, 67] on div "Procedures" at bounding box center [108, 66] width 45 height 8
drag, startPoint x: 101, startPoint y: 137, endPoint x: 150, endPoint y: 109, distance: 56.1
click at [102, 137] on div "Drugs" at bounding box center [113, 136] width 55 height 9
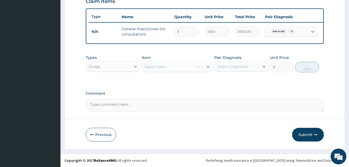
click at [233, 70] on div "Select Diagnosis" at bounding box center [236, 66] width 45 height 8
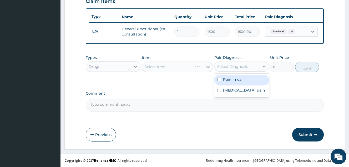
click at [234, 80] on label "Pain in calf" at bounding box center [233, 79] width 21 height 5
checkbox input "true"
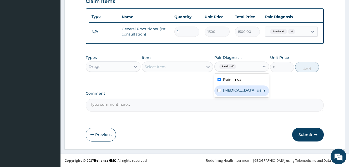
click at [235, 93] on div "[MEDICAL_DATA] pain" at bounding box center [241, 90] width 55 height 11
checkbox input "true"
click at [204, 70] on div at bounding box center [207, 66] width 9 height 9
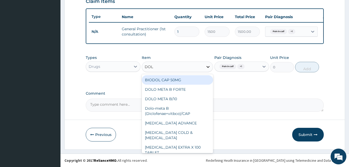
type input "DOLO"
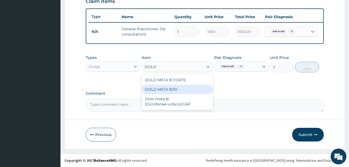
click at [195, 87] on div "DOLO META B/10" at bounding box center [177, 89] width 71 height 9
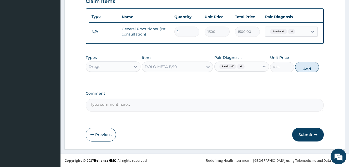
click at [303, 71] on button "Add" at bounding box center [307, 67] width 24 height 11
type input "0"
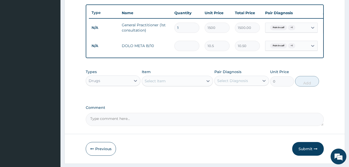
type input "0.00"
type input "6"
type input "63.00"
type input "6"
click at [297, 153] on button "Submit" at bounding box center [308, 149] width 32 height 14
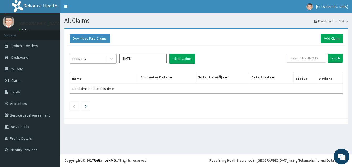
click at [94, 58] on div "PENDING" at bounding box center [88, 58] width 37 height 8
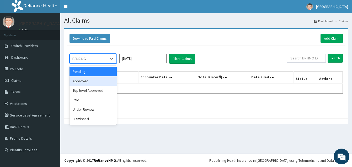
click at [90, 81] on div "Approved" at bounding box center [93, 80] width 47 height 9
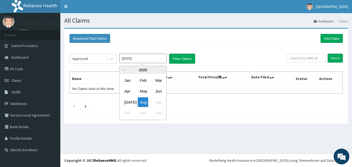
click at [161, 59] on input "[DATE]" at bounding box center [142, 58] width 47 height 9
click at [131, 102] on div "[DATE]" at bounding box center [127, 102] width 11 height 10
type input "[DATE]"
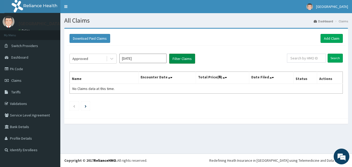
click at [182, 59] on button "Filter Claims" at bounding box center [182, 59] width 26 height 10
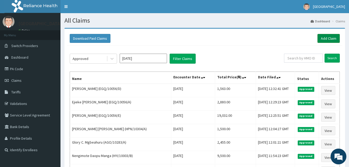
click at [324, 34] on link "Add Claim" at bounding box center [328, 38] width 22 height 9
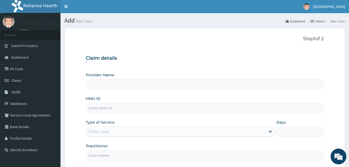
type input "[GEOGRAPHIC_DATA]"
paste input "GMT/10034/A"
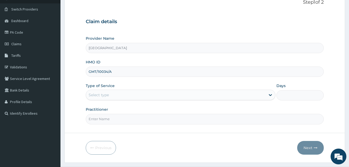
scroll to position [50, 0]
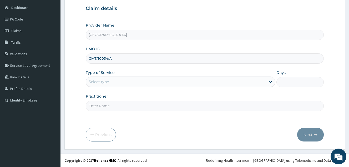
type input "GMT/10034/A"
drag, startPoint x: 123, startPoint y: 73, endPoint x: 120, endPoint y: 81, distance: 8.6
click at [123, 73] on div "Type of Service Select type" at bounding box center [180, 78] width 189 height 17
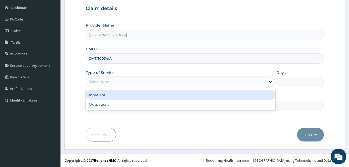
click at [118, 80] on div "Select type" at bounding box center [175, 81] width 179 height 8
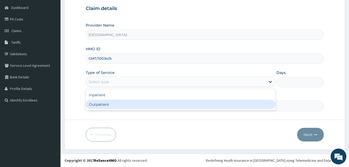
click at [116, 101] on div "Outpatient" at bounding box center [180, 104] width 189 height 9
type input "1"
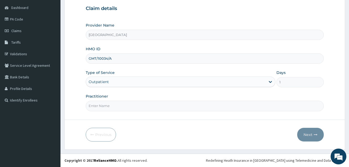
click at [116, 105] on input "Practitioner" at bounding box center [205, 106] width 238 height 10
type input "DOCTOR [PERSON_NAME]"
click at [306, 134] on button "Next" at bounding box center [310, 135] width 27 height 14
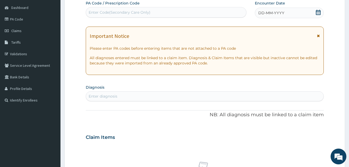
click at [319, 14] on icon at bounding box center [317, 12] width 5 height 5
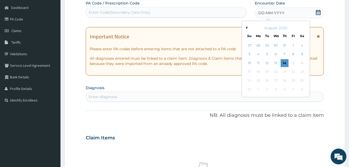
click at [246, 27] on button "Previous Month" at bounding box center [245, 27] width 3 height 3
click at [249, 81] on div "27" at bounding box center [249, 81] width 8 height 8
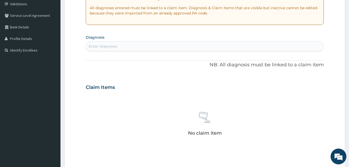
scroll to position [102, 0]
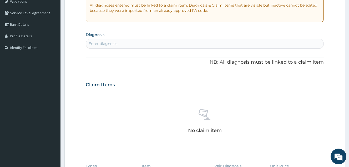
click at [120, 46] on div "Enter diagnosis" at bounding box center [204, 43] width 237 height 8
type input "HEADACHE"
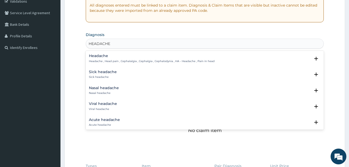
click at [114, 58] on div "Headache Headache , Head pain , Cephalalgia , Cephalgia , Cephalodynia , HA - H…" at bounding box center [152, 58] width 126 height 9
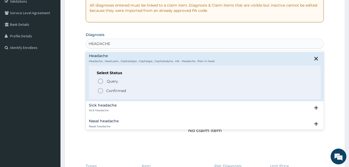
click at [98, 89] on icon "status option filled" at bounding box center [100, 90] width 6 height 6
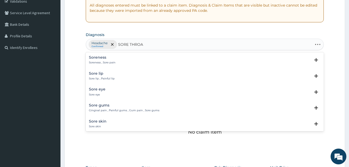
type input "SORE THROAT"
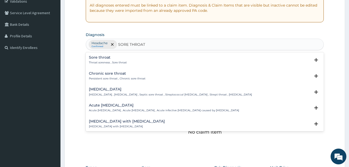
click at [99, 60] on div "Sore throat Throat soreness , Sore throat" at bounding box center [108, 59] width 38 height 9
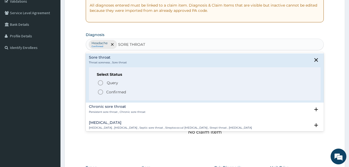
click at [106, 93] on p "Confirmed" at bounding box center [116, 91] width 20 height 5
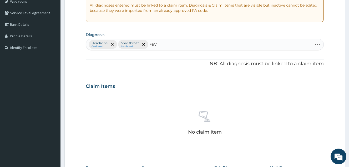
type input "FEVER"
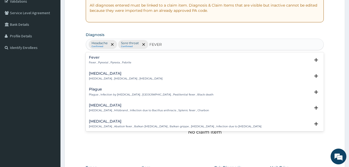
click at [163, 56] on div "Fever Fever , Pyrexial , Pyrexia , Febrile" at bounding box center [204, 59] width 231 height 9
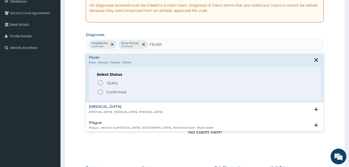
click at [129, 92] on span "Confirmed" at bounding box center [204, 92] width 215 height 6
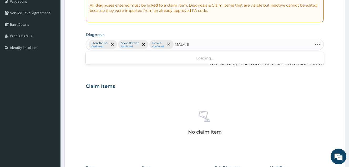
type input "MALARIA"
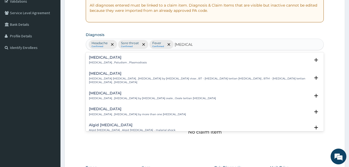
click at [111, 55] on div "Malaria Malaria , Paludism , Plasmodiosis Select Status Query Query covers susp…" at bounding box center [205, 61] width 238 height 16
click at [110, 58] on h4 "Malaria" at bounding box center [118, 57] width 58 height 4
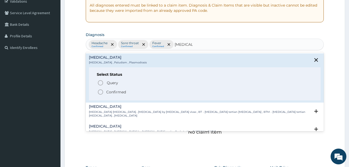
click at [101, 92] on icon "status option filled" at bounding box center [100, 92] width 6 height 6
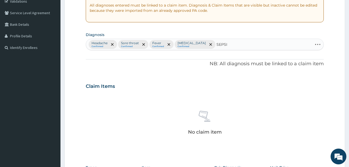
type input "SEPSIS"
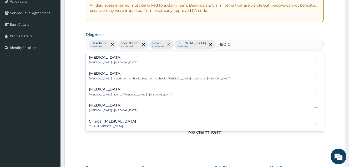
click at [111, 58] on h4 "Sepsis" at bounding box center [113, 57] width 48 height 4
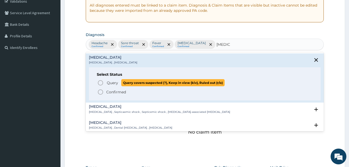
click at [109, 83] on span "Query" at bounding box center [112, 82] width 11 height 5
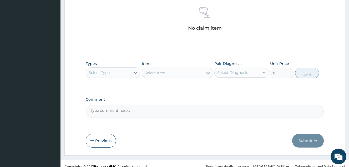
scroll to position [207, 0]
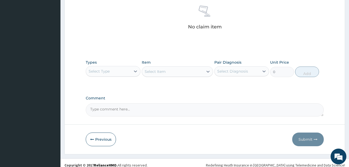
click at [129, 72] on div "Select Type" at bounding box center [108, 71] width 45 height 8
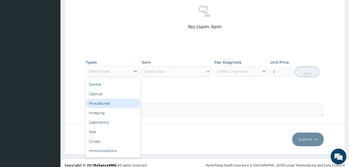
click at [118, 106] on div "Procedures" at bounding box center [113, 102] width 55 height 9
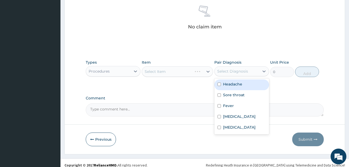
click at [244, 72] on div "Select Diagnosis" at bounding box center [232, 71] width 31 height 5
click at [238, 87] on div "Headache" at bounding box center [241, 84] width 55 height 11
checkbox input "true"
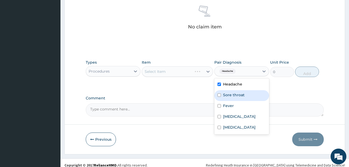
click at [237, 97] on label "Sore throat" at bounding box center [234, 94] width 22 height 5
checkbox input "true"
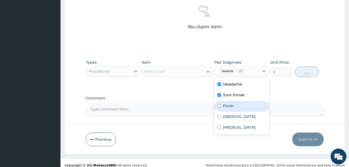
click at [234, 103] on div "Fever" at bounding box center [241, 106] width 55 height 11
checkbox input "true"
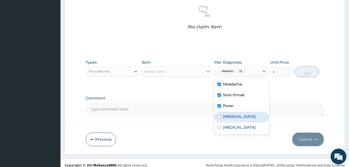
drag, startPoint x: 232, startPoint y: 115, endPoint x: 231, endPoint y: 126, distance: 11.1
click at [232, 116] on label "Malaria" at bounding box center [239, 116] width 33 height 5
checkbox input "true"
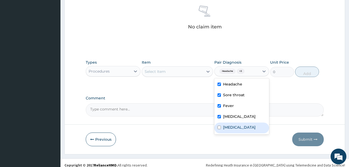
drag, startPoint x: 231, startPoint y: 127, endPoint x: 223, endPoint y: 115, distance: 14.4
click at [231, 126] on label "Sepsis" at bounding box center [239, 126] width 33 height 5
checkbox input "true"
drag, startPoint x: 188, startPoint y: 71, endPoint x: 189, endPoint y: 78, distance: 6.7
click at [188, 71] on div "Select Item" at bounding box center [172, 71] width 61 height 8
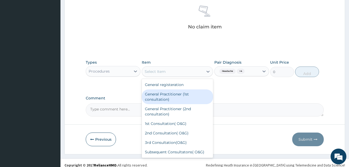
drag, startPoint x: 190, startPoint y: 97, endPoint x: 323, endPoint y: 81, distance: 133.9
click at [191, 97] on div "General Practitioner (1st consultation)" at bounding box center [177, 96] width 71 height 15
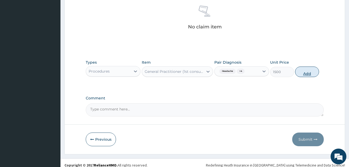
click at [303, 70] on button "Add" at bounding box center [307, 71] width 24 height 11
type input "0"
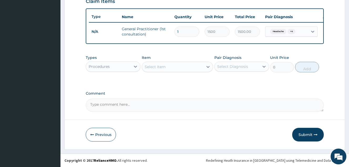
scroll to position [191, 0]
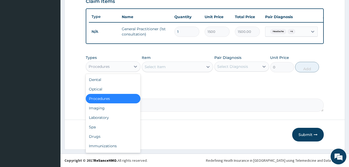
click at [113, 65] on div "Procedures" at bounding box center [108, 66] width 45 height 8
click at [107, 69] on div "Procedures" at bounding box center [99, 66] width 21 height 5
click at [109, 117] on div "Laboratory" at bounding box center [113, 117] width 55 height 9
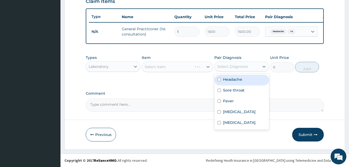
click at [251, 64] on div "Select Diagnosis" at bounding box center [236, 66] width 45 height 8
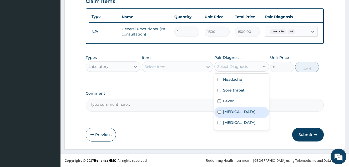
click at [225, 112] on label "Malaria" at bounding box center [239, 111] width 33 height 5
checkbox input "true"
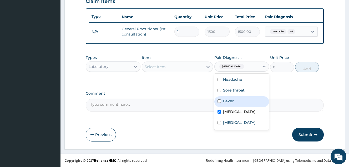
click at [179, 69] on div "Select Item" at bounding box center [172, 67] width 61 height 8
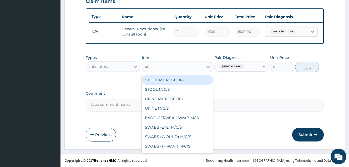
type input "MP"
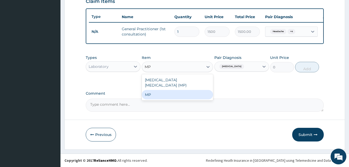
click at [186, 91] on div "MP" at bounding box center [177, 94] width 71 height 9
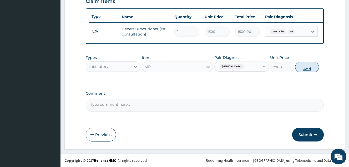
click at [305, 66] on button "Add" at bounding box center [307, 67] width 24 height 11
type input "0"
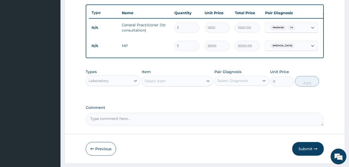
click at [259, 79] on div "Pair Diagnosis Select Diagnosis" at bounding box center [241, 77] width 55 height 17
click at [257, 82] on div "Select Diagnosis" at bounding box center [236, 80] width 45 height 8
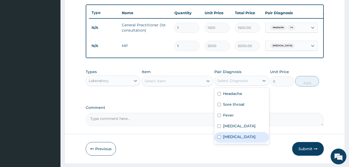
drag, startPoint x: 234, startPoint y: 139, endPoint x: 210, endPoint y: 110, distance: 38.2
click at [234, 139] on label "Sepsis" at bounding box center [239, 136] width 33 height 5
checkbox input "true"
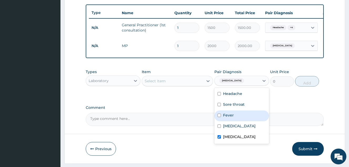
click at [195, 86] on div "Select Item" at bounding box center [177, 81] width 71 height 11
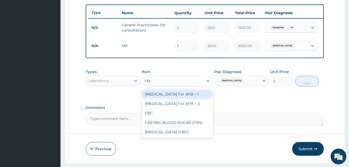
type input "FBC"
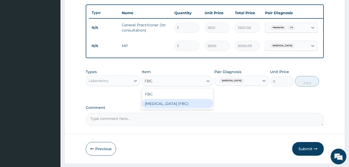
click at [193, 108] on div "Full Blood Count (FBC)" at bounding box center [177, 103] width 71 height 9
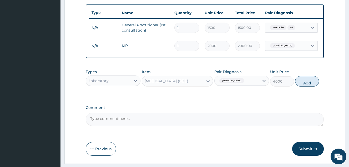
click at [303, 86] on button "Add" at bounding box center [307, 81] width 24 height 11
type input "0"
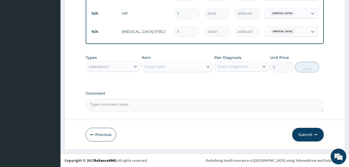
scroll to position [227, 0]
click at [117, 65] on div "Laboratory" at bounding box center [108, 66] width 45 height 8
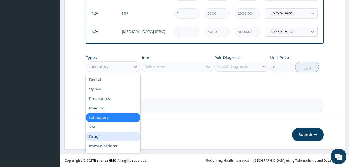
click at [102, 134] on div "Drugs" at bounding box center [113, 136] width 55 height 9
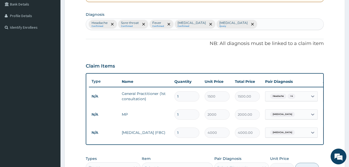
scroll to position [122, 0]
click at [229, 24] on div "Headache Confirmed Sore throat Confirmed Fever Confirmed Malaria Confirmed Seps…" at bounding box center [204, 24] width 237 height 11
type input "PHARYNGI"
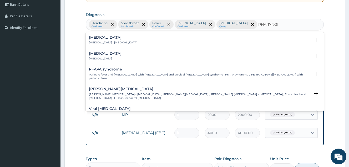
click at [121, 55] on div "Pharyngitis Pharyngitis" at bounding box center [204, 55] width 231 height 9
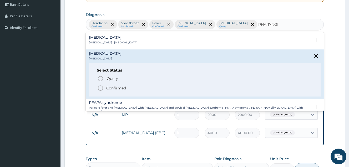
click at [114, 86] on p "Confirmed" at bounding box center [116, 87] width 20 height 5
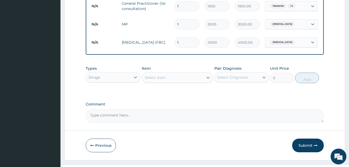
scroll to position [227, 0]
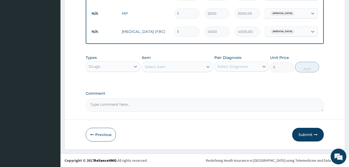
click at [238, 64] on div "Select Diagnosis" at bounding box center [232, 66] width 31 height 5
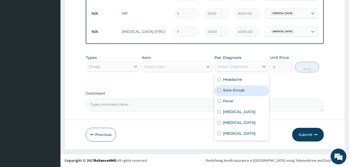
click at [235, 87] on div "Sore throat" at bounding box center [241, 90] width 55 height 11
checkbox input "true"
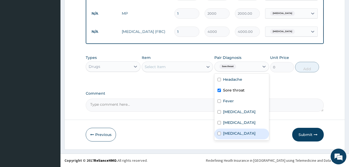
click at [231, 135] on label "Pharyngitis" at bounding box center [239, 133] width 33 height 5
checkbox input "true"
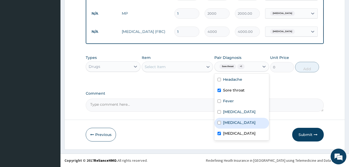
click at [186, 66] on div "Select Item" at bounding box center [172, 67] width 61 height 8
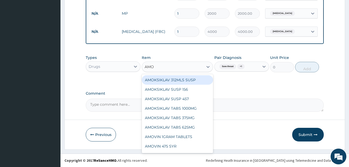
type input "AMOK"
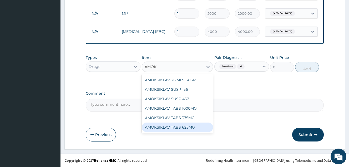
click at [193, 131] on div "AMOKSIKLAV TABS 625MG" at bounding box center [177, 126] width 71 height 9
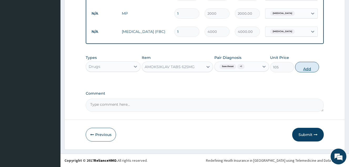
click at [316, 64] on button "Add" at bounding box center [307, 67] width 24 height 11
type input "0"
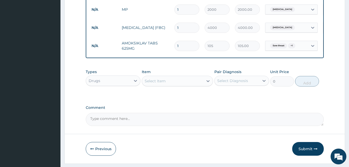
type input "10"
type input "1050.00"
type input "10"
click at [251, 85] on div "Select Diagnosis" at bounding box center [236, 80] width 45 height 8
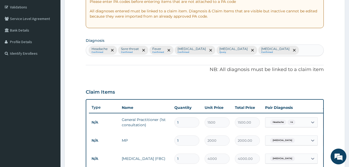
scroll to position [96, 0]
click at [261, 51] on div "Headache Confirmed Sore throat Confirmed Fever Confirmed Malaria Confirmed Seps…" at bounding box center [204, 50] width 237 height 11
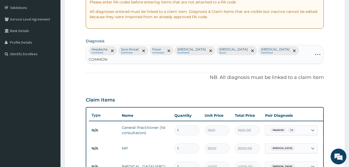
type input "COMMON C"
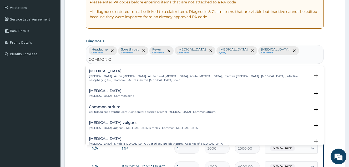
click at [157, 74] on p "Common cold , Acute coryza , Acute nasal catarrh , Acute rhinitis , Infective r…" at bounding box center [199, 78] width 221 height 8
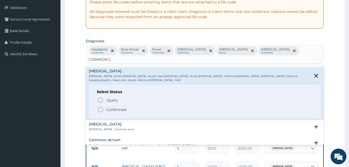
click at [113, 107] on p "Confirmed" at bounding box center [116, 109] width 20 height 5
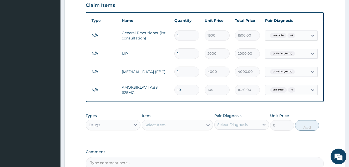
scroll to position [245, 0]
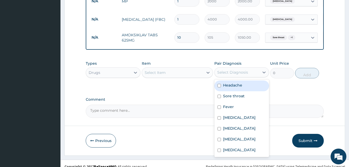
click at [238, 70] on div "Select Diagnosis" at bounding box center [232, 72] width 31 height 5
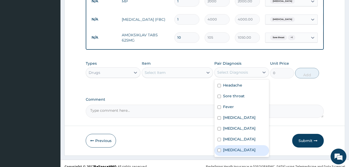
click at [241, 147] on label "Common cold" at bounding box center [239, 149] width 33 height 5
checkbox input "true"
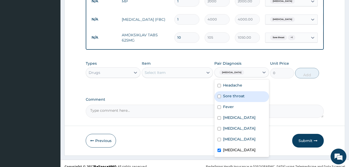
click at [228, 93] on label "Sore throat" at bounding box center [234, 95] width 22 height 5
checkbox input "true"
click at [186, 70] on div "Select Item" at bounding box center [172, 72] width 61 height 8
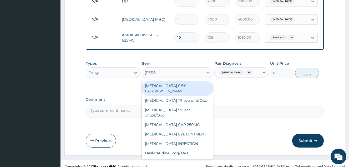
type input "LORAT"
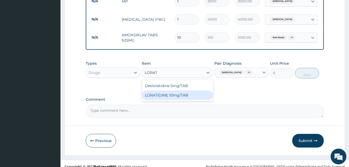
click at [183, 90] on div "LORATIDINE 10mg/TAB" at bounding box center [177, 94] width 71 height 9
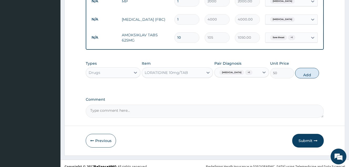
click at [310, 70] on button "Add" at bounding box center [307, 73] width 24 height 11
type input "0"
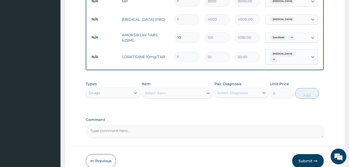
type input "0.00"
type input "5"
type input "250.00"
type input "5"
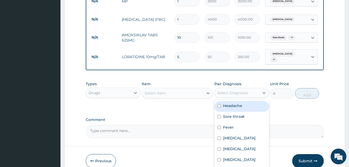
click at [251, 89] on div "Select Diagnosis" at bounding box center [236, 93] width 45 height 8
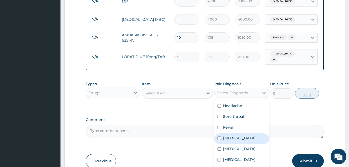
click at [237, 133] on div "Malaria" at bounding box center [241, 138] width 55 height 11
checkbox input "true"
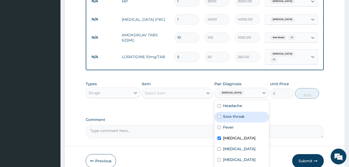
click at [181, 89] on div "Select Item" at bounding box center [172, 93] width 61 height 8
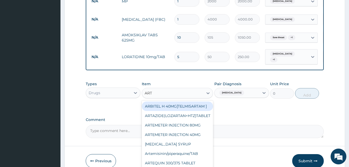
type input "ARTE"
click at [183, 101] on div "ARTEMETER INJECTION 80MG" at bounding box center [177, 105] width 71 height 9
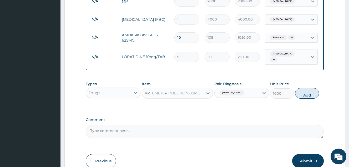
click at [305, 88] on button "Add" at bounding box center [307, 93] width 24 height 11
type input "0"
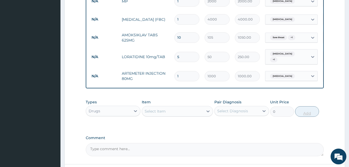
type input "0.00"
type input "6"
type input "6000.00"
type input "6"
click at [253, 107] on div "Select Diagnosis" at bounding box center [236, 111] width 45 height 8
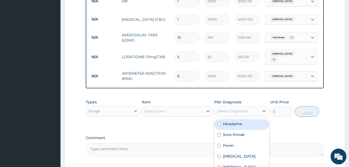
click at [243, 119] on div "Headache" at bounding box center [241, 124] width 55 height 11
checkbox input "true"
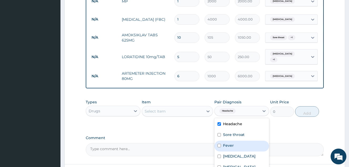
click at [232, 143] on label "Fever" at bounding box center [228, 145] width 11 height 5
checkbox input "true"
click at [189, 107] on div "Select Item" at bounding box center [172, 111] width 61 height 8
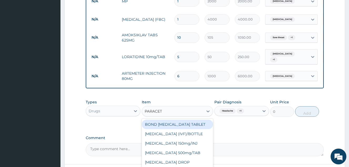
type input "PARACETA"
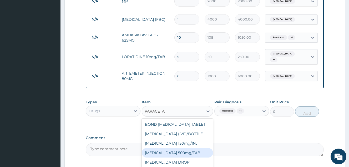
drag, startPoint x: 189, startPoint y: 144, endPoint x: 240, endPoint y: 129, distance: 53.4
click at [190, 148] on div "PARACETAMOL 500mg/TAB" at bounding box center [177, 152] width 71 height 9
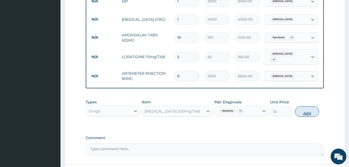
click at [306, 106] on button "Add" at bounding box center [307, 111] width 24 height 11
type input "0"
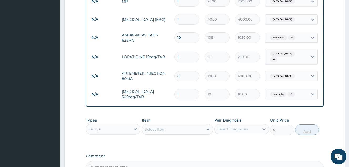
type input "18"
type input "180.00"
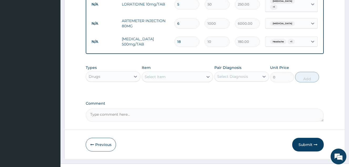
scroll to position [300, 0]
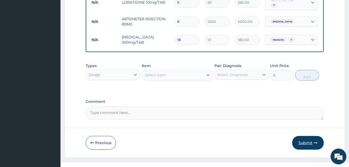
type input "18"
click at [305, 136] on button "Submit" at bounding box center [308, 143] width 32 height 14
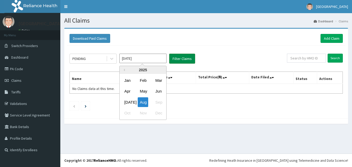
drag, startPoint x: 131, startPoint y: 103, endPoint x: 194, endPoint y: 54, distance: 79.8
click at [131, 102] on div "[DATE]" at bounding box center [127, 102] width 11 height 10
type input "[DATE]"
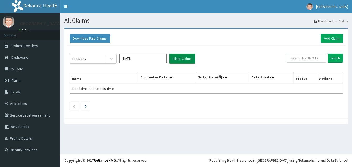
click at [183, 63] on button "Filter Claims" at bounding box center [182, 59] width 26 height 10
click at [184, 58] on button "Filter Claims" at bounding box center [182, 59] width 26 height 10
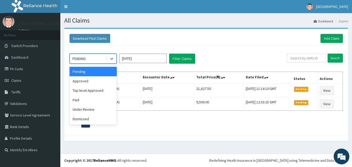
click at [77, 57] on div "PENDING" at bounding box center [78, 58] width 13 height 5
click at [85, 85] on div "Approved" at bounding box center [93, 80] width 47 height 9
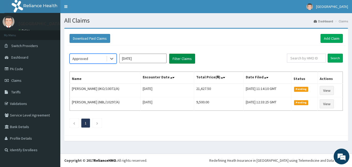
click at [179, 60] on button "Filter Claims" at bounding box center [182, 59] width 26 height 10
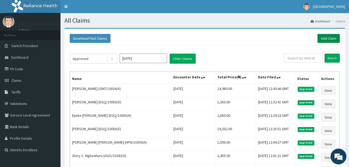
click at [335, 34] on link "Add Claim" at bounding box center [328, 38] width 22 height 9
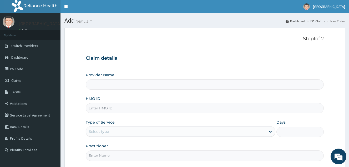
type input "Samaria Hospital"
paste input "HPL/10048/B"
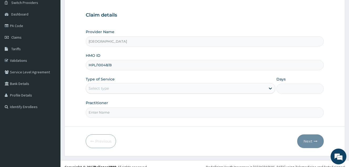
scroll to position [50, 0]
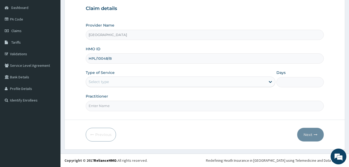
type input "HPL/10048/B"
click at [130, 81] on div "Select type" at bounding box center [175, 81] width 179 height 8
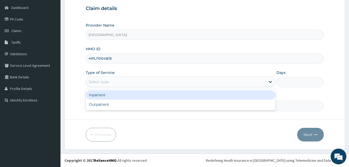
scroll to position [0, 0]
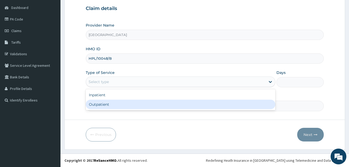
click at [124, 105] on div "Outpatient" at bounding box center [180, 104] width 189 height 9
type input "1"
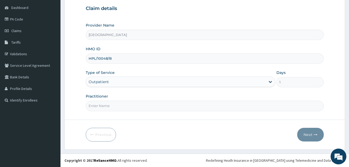
click at [124, 105] on input "Practitioner" at bounding box center [205, 106] width 238 height 10
type input "DOCTOR AHMED"
click at [321, 137] on button "Next" at bounding box center [310, 135] width 27 height 14
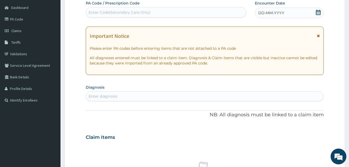
click at [171, 14] on div "Enter Code(Secondary Care Only)" at bounding box center [166, 12] width 160 height 8
type input "PA/AB2B93"
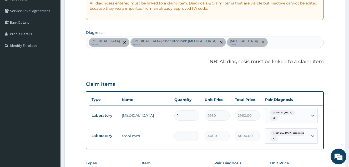
scroll to position [102, 0]
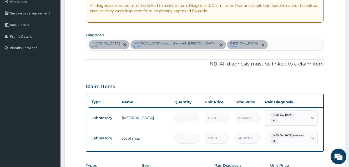
click at [233, 45] on div "Malaria query Arthropathy associated with helminthiasis query Indigestion query" at bounding box center [204, 44] width 237 height 11
type input "SEPSIS"
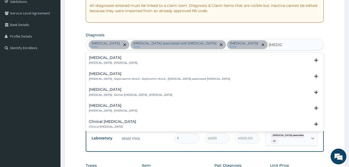
click at [139, 55] on div "Sepsis Systemic infection , Sepsis Select Status Query Query covers suspected (…" at bounding box center [205, 62] width 238 height 16
click at [104, 61] on p "Systemic infection , Sepsis" at bounding box center [113, 63] width 48 height 4
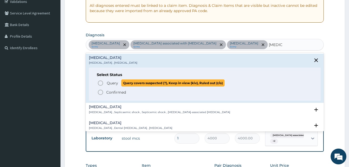
click at [107, 84] on span "Query" at bounding box center [112, 82] width 11 height 5
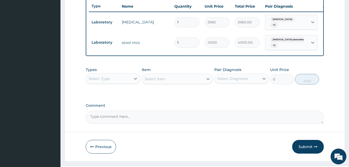
scroll to position [207, 0]
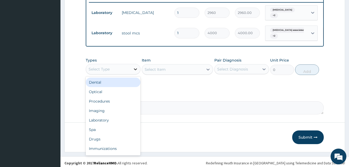
click at [131, 72] on div at bounding box center [135, 68] width 9 height 9
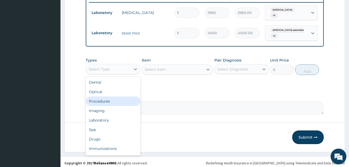
click at [119, 101] on div "Procedures" at bounding box center [113, 100] width 55 height 9
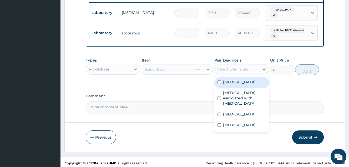
click at [247, 67] on div "Select Diagnosis" at bounding box center [236, 69] width 45 height 8
click at [244, 79] on div "Malaria Arthropathy associated with helminthiasis Indigestion Sepsis" at bounding box center [241, 104] width 55 height 56
click at [241, 88] on div "Malaria" at bounding box center [241, 82] width 55 height 11
checkbox input "true"
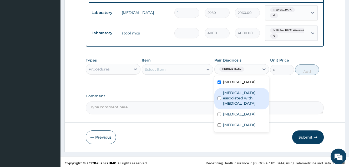
click at [241, 93] on label "Arthropathy associated with helminthiasis" at bounding box center [244, 98] width 43 height 16
checkbox input "true"
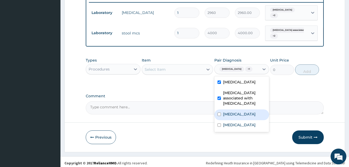
drag, startPoint x: 232, startPoint y: 119, endPoint x: 230, endPoint y: 126, distance: 6.6
click at [232, 119] on div "Indigestion" at bounding box center [241, 114] width 55 height 11
checkbox input "true"
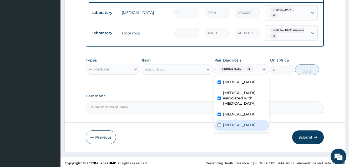
click at [230, 126] on label "Sepsis" at bounding box center [239, 124] width 33 height 5
checkbox input "true"
click at [172, 66] on div "Select Item" at bounding box center [177, 69] width 71 height 11
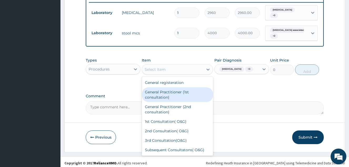
drag, startPoint x: 172, startPoint y: 92, endPoint x: 273, endPoint y: 86, distance: 100.8
click at [175, 93] on div "General Practitioner (1st consultation)" at bounding box center [177, 94] width 71 height 15
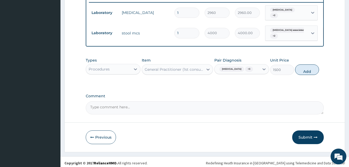
click at [303, 70] on button "Add" at bounding box center [307, 69] width 24 height 11
type input "0"
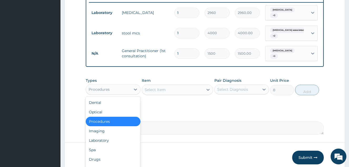
click at [112, 87] on div "Procedures" at bounding box center [108, 89] width 45 height 8
drag, startPoint x: 106, startPoint y: 140, endPoint x: 211, endPoint y: 120, distance: 107.2
click at [107, 140] on div "Laboratory" at bounding box center [113, 140] width 55 height 9
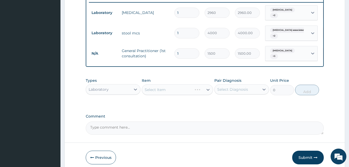
click at [236, 89] on div "Select Diagnosis" at bounding box center [232, 89] width 31 height 5
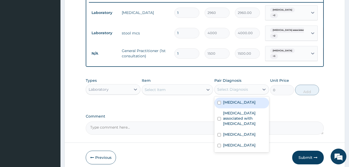
click at [227, 104] on label "Malaria" at bounding box center [239, 102] width 33 height 5
checkbox input "true"
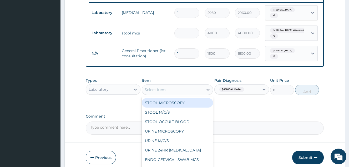
click at [193, 93] on div "Select Item" at bounding box center [177, 89] width 71 height 11
type input "MP"
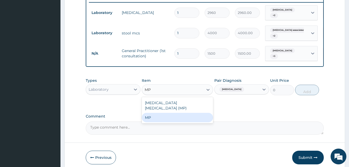
click at [186, 113] on div "MP" at bounding box center [177, 117] width 71 height 9
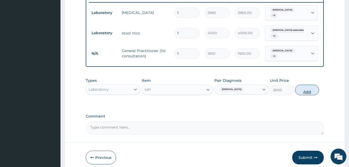
click at [300, 91] on button "Add" at bounding box center [307, 90] width 24 height 11
type input "0"
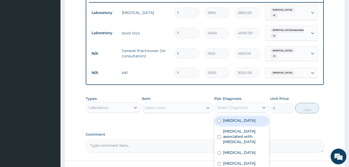
click at [237, 104] on div "Select Diagnosis" at bounding box center [236, 107] width 45 height 8
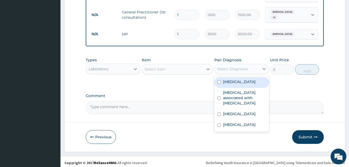
scroll to position [247, 0]
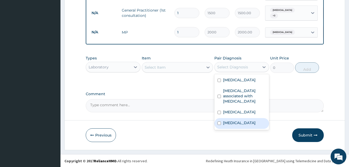
drag, startPoint x: 226, startPoint y: 123, endPoint x: 225, endPoint y: 114, distance: 8.7
click at [227, 122] on label "Sepsis" at bounding box center [239, 122] width 33 height 5
checkbox input "true"
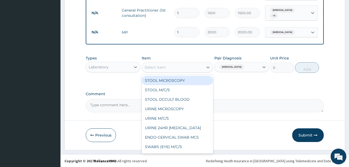
click at [186, 67] on div "Select Item" at bounding box center [172, 67] width 61 height 8
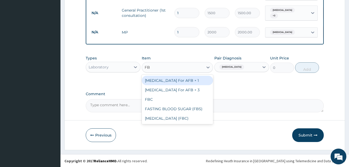
type input "FBC"
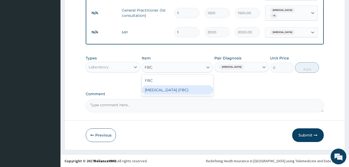
click at [184, 90] on div "Full Blood Count (FBC)" at bounding box center [177, 89] width 71 height 9
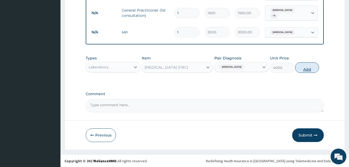
click at [308, 65] on button "Add" at bounding box center [307, 67] width 24 height 11
type input "0"
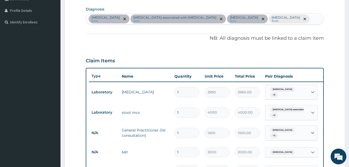
scroll to position [116, 0]
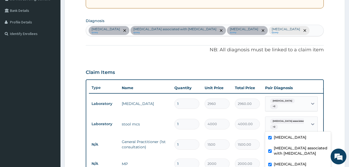
click at [301, 123] on div "Arthropathy associated with he... + 2" at bounding box center [286, 124] width 36 height 13
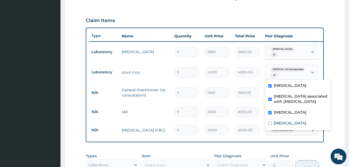
scroll to position [169, 0]
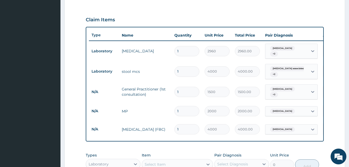
click at [330, 48] on form "Step 2 of 2 PA Code / Prescription Code PA/AB2B93 Encounter Date 29-07-2025 Imp…" at bounding box center [204, 53] width 280 height 388
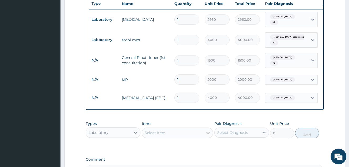
scroll to position [187, 0]
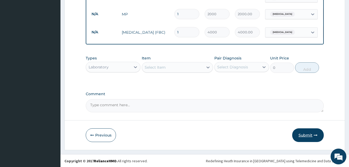
click at [298, 134] on button "Submit" at bounding box center [308, 135] width 32 height 14
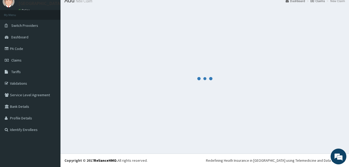
scroll to position [266, 0]
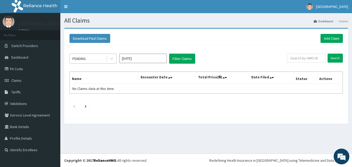
click at [95, 61] on div "PENDING" at bounding box center [88, 58] width 37 height 8
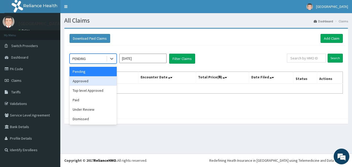
click at [95, 80] on div "Approved" at bounding box center [93, 80] width 47 height 9
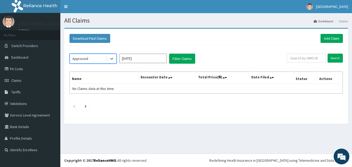
click at [141, 54] on input "[DATE]" at bounding box center [142, 58] width 47 height 9
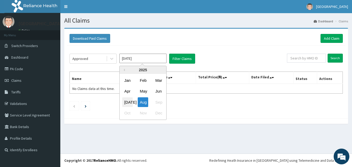
click at [131, 97] on div "[DATE]" at bounding box center [127, 102] width 11 height 10
type input "[DATE]"
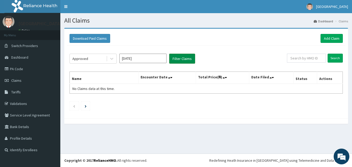
click at [181, 61] on button "Filter Claims" at bounding box center [182, 59] width 26 height 10
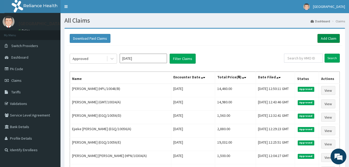
click at [327, 39] on link "Add Claim" at bounding box center [328, 38] width 22 height 9
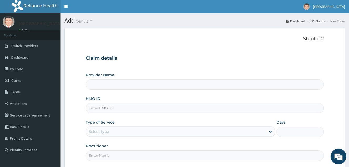
type input "[GEOGRAPHIC_DATA]"
paste input "HPL/10048/B"
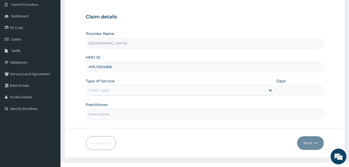
scroll to position [50, 0]
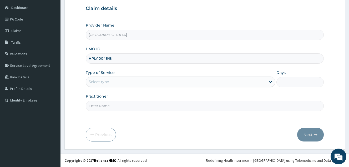
type input "HPL/10048/B"
click at [139, 86] on div "Select type" at bounding box center [175, 81] width 179 height 8
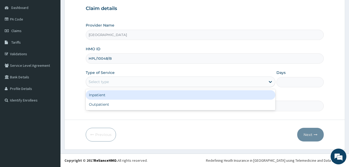
click at [133, 99] on div "Inpatient" at bounding box center [180, 94] width 189 height 9
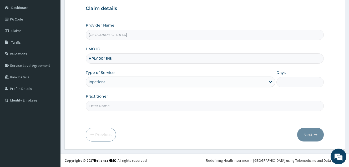
click at [133, 85] on div "Inpatient" at bounding box center [175, 81] width 179 height 8
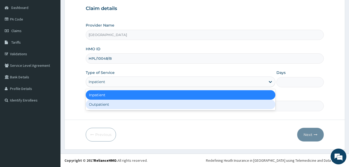
click at [129, 105] on div "Outpatient" at bounding box center [180, 104] width 189 height 9
type input "1"
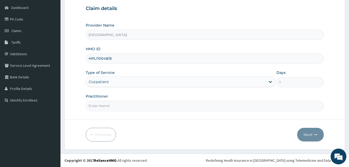
click at [128, 107] on input "Practitioner" at bounding box center [205, 106] width 238 height 10
type input "DOCTOR AHMED"
click at [304, 134] on button "Next" at bounding box center [310, 135] width 27 height 14
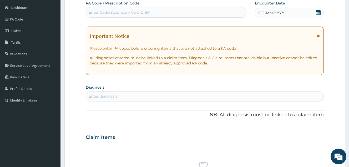
click at [319, 12] on icon at bounding box center [317, 12] width 5 height 5
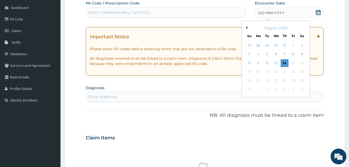
click at [246, 28] on button "Previous Month" at bounding box center [245, 27] width 3 height 3
click at [284, 81] on div "31" at bounding box center [284, 81] width 8 height 8
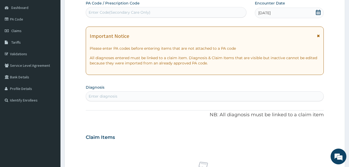
click at [138, 95] on div "Enter diagnosis" at bounding box center [204, 96] width 237 height 8
type input "GASTRITIS"
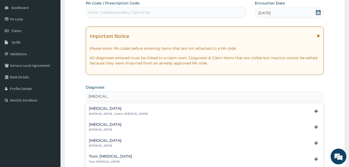
click at [122, 108] on div "Gastritis Gastritis , Gastric catarrh" at bounding box center [204, 110] width 231 height 9
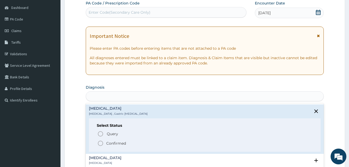
click at [133, 92] on div "GASTRITIS" at bounding box center [205, 96] width 238 height 10
type input "GASTRITIS"
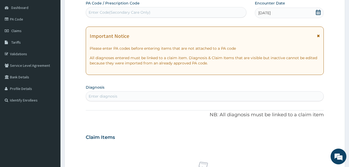
click at [150, 90] on section "Diagnosis Enter diagnosis" at bounding box center [205, 92] width 238 height 18
click at [150, 91] on section "Diagnosis Enter diagnosis" at bounding box center [205, 92] width 238 height 18
click at [148, 92] on div "Enter diagnosis" at bounding box center [204, 96] width 237 height 8
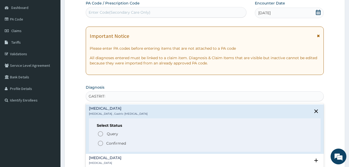
type input "GASTRITIS"
click at [314, 114] on icon "close select status" at bounding box center [316, 111] width 6 height 6
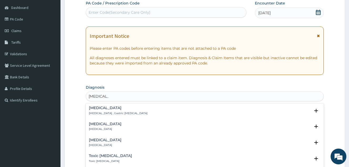
scroll to position [0, 0]
click at [97, 109] on h4 "Gastritis" at bounding box center [118, 108] width 59 height 4
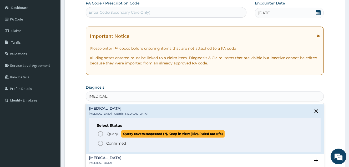
click at [97, 133] on icon "status option query" at bounding box center [100, 134] width 6 height 6
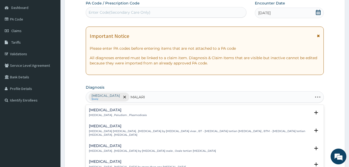
type input "MALARIA"
click at [126, 115] on p "Malaria , Paludism , Plasmodiosis" at bounding box center [118, 115] width 58 height 4
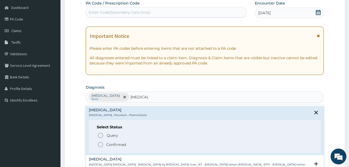
click at [117, 128] on h6 "Select Status" at bounding box center [205, 127] width 216 height 4
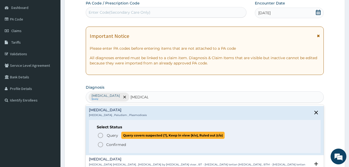
click at [117, 134] on span "Query" at bounding box center [112, 135] width 11 height 5
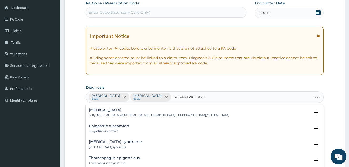
type input "EPIGASTRIC DISCO"
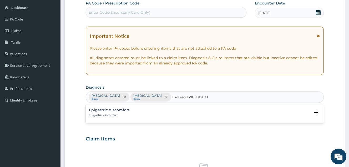
click at [160, 106] on div "Epigastric discomfort Epigastric discomfort Select Status Query Query covers su…" at bounding box center [205, 114] width 238 height 18
click at [139, 117] on div "Epigastric discomfort Epigastric discomfort Select Status Query Query covers su…" at bounding box center [204, 114] width 231 height 12
click at [113, 113] on div "Epigastric discomfort Epigastric discomfort" at bounding box center [109, 112] width 41 height 9
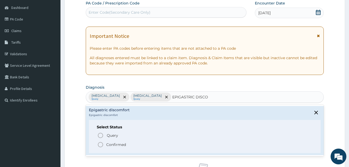
click at [112, 144] on p "Confirmed" at bounding box center [116, 144] width 20 height 5
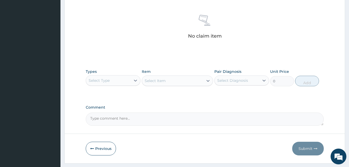
scroll to position [212, 0]
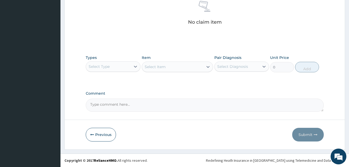
click at [123, 64] on div "Select Type" at bounding box center [108, 66] width 45 height 8
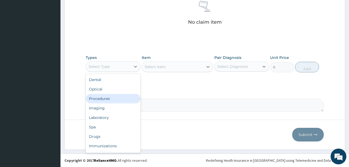
click at [117, 100] on div "Procedures" at bounding box center [113, 98] width 55 height 9
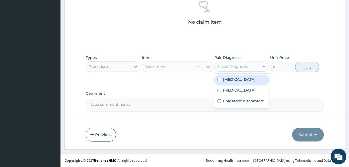
click at [222, 66] on div "Select Diagnosis" at bounding box center [232, 66] width 31 height 5
click at [224, 79] on label "Gastritis" at bounding box center [239, 79] width 33 height 5
checkbox input "true"
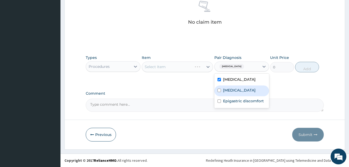
click at [228, 91] on label "Malaria" at bounding box center [239, 89] width 33 height 5
checkbox input "true"
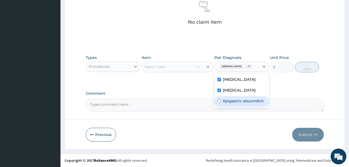
drag, startPoint x: 231, startPoint y: 102, endPoint x: 212, endPoint y: 84, distance: 26.9
click at [231, 102] on label "Epigastric discomfort" at bounding box center [243, 100] width 41 height 5
checkbox input "true"
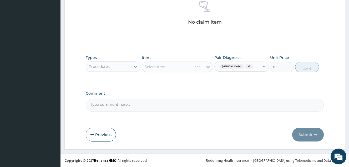
click at [206, 67] on div "Select Item" at bounding box center [177, 66] width 71 height 11
click at [199, 66] on div "Select Item" at bounding box center [177, 66] width 71 height 11
click at [199, 67] on div "Select Item" at bounding box center [177, 66] width 71 height 11
click at [191, 65] on div "Select Item" at bounding box center [177, 66] width 71 height 11
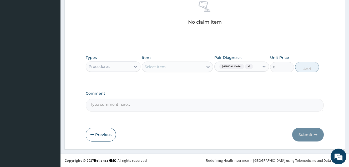
click at [184, 67] on div "Select Item" at bounding box center [172, 67] width 61 height 8
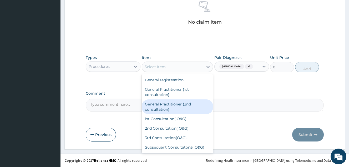
drag, startPoint x: 185, startPoint y: 106, endPoint x: 254, endPoint y: 93, distance: 70.0
click at [187, 106] on div "General Practitioner (2nd consultation)" at bounding box center [177, 106] width 71 height 15
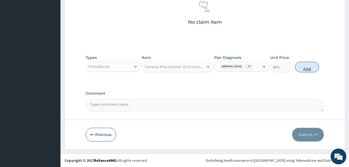
click at [303, 69] on button "Add" at bounding box center [307, 67] width 24 height 11
type input "0"
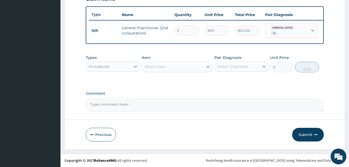
scroll to position [191, 0]
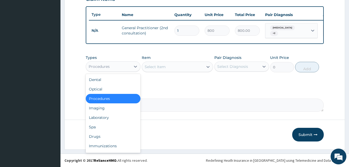
click at [130, 66] on div "Procedures" at bounding box center [108, 66] width 45 height 8
click at [106, 136] on div "Drugs" at bounding box center [113, 136] width 55 height 9
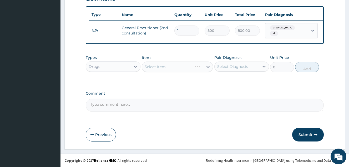
click at [225, 68] on div "Select Diagnosis" at bounding box center [232, 66] width 31 height 5
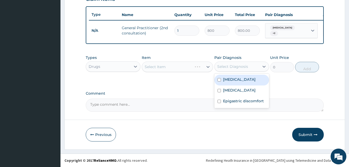
click at [222, 80] on div "Gastritis" at bounding box center [241, 80] width 55 height 11
checkbox input "true"
click at [194, 67] on div "Select Item" at bounding box center [172, 67] width 61 height 8
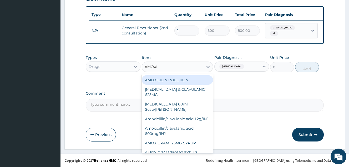
type input "AMOXIL"
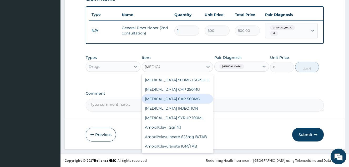
click at [184, 98] on div "[MEDICAL_DATA] CAP 500MG" at bounding box center [177, 98] width 71 height 9
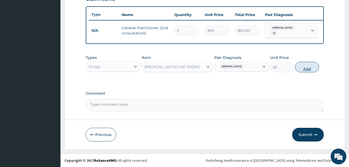
click at [312, 67] on button "Add" at bounding box center [307, 67] width 24 height 11
type input "0"
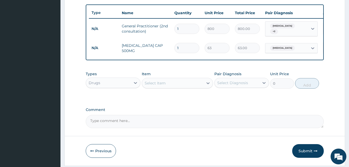
scroll to position [0, 15]
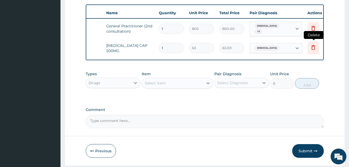
click at [310, 44] on icon at bounding box center [313, 47] width 6 height 6
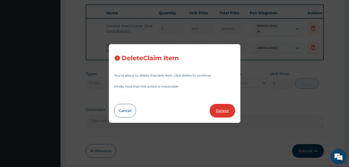
click at [222, 111] on button "Delete" at bounding box center [221, 111] width 25 height 14
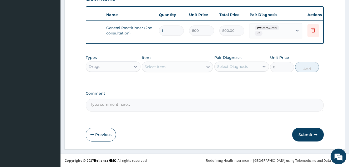
drag, startPoint x: 143, startPoint y: 39, endPoint x: 121, endPoint y: 40, distance: 22.1
click at [121, 40] on div "Type Name Quantity Unit Price Total Price Pair Diagnosis Actions N/A General Pr…" at bounding box center [205, 25] width 238 height 38
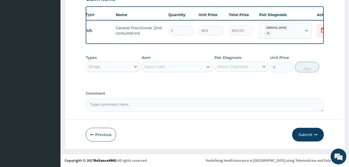
scroll to position [0, 0]
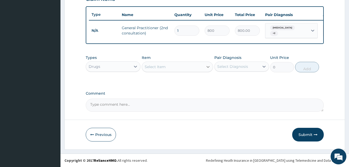
click at [210, 68] on icon at bounding box center [207, 66] width 5 height 5
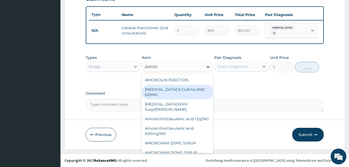
type input "AMOXIL"
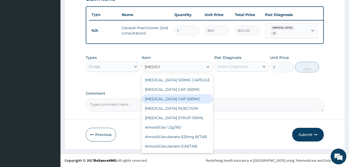
click at [182, 99] on div "[MEDICAL_DATA] CAP 500MG" at bounding box center [177, 98] width 71 height 9
type input "63"
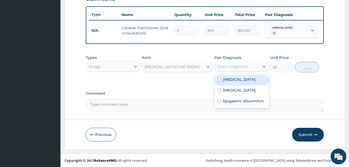
click at [251, 68] on div "Select Diagnosis" at bounding box center [236, 66] width 45 height 8
click at [244, 78] on div "Gastritis" at bounding box center [241, 80] width 55 height 11
checkbox input "true"
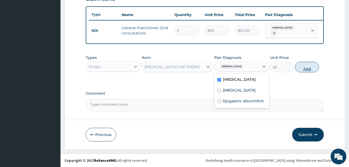
click at [302, 69] on button "Add" at bounding box center [307, 67] width 24 height 11
type input "0"
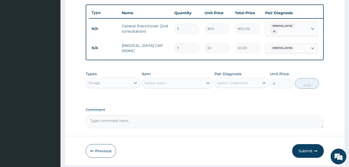
type input "15"
type input "945.00"
type input "15"
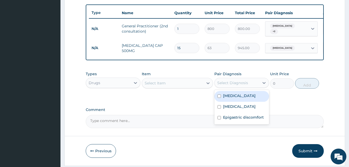
click at [223, 87] on div "Select Diagnosis" at bounding box center [236, 83] width 45 height 8
click at [226, 95] on label "Gastritis" at bounding box center [239, 95] width 33 height 5
checkbox input "true"
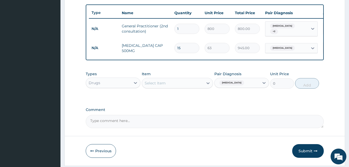
click at [200, 82] on div "Select Item" at bounding box center [172, 83] width 61 height 8
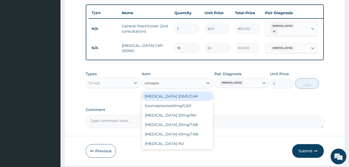
type input "omepraz"
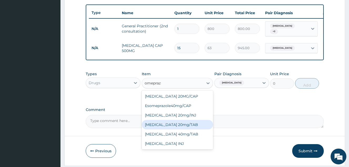
click at [194, 124] on div "[MEDICAL_DATA] 20mg/TAB" at bounding box center [177, 124] width 71 height 9
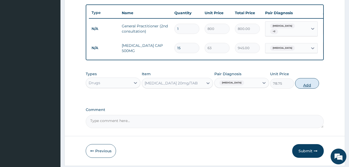
click at [298, 85] on button "Add" at bounding box center [307, 83] width 24 height 11
type input "0"
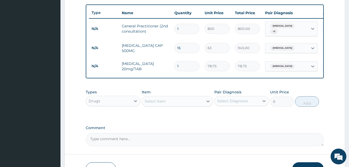
type input "14"
type input "1102.50"
type input "14"
click at [195, 128] on label "Comment" at bounding box center [205, 128] width 238 height 4
click at [195, 133] on textarea "Comment" at bounding box center [205, 139] width 238 height 13
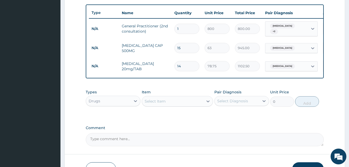
click at [249, 100] on div "Select Diagnosis" at bounding box center [236, 101] width 45 height 8
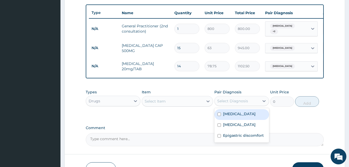
click at [246, 116] on div "Gastritis" at bounding box center [241, 114] width 55 height 11
checkbox input "true"
click at [166, 101] on div "Select Item" at bounding box center [172, 101] width 61 height 8
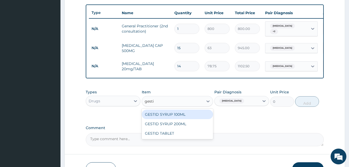
type input "gestid"
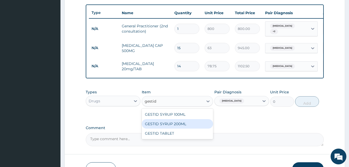
click at [183, 128] on div "GESTID SYRUP 200ML" at bounding box center [177, 123] width 71 height 9
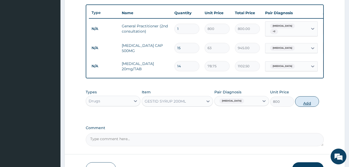
click at [301, 101] on button "Add" at bounding box center [307, 101] width 24 height 11
type input "0"
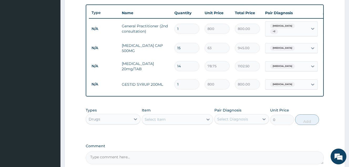
scroll to position [217, 0]
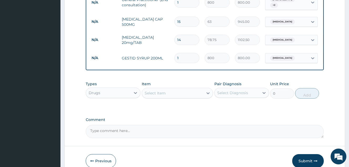
click at [235, 95] on div "Select Diagnosis" at bounding box center [232, 92] width 31 height 5
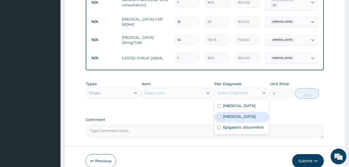
click at [235, 118] on label "[MEDICAL_DATA]" at bounding box center [239, 116] width 33 height 5
checkbox input "true"
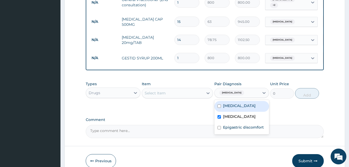
click at [195, 93] on div "Select Item" at bounding box center [172, 93] width 61 height 8
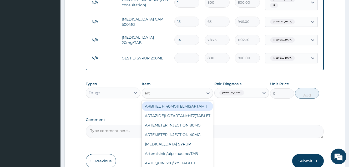
type input "arth"
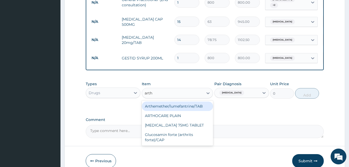
click at [191, 106] on div "Arthemether/lumefantrine/TAB" at bounding box center [177, 105] width 71 height 9
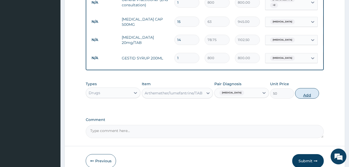
click at [305, 97] on button "Add" at bounding box center [307, 93] width 24 height 11
type input "0"
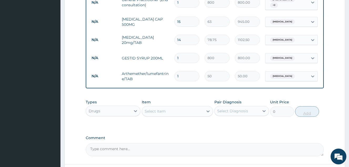
type input "18"
type input "900.00"
type input "18"
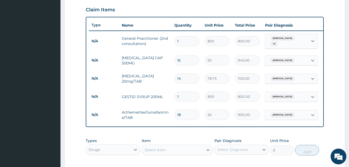
scroll to position [165, 0]
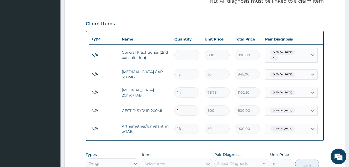
drag, startPoint x: 190, startPoint y: 153, endPoint x: 209, endPoint y: 159, distance: 20.4
click at [190, 153] on div "Types Drugs Item Select Item Pair Diagnosis Select Diagnosis Unit Price 0 Add" at bounding box center [205, 160] width 238 height 23
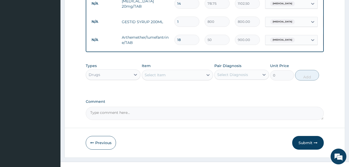
scroll to position [263, 0]
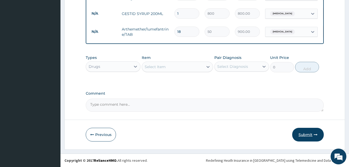
click at [308, 136] on button "Submit" at bounding box center [308, 135] width 32 height 14
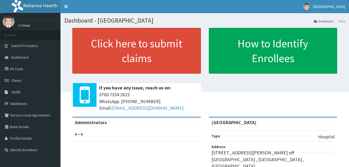
click at [22, 68] on link "PA Code" at bounding box center [30, 69] width 60 height 12
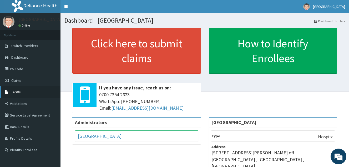
click at [16, 93] on span "Tariffs" at bounding box center [15, 92] width 9 height 5
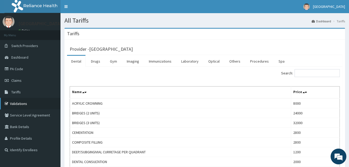
click at [23, 101] on link "Validations" at bounding box center [30, 104] width 60 height 12
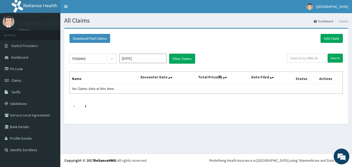
click at [82, 53] on div "PENDING [DATE] Filter Claims Search Name Encounter Date Total Price(₦) Date Fil…" at bounding box center [206, 81] width 279 height 70
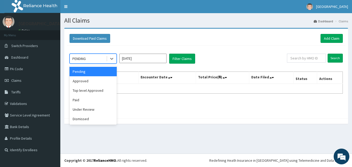
click at [88, 60] on div "PENDING" at bounding box center [88, 58] width 37 height 8
drag, startPoint x: 89, startPoint y: 84, endPoint x: 95, endPoint y: 81, distance: 6.5
click at [89, 84] on div "Approved" at bounding box center [93, 80] width 47 height 9
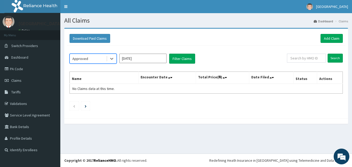
click at [141, 60] on input "[DATE]" at bounding box center [142, 58] width 47 height 9
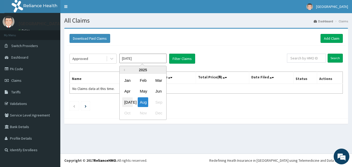
click at [130, 103] on div "[DATE]" at bounding box center [127, 102] width 11 height 10
type input "[DATE]"
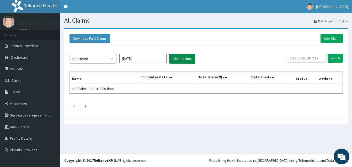
click at [177, 57] on button "Filter Claims" at bounding box center [182, 59] width 26 height 10
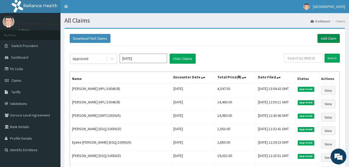
click at [329, 35] on link "Add Claim" at bounding box center [328, 38] width 22 height 9
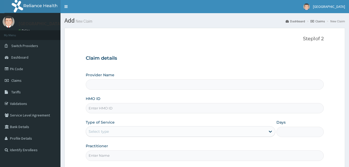
paste input "FMG/10105/A"
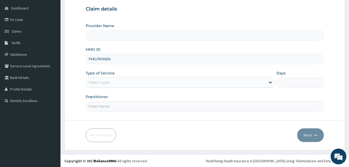
scroll to position [50, 0]
type input "FMG/10105/A"
click at [127, 80] on div "Select type" at bounding box center [175, 81] width 179 height 8
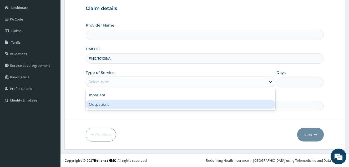
click at [119, 106] on div "Outpatient" at bounding box center [180, 104] width 189 height 9
type input "1"
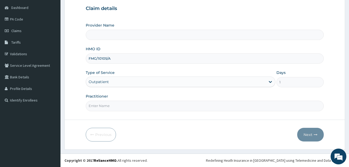
click at [119, 106] on input "Practitioner" at bounding box center [205, 106] width 238 height 10
type input "DOCTO"
type input "[GEOGRAPHIC_DATA]"
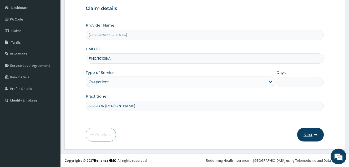
type input "DOCTOR [PERSON_NAME]"
click at [308, 137] on button "Next" at bounding box center [310, 135] width 27 height 14
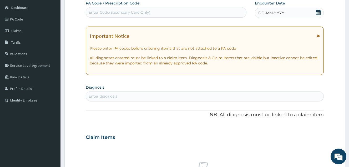
click at [318, 12] on icon at bounding box center [317, 12] width 5 height 5
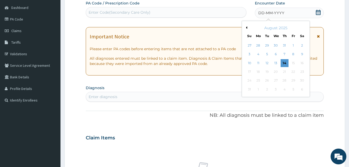
scroll to position [0, 0]
click at [247, 27] on button "Previous Month" at bounding box center [245, 27] width 3 height 3
click at [293, 72] on div "25" at bounding box center [293, 72] width 8 height 8
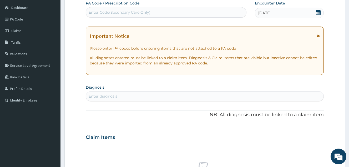
click at [150, 95] on div "Enter diagnosis" at bounding box center [204, 96] width 237 height 8
type input "WEAKNESS"
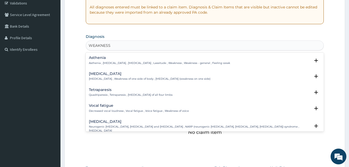
scroll to position [102, 0]
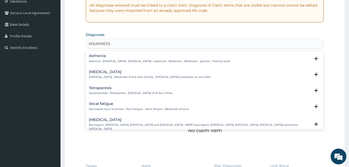
click at [108, 59] on p "Asthenia , [MEDICAL_DATA] , [MEDICAL_DATA] , Lassitude , Weakness , Weakness - …" at bounding box center [159, 61] width 141 height 4
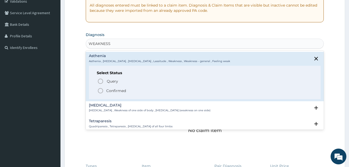
click at [105, 88] on span "Confirmed" at bounding box center [204, 90] width 215 height 6
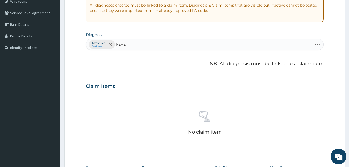
type input "FEVER"
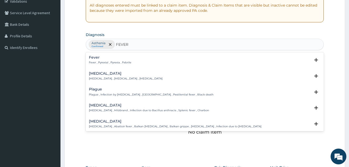
click at [126, 54] on div "Fever Fever , Pyrexial , Pyrexia , Febrile Select Status Query Query covers sus…" at bounding box center [205, 61] width 238 height 16
click at [124, 58] on h4 "Fever" at bounding box center [110, 57] width 42 height 4
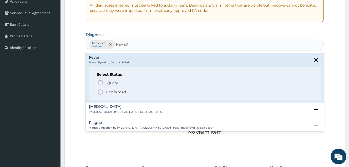
click at [112, 91] on p "Confirmed" at bounding box center [116, 91] width 20 height 5
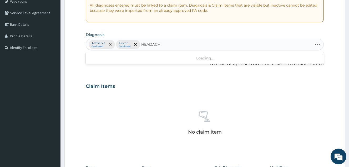
type input "HEADACHE"
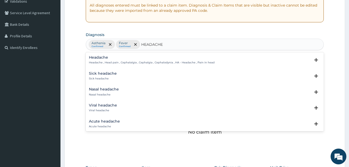
click at [143, 60] on div "Headache Headache , Head pain , Cephalalgia , Cephalgia , Cephalodynia , HA - H…" at bounding box center [152, 59] width 126 height 9
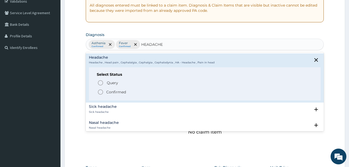
click at [116, 92] on p "Confirmed" at bounding box center [116, 91] width 20 height 5
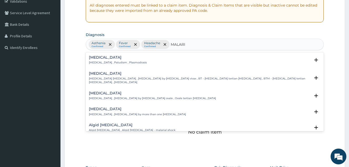
type input "MALARIA"
click at [142, 58] on div "Malaria Malaria , Paludism , Plasmodiosis" at bounding box center [204, 59] width 231 height 9
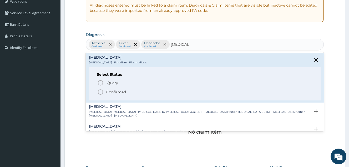
click at [118, 89] on span "Confirmed" at bounding box center [204, 92] width 215 height 6
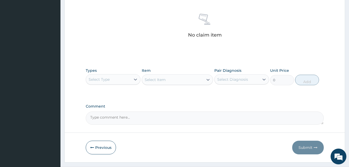
scroll to position [212, 0]
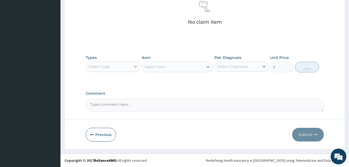
click at [131, 64] on div at bounding box center [135, 66] width 9 height 9
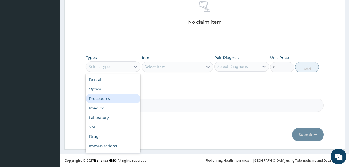
click at [119, 95] on div "Procedures" at bounding box center [113, 98] width 55 height 9
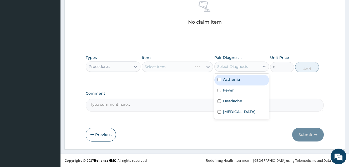
click at [236, 67] on div "Select Diagnosis" at bounding box center [232, 66] width 31 height 5
drag, startPoint x: 232, startPoint y: 80, endPoint x: 231, endPoint y: 89, distance: 9.0
click at [232, 80] on label "Asthenia" at bounding box center [231, 79] width 17 height 5
checkbox input "true"
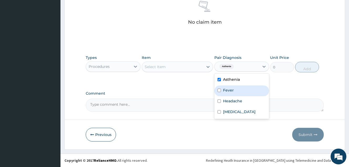
click at [230, 91] on label "Fever" at bounding box center [228, 89] width 11 height 5
checkbox input "true"
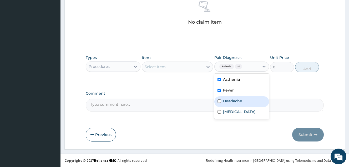
drag, startPoint x: 228, startPoint y: 101, endPoint x: 227, endPoint y: 105, distance: 4.2
click at [227, 101] on label "Headache" at bounding box center [232, 100] width 19 height 5
checkbox input "true"
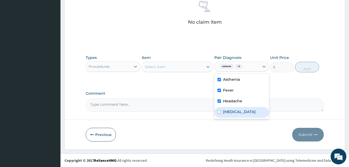
drag, startPoint x: 226, startPoint y: 110, endPoint x: 223, endPoint y: 104, distance: 6.7
click at [226, 110] on label "Malaria" at bounding box center [239, 111] width 33 height 5
checkbox input "true"
click at [199, 69] on div "Select Item" at bounding box center [172, 67] width 61 height 8
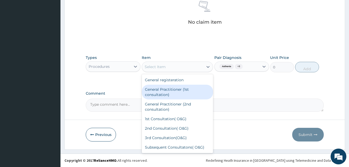
click at [191, 90] on div "General Practitioner (1st consultation)" at bounding box center [177, 92] width 71 height 15
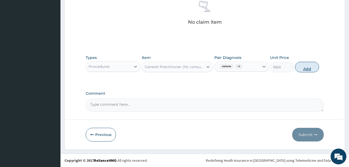
click at [312, 70] on button "Add" at bounding box center [307, 67] width 24 height 11
type input "0"
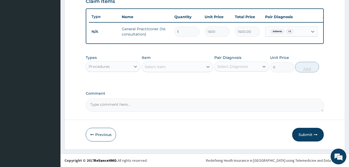
scroll to position [191, 0]
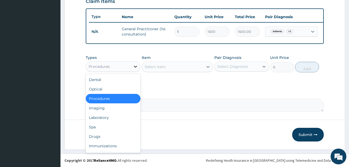
click at [133, 66] on icon at bounding box center [135, 66] width 5 height 5
drag, startPoint x: 114, startPoint y: 116, endPoint x: 239, endPoint y: 72, distance: 132.3
click at [119, 109] on div "Dental Optical Procedures Imaging Laboratory Spa Drugs Immunizations Others Gym" at bounding box center [113, 113] width 55 height 79
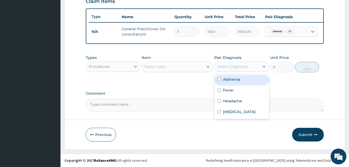
click at [257, 66] on div "Select Diagnosis" at bounding box center [236, 66] width 45 height 8
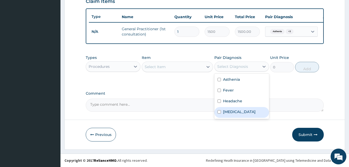
drag, startPoint x: 233, startPoint y: 108, endPoint x: 194, endPoint y: 67, distance: 56.5
click at [233, 108] on div "Malaria" at bounding box center [241, 112] width 55 height 11
checkbox input "true"
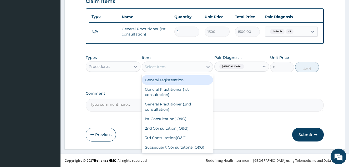
click at [193, 64] on div "Select Item" at bounding box center [172, 67] width 61 height 8
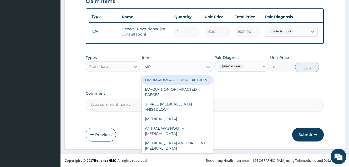
type input "MP"
click at [129, 68] on div "Procedures" at bounding box center [108, 66] width 45 height 8
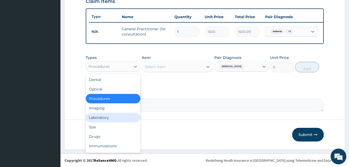
drag, startPoint x: 106, startPoint y: 121, endPoint x: 153, endPoint y: 90, distance: 56.1
click at [106, 121] on div "Laboratory" at bounding box center [113, 117] width 55 height 9
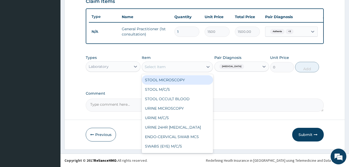
click at [179, 66] on div "Select Item" at bounding box center [172, 67] width 61 height 8
type input "MP"
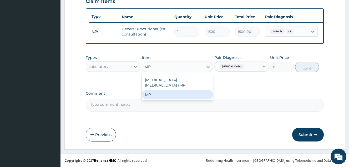
click at [182, 92] on div "MP" at bounding box center [177, 94] width 71 height 9
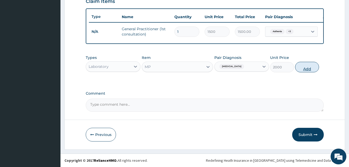
click at [306, 68] on button "Add" at bounding box center [307, 67] width 24 height 11
type input "0"
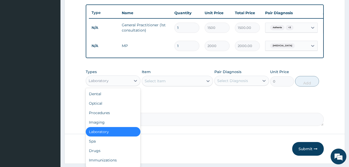
click at [123, 85] on div "Laboratory" at bounding box center [108, 80] width 45 height 8
drag, startPoint x: 102, startPoint y: 154, endPoint x: 149, endPoint y: 135, distance: 50.5
click at [104, 153] on div "Drugs" at bounding box center [113, 150] width 55 height 9
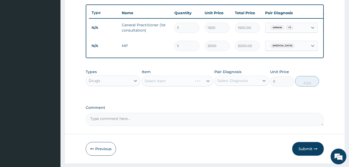
click at [236, 83] on div "Select Diagnosis" at bounding box center [232, 80] width 31 height 5
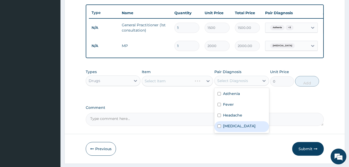
drag, startPoint x: 228, startPoint y: 129, endPoint x: 210, endPoint y: 96, distance: 37.4
click at [228, 128] on label "Malaria" at bounding box center [239, 125] width 33 height 5
checkbox input "true"
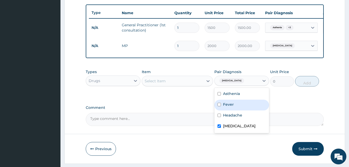
click at [200, 85] on div "Select Item" at bounding box center [172, 81] width 61 height 8
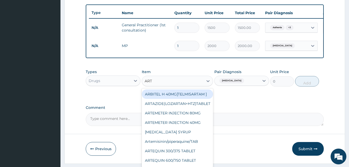
type input "ARTE"
click at [202, 97] on div "ARTEMETER INJECTION 80MG" at bounding box center [177, 93] width 71 height 9
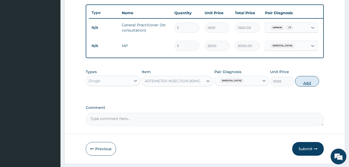
click at [316, 86] on button "Add" at bounding box center [307, 81] width 24 height 11
type input "0"
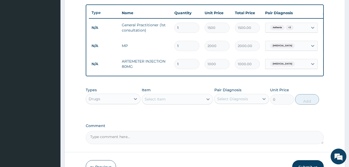
type input "0.00"
type input "6"
type input "6000.00"
type input "6"
click at [243, 101] on div "Select Diagnosis" at bounding box center [232, 98] width 31 height 5
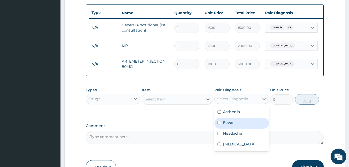
click at [231, 128] on div "Fever" at bounding box center [241, 123] width 55 height 11
checkbox input "true"
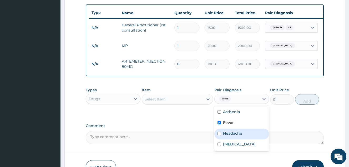
drag, startPoint x: 231, startPoint y: 135, endPoint x: 202, endPoint y: 111, distance: 37.7
click at [230, 136] on label "Headache" at bounding box center [232, 133] width 19 height 5
checkbox input "true"
click at [196, 102] on div "Select Item" at bounding box center [172, 99] width 61 height 8
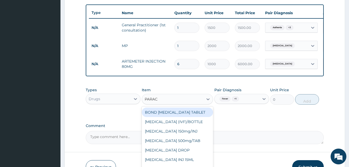
type input "PARACE"
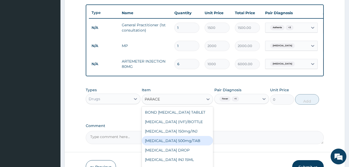
click at [198, 144] on div "[MEDICAL_DATA] 500mg/TAB" at bounding box center [177, 140] width 71 height 9
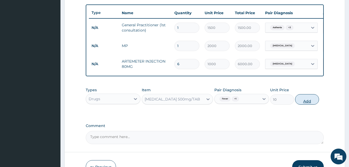
click at [302, 105] on button "Add" at bounding box center [307, 99] width 24 height 11
type input "0"
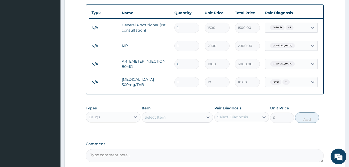
type input "18"
type input "180.00"
type input "18"
click at [225, 141] on div "PA Code / Prescription Code Enter Code(Secondary Care Only) Encounter Date 25-0…" at bounding box center [205, 10] width 238 height 303
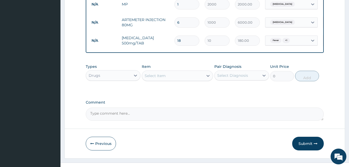
scroll to position [217, 0]
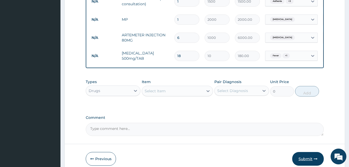
click at [308, 162] on button "Submit" at bounding box center [308, 159] width 32 height 14
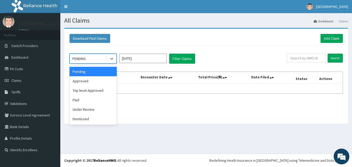
click at [98, 58] on div "PENDING" at bounding box center [88, 58] width 37 height 8
click at [93, 81] on div "Approved" at bounding box center [93, 80] width 47 height 9
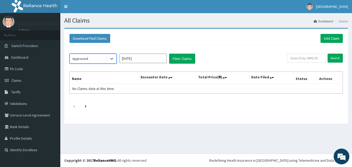
click at [132, 61] on input "[DATE]" at bounding box center [142, 58] width 47 height 9
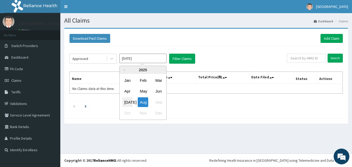
click at [123, 102] on div "[DATE]" at bounding box center [127, 102] width 11 height 10
type input "[DATE]"
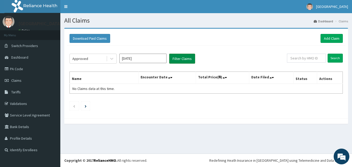
click at [170, 59] on button "Filter Claims" at bounding box center [182, 59] width 26 height 10
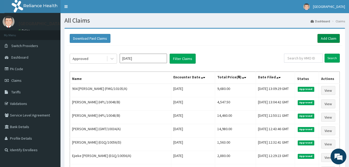
click at [328, 37] on link "Add Claim" at bounding box center [328, 38] width 22 height 9
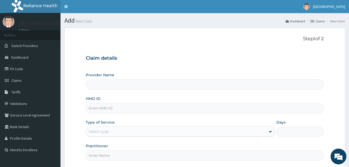
type input "[GEOGRAPHIC_DATA]"
paste input "CRH/10208/B"
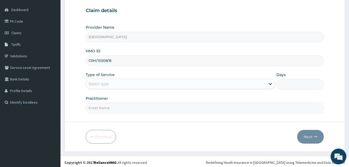
scroll to position [50, 0]
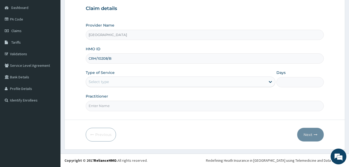
type input "CRH/10208/B"
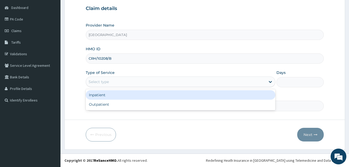
click at [135, 80] on div "Select type" at bounding box center [175, 81] width 179 height 8
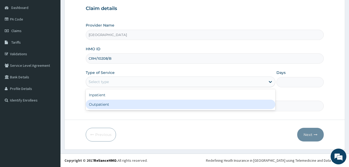
click at [126, 103] on div "Outpatient" at bounding box center [180, 104] width 189 height 9
type input "1"
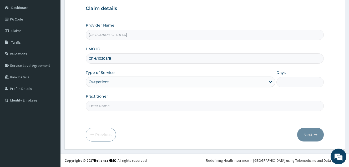
click at [126, 103] on input "Practitioner" at bounding box center [205, 106] width 238 height 10
type input "DOCTOR [PERSON_NAME]"
click at [318, 132] on button "Next" at bounding box center [310, 135] width 27 height 14
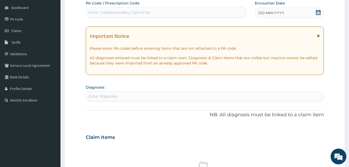
click at [318, 11] on icon at bounding box center [317, 12] width 5 height 5
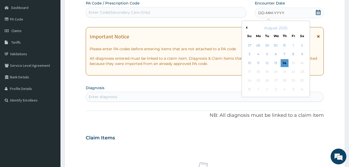
click at [246, 28] on button "Previous Month" at bounding box center [245, 27] width 3 height 3
click at [293, 71] on div "25" at bounding box center [293, 72] width 8 height 8
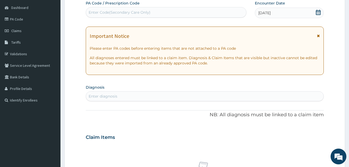
drag, startPoint x: 221, startPoint y: 91, endPoint x: 222, endPoint y: 94, distance: 3.0
click at [221, 91] on div "Enter diagnosis" at bounding box center [205, 96] width 238 height 10
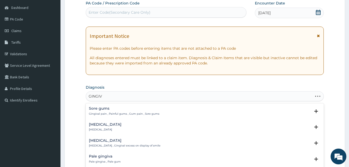
type input "GINGIVI"
click at [126, 107] on div "[MEDICAL_DATA] [MEDICAL_DATA]" at bounding box center [204, 110] width 231 height 9
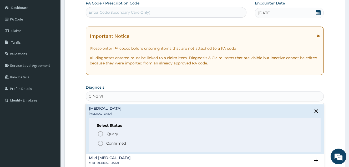
click at [117, 143] on p "Confirmed" at bounding box center [116, 143] width 20 height 5
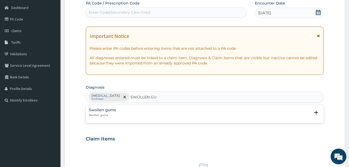
type input "SWOLLEN GUM"
click at [111, 113] on div "Swollen gums Swollen gums" at bounding box center [102, 112] width 27 height 9
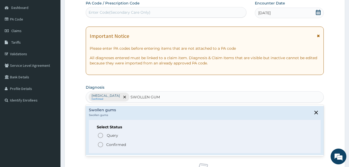
drag, startPoint x: 111, startPoint y: 145, endPoint x: 156, endPoint y: 159, distance: 47.4
click at [111, 145] on p "Confirmed" at bounding box center [116, 144] width 20 height 5
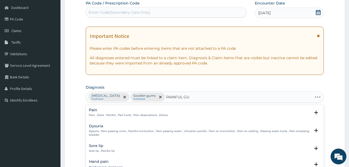
type input "PAINFUL GUM"
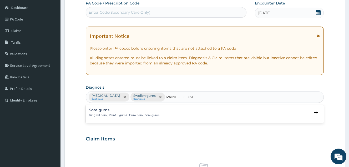
click at [160, 114] on div "Sore gums Gingival pain , Painful gums , Gum pain , Sore gums" at bounding box center [204, 112] width 231 height 9
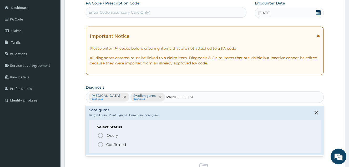
click at [128, 144] on span "Confirmed" at bounding box center [204, 144] width 215 height 6
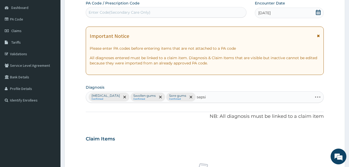
type input "[MEDICAL_DATA]"
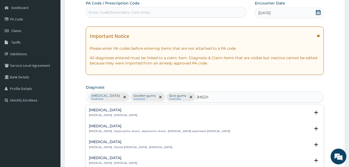
click at [112, 113] on p "[MEDICAL_DATA] , [MEDICAL_DATA]" at bounding box center [113, 115] width 48 height 4
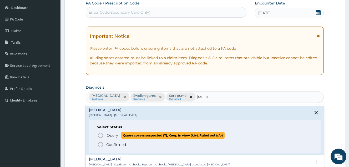
click at [110, 134] on span "Query" at bounding box center [112, 135] width 11 height 5
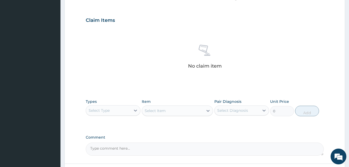
scroll to position [207, 0]
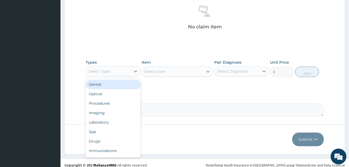
click at [109, 70] on div "Select Type" at bounding box center [99, 71] width 21 height 5
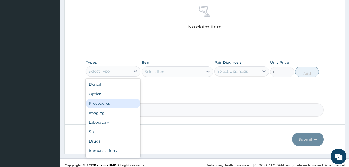
click at [110, 100] on div "Procedures" at bounding box center [113, 102] width 55 height 9
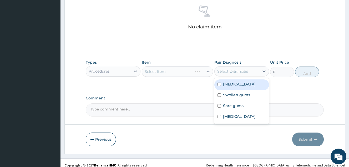
click at [250, 74] on div "Select Diagnosis" at bounding box center [236, 71] width 45 height 8
click at [243, 87] on div "[MEDICAL_DATA]" at bounding box center [241, 84] width 55 height 11
checkbox input "true"
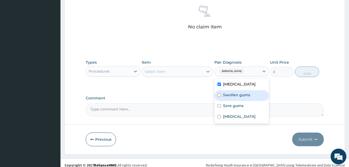
click at [241, 96] on label "Swollen gums" at bounding box center [236, 94] width 27 height 5
checkbox input "true"
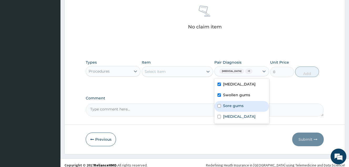
click at [235, 107] on label "Sore gums" at bounding box center [233, 105] width 20 height 5
checkbox input "true"
click at [230, 116] on label "[MEDICAL_DATA]" at bounding box center [239, 116] width 33 height 5
checkbox input "true"
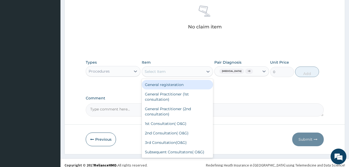
click at [201, 71] on div "Select Item" at bounding box center [172, 71] width 61 height 8
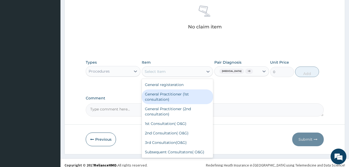
click at [186, 95] on div "General Practitioner (1st consultation)" at bounding box center [177, 96] width 71 height 15
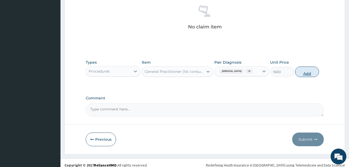
click at [315, 74] on button "Add" at bounding box center [307, 71] width 24 height 11
type input "0"
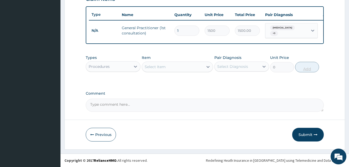
scroll to position [191, 0]
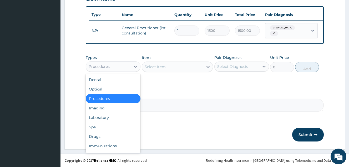
click at [128, 70] on div "Procedures" at bounding box center [108, 66] width 45 height 8
drag, startPoint x: 111, startPoint y: 117, endPoint x: 214, endPoint y: 86, distance: 107.8
click at [112, 116] on div "Laboratory" at bounding box center [113, 117] width 55 height 9
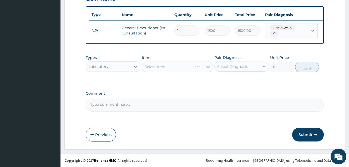
click at [231, 68] on div "Select Diagnosis" at bounding box center [232, 66] width 31 height 5
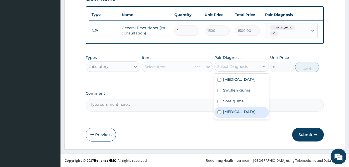
click at [223, 110] on label "[MEDICAL_DATA]" at bounding box center [239, 111] width 33 height 5
checkbox input "true"
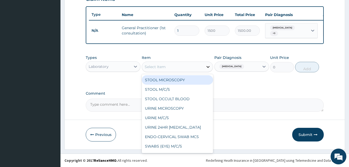
click at [206, 69] on div at bounding box center [207, 66] width 9 height 9
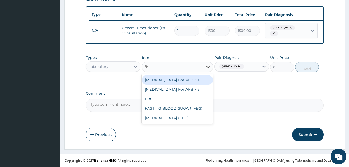
type input "fbc"
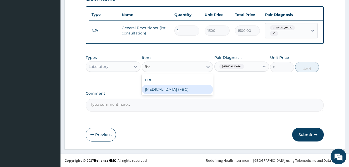
drag, startPoint x: 198, startPoint y: 93, endPoint x: 212, endPoint y: 86, distance: 16.0
click at [198, 92] on div "[MEDICAL_DATA] (FBC)" at bounding box center [177, 89] width 71 height 9
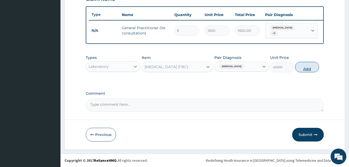
click at [314, 70] on button "Add" at bounding box center [307, 67] width 24 height 11
type input "0"
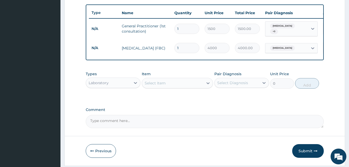
click at [130, 81] on div "Laboratory" at bounding box center [108, 83] width 45 height 8
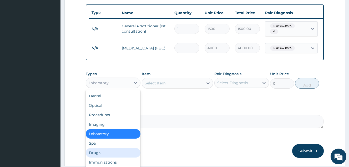
click at [110, 154] on div "Drugs" at bounding box center [113, 152] width 55 height 9
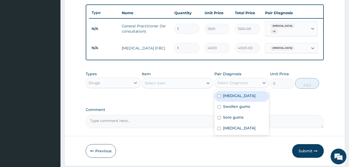
click at [235, 85] on div "Select Diagnosis" at bounding box center [232, 82] width 31 height 5
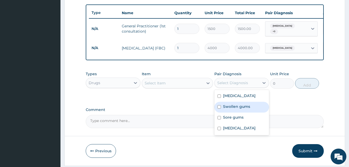
click at [238, 106] on label "Swollen gums" at bounding box center [236, 106] width 27 height 5
checkbox input "true"
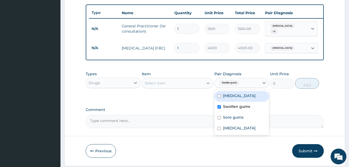
click at [206, 86] on icon at bounding box center [207, 82] width 5 height 5
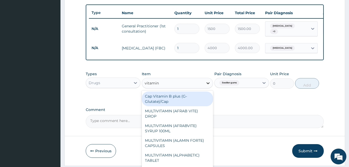
type input "vitamin c"
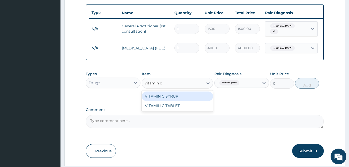
click at [206, 95] on div "VITAMIN C SYRUP" at bounding box center [177, 95] width 71 height 9
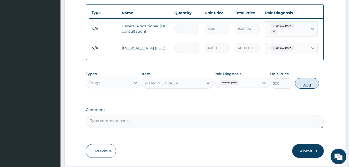
click at [314, 85] on button "Add" at bounding box center [307, 83] width 24 height 11
type input "0"
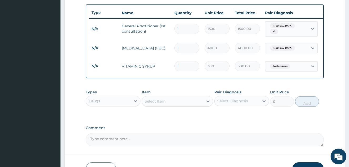
click at [252, 102] on div "Select Diagnosis" at bounding box center [236, 101] width 45 height 8
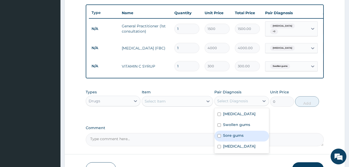
click at [246, 134] on div "Sore gums" at bounding box center [241, 136] width 55 height 11
checkbox input "true"
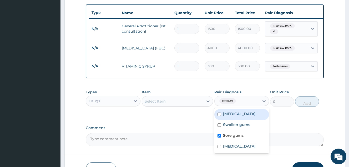
click at [195, 102] on div "Select Item" at bounding box center [172, 101] width 61 height 8
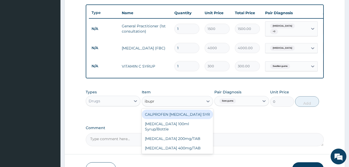
type input "ibupro"
click at [194, 115] on div "CALPROFEN [MEDICAL_DATA] SYR" at bounding box center [177, 114] width 71 height 9
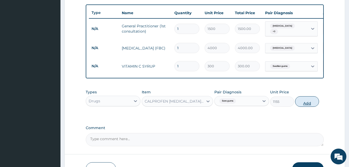
click at [311, 105] on button "Add" at bounding box center [307, 101] width 24 height 11
type input "0"
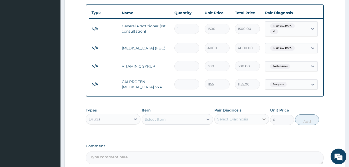
click at [259, 120] on div at bounding box center [263, 118] width 9 height 9
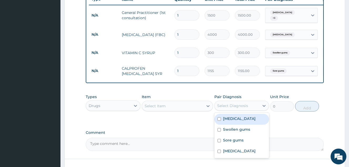
scroll to position [217, 0]
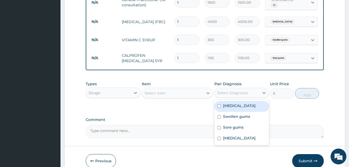
click at [234, 105] on label "Gingivitis" at bounding box center [239, 105] width 33 height 5
checkbox input "true"
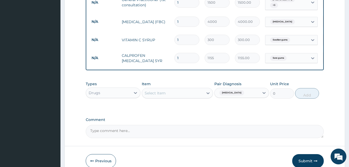
click at [161, 96] on div "Select Item" at bounding box center [154, 92] width 21 height 5
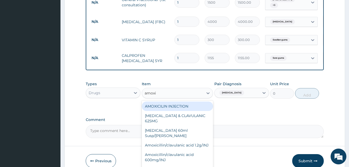
type input "amoxil"
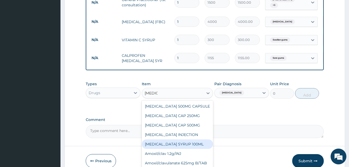
click at [188, 146] on div "AMOXIL SYRUP 100ML" at bounding box center [177, 143] width 71 height 9
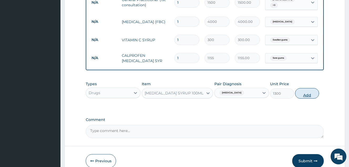
click at [308, 97] on button "Add" at bounding box center [307, 93] width 24 height 11
type input "0"
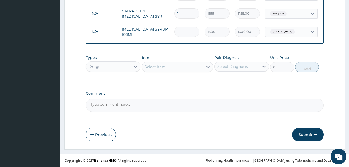
click at [303, 129] on button "Submit" at bounding box center [308, 135] width 32 height 14
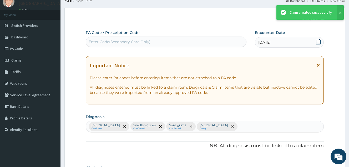
scroll to position [263, 0]
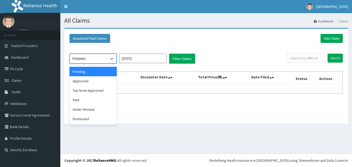
click at [96, 59] on div "PENDING" at bounding box center [88, 58] width 37 height 8
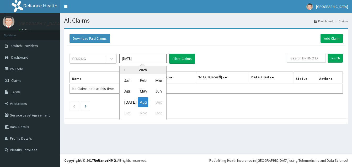
drag, startPoint x: 128, startPoint y: 60, endPoint x: 134, endPoint y: 80, distance: 20.8
click at [128, 61] on input "[DATE]" at bounding box center [142, 58] width 47 height 9
click at [129, 103] on div "[DATE]" at bounding box center [127, 102] width 11 height 10
type input "[DATE]"
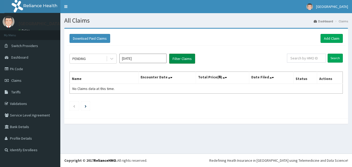
click at [178, 62] on button "Filter Claims" at bounding box center [182, 59] width 26 height 10
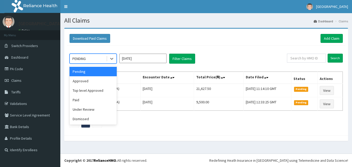
click at [101, 58] on div "PENDING" at bounding box center [88, 58] width 37 height 8
click at [95, 78] on div "Approved" at bounding box center [93, 80] width 47 height 9
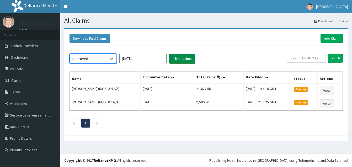
click at [177, 58] on button "Filter Claims" at bounding box center [182, 59] width 26 height 10
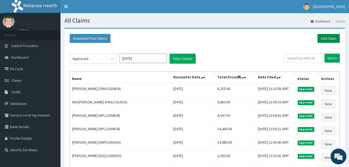
click at [324, 37] on link "Add Claim" at bounding box center [328, 38] width 22 height 9
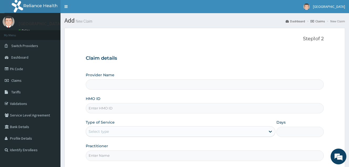
type input "[GEOGRAPHIC_DATA]"
paste input "LBP/10334/A"
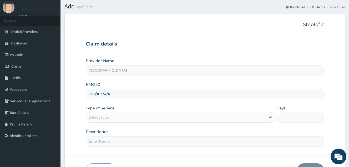
scroll to position [50, 0]
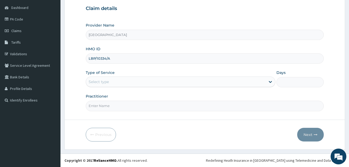
type input "LBP/10334/A"
click at [141, 81] on div "Select type" at bounding box center [175, 81] width 179 height 8
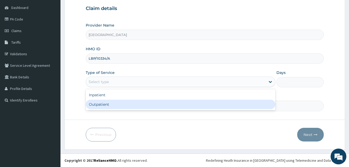
click at [134, 103] on div "Outpatient" at bounding box center [180, 104] width 189 height 9
type input "1"
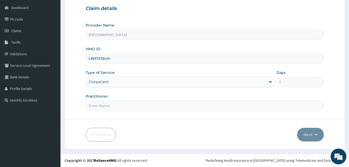
click at [134, 103] on input "Practitioner" at bounding box center [205, 106] width 238 height 10
type input "DOCTOR [PERSON_NAME]"
click at [305, 133] on button "Next" at bounding box center [310, 135] width 27 height 14
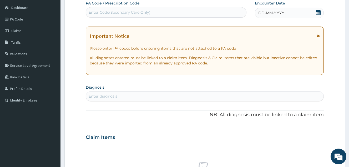
click at [319, 12] on icon at bounding box center [317, 12] width 5 height 5
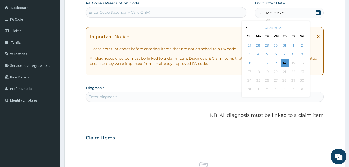
click at [247, 28] on div "August 2025" at bounding box center [275, 27] width 63 height 5
click at [246, 28] on button "Previous Month" at bounding box center [245, 27] width 3 height 3
click at [285, 79] on div "31" at bounding box center [284, 81] width 8 height 8
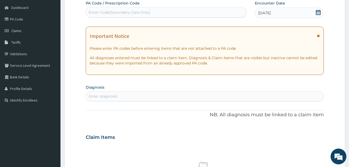
click at [134, 94] on div "Enter diagnosis" at bounding box center [204, 96] width 237 height 8
type input "[MEDICAL_DATA]"
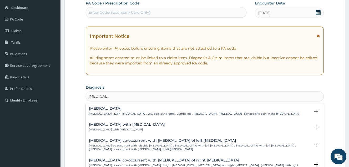
click at [192, 114] on p "[MEDICAL_DATA] , LBP - [MEDICAL_DATA] , Low back syndrome , Lumbalgia , [MEDICA…" at bounding box center [194, 114] width 210 height 4
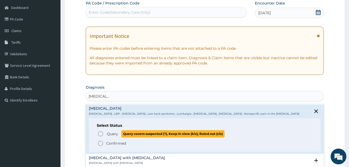
drag, startPoint x: 106, startPoint y: 136, endPoint x: 185, endPoint y: 155, distance: 81.4
click at [106, 136] on span "Query Query covers suspected (?), Keep in view (kiv), Ruled out (r/o)" at bounding box center [204, 133] width 215 height 7
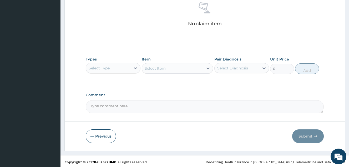
scroll to position [212, 0]
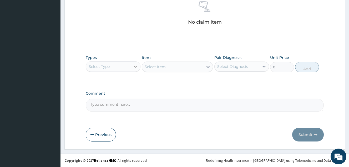
click at [136, 66] on icon at bounding box center [135, 66] width 5 height 5
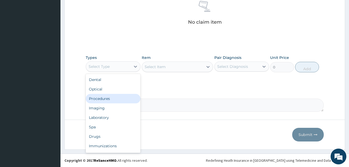
drag, startPoint x: 124, startPoint y: 99, endPoint x: 156, endPoint y: 93, distance: 32.3
click at [125, 100] on div "Procedures" at bounding box center [113, 98] width 55 height 9
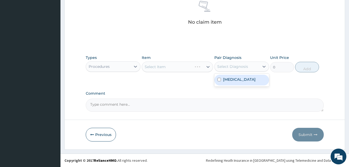
drag, startPoint x: 231, startPoint y: 66, endPoint x: 231, endPoint y: 80, distance: 13.9
click at [231, 66] on div "Select Diagnosis" at bounding box center [232, 66] width 31 height 5
click at [231, 82] on label "[MEDICAL_DATA]" at bounding box center [239, 79] width 33 height 5
checkbox input "true"
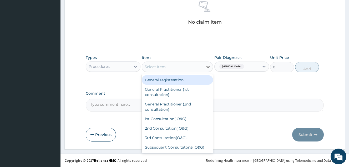
click at [204, 68] on div at bounding box center [207, 66] width 9 height 9
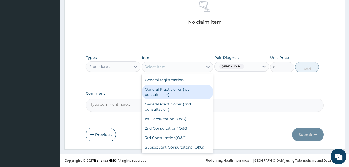
click at [197, 94] on div "General Practitioner (1st consultation)" at bounding box center [177, 92] width 71 height 15
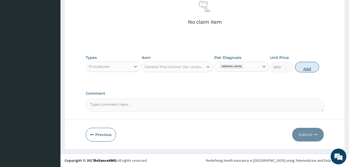
click at [308, 68] on button "Add" at bounding box center [307, 67] width 24 height 11
type input "0"
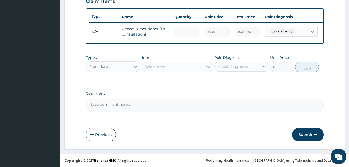
click at [316, 134] on icon "button" at bounding box center [315, 135] width 4 height 4
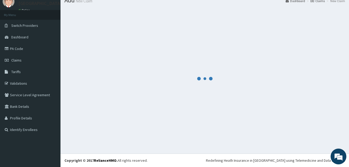
scroll to position [20, 0]
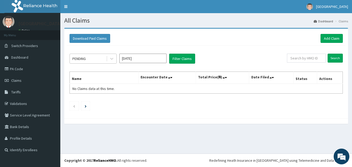
click at [99, 61] on div "PENDING" at bounding box center [88, 58] width 37 height 8
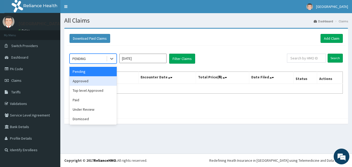
drag, startPoint x: 93, startPoint y: 80, endPoint x: 136, endPoint y: 64, distance: 45.9
click at [93, 80] on div "Approved" at bounding box center [93, 80] width 47 height 9
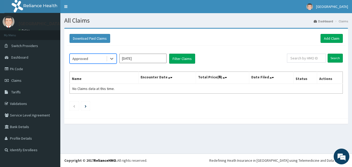
drag, startPoint x: 137, startPoint y: 62, endPoint x: 137, endPoint y: 65, distance: 3.4
click at [137, 62] on input "[DATE]" at bounding box center [142, 58] width 47 height 9
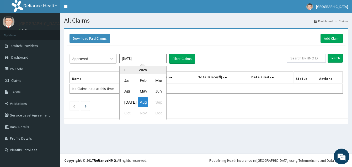
drag, startPoint x: 127, startPoint y: 103, endPoint x: 176, endPoint y: 68, distance: 60.4
click at [127, 102] on div "[DATE]" at bounding box center [127, 102] width 11 height 10
type input "[DATE]"
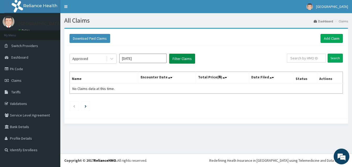
click at [180, 60] on button "Filter Claims" at bounding box center [182, 59] width 26 height 10
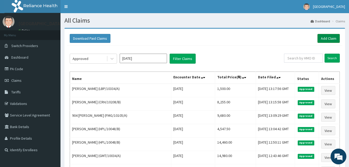
click at [325, 34] on link "Add Claim" at bounding box center [328, 38] width 22 height 9
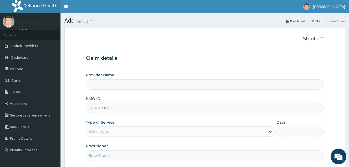
type input "[GEOGRAPHIC_DATA]"
paste input "HPL/10048/A"
type input "HPL/10048/A"
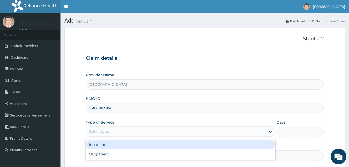
click at [110, 132] on div "Select type" at bounding box center [175, 131] width 179 height 8
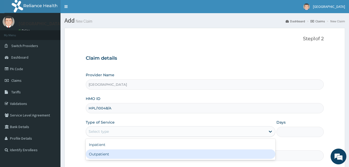
click at [112, 152] on div "Outpatient" at bounding box center [180, 153] width 189 height 9
type input "1"
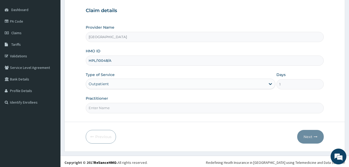
scroll to position [50, 0]
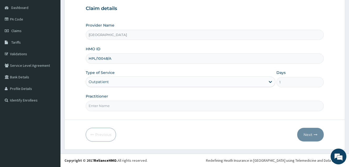
click at [122, 105] on input "Practitioner" at bounding box center [205, 106] width 238 height 10
type input "DOCTOR [PERSON_NAME]"
click at [301, 136] on button "Next" at bounding box center [310, 135] width 27 height 14
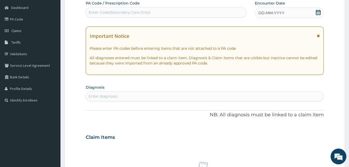
click at [316, 11] on icon at bounding box center [317, 12] width 5 height 5
click at [187, 14] on div "Enter Code(Secondary Care Only)" at bounding box center [166, 12] width 160 height 8
type input "PA/2B80B5"
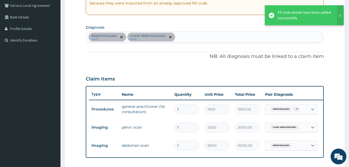
scroll to position [119, 0]
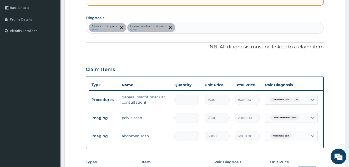
click at [199, 29] on div "Abdominal pain query Lower abdominal pain query" at bounding box center [204, 27] width 237 height 11
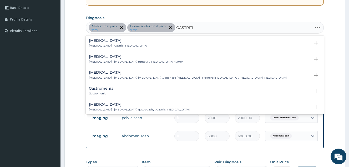
type input "[MEDICAL_DATA]"
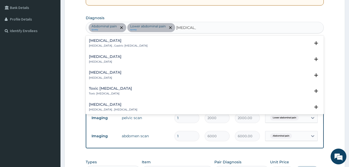
click at [134, 43] on div "Gastritis Gastritis , Gastric catarrh" at bounding box center [204, 43] width 231 height 9
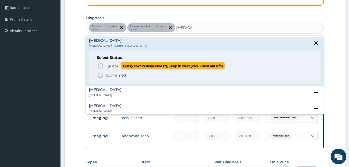
click at [119, 66] on p "Query Query covers suspected (?), Keep in view (kiv), Ruled out (r/o)" at bounding box center [165, 65] width 118 height 7
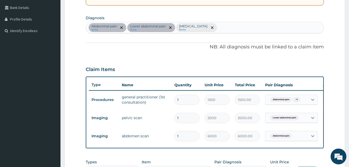
click at [212, 24] on div "Abdominal pain query Lower abdominal pain query Gastritis Query" at bounding box center [204, 27] width 237 height 11
type input "muscle s"
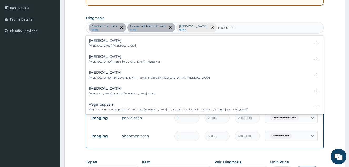
click at [115, 47] on p "Spasm , Muscle spasm" at bounding box center [112, 46] width 47 height 4
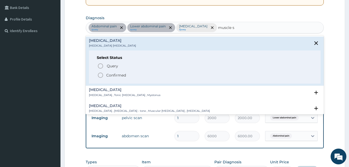
click at [113, 73] on p "Confirmed" at bounding box center [116, 74] width 20 height 5
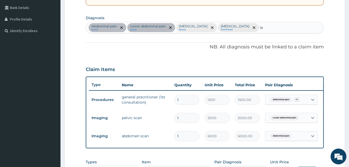
type input "l"
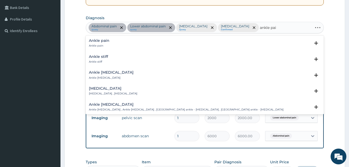
type input "ankle pain"
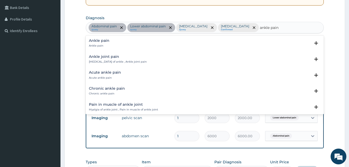
click at [134, 39] on div "Ankle pain Ankle pain" at bounding box center [204, 43] width 231 height 9
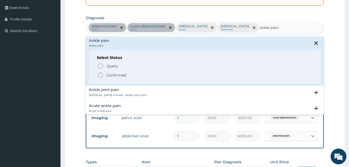
click at [109, 74] on p "Confirmed" at bounding box center [116, 74] width 20 height 5
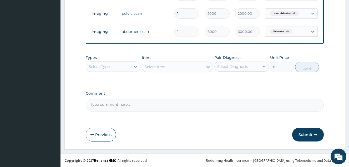
scroll to position [227, 0]
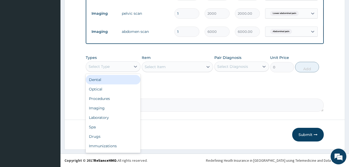
click at [124, 62] on div "Select Type" at bounding box center [108, 66] width 45 height 8
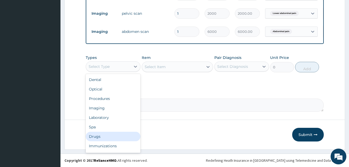
click at [111, 132] on div "Drugs" at bounding box center [113, 136] width 55 height 9
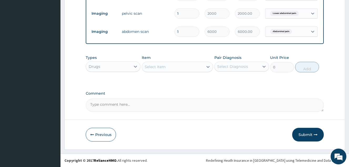
click at [236, 67] on div "Select Diagnosis" at bounding box center [232, 66] width 31 height 5
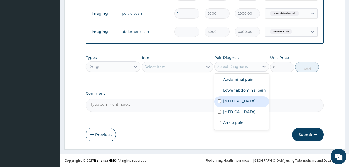
drag, startPoint x: 235, startPoint y: 103, endPoint x: 223, endPoint y: 92, distance: 16.2
click at [235, 103] on label "Gastritis" at bounding box center [239, 100] width 33 height 5
checkbox input "true"
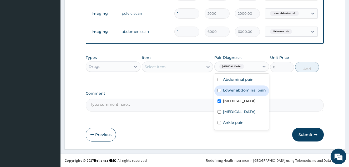
click at [197, 67] on div "Select Item" at bounding box center [172, 67] width 61 height 8
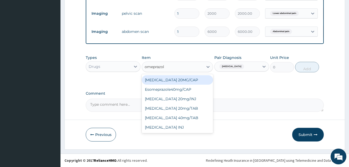
type input "omeprazole"
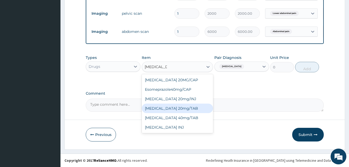
click at [181, 111] on div "OMEPRAZOLE 20mg/TAB" at bounding box center [177, 107] width 71 height 9
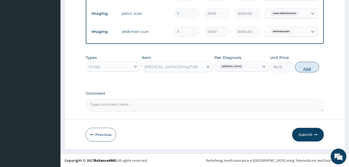
click at [309, 69] on button "Add" at bounding box center [307, 67] width 24 height 11
type input "0"
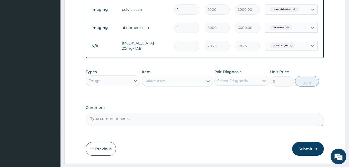
type input "14"
type input "1102.50"
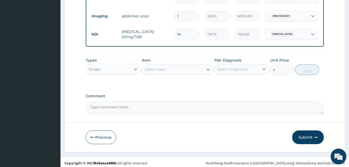
scroll to position [245, 0]
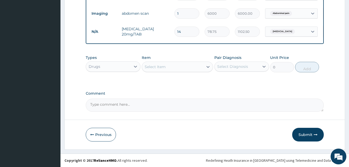
type input "14"
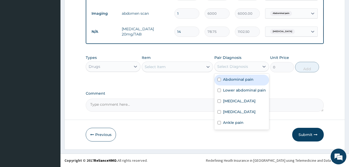
click at [240, 68] on div "Select Diagnosis" at bounding box center [232, 66] width 31 height 5
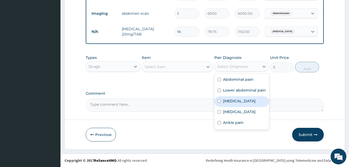
drag, startPoint x: 237, startPoint y: 100, endPoint x: 230, endPoint y: 87, distance: 14.7
click at [237, 100] on label "Gastritis" at bounding box center [239, 100] width 33 height 5
checkbox input "true"
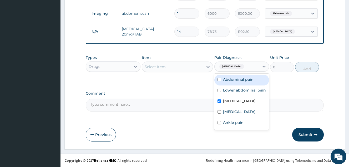
click at [198, 63] on div "Select Item" at bounding box center [172, 67] width 61 height 8
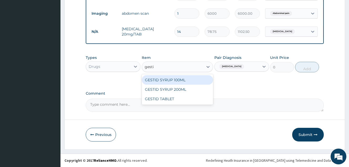
type input "gestid"
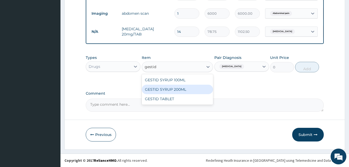
click at [190, 90] on div "GESTID SYRUP 200ML" at bounding box center [177, 89] width 71 height 9
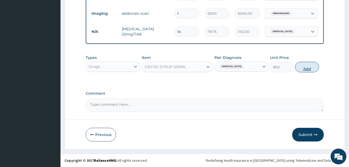
click at [311, 70] on button "Add" at bounding box center [307, 67] width 24 height 11
type input "0"
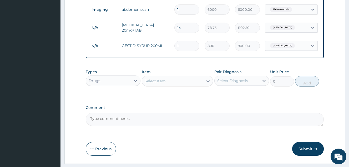
click at [226, 86] on div "Select Diagnosis" at bounding box center [241, 81] width 55 height 10
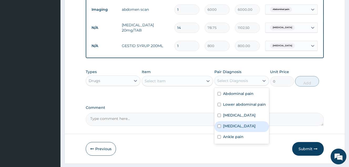
click at [235, 128] on label "Spasm" at bounding box center [239, 125] width 33 height 5
checkbox input "true"
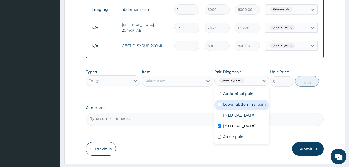
click at [199, 85] on div "Select Item" at bounding box center [172, 81] width 61 height 8
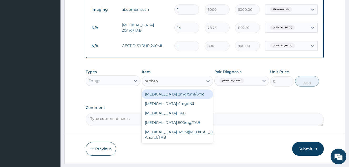
type input "orphena"
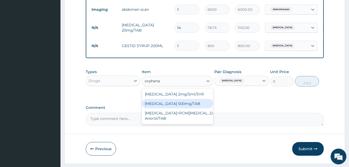
click at [200, 107] on div "[MEDICAL_DATA] 500mg/TAB" at bounding box center [177, 103] width 71 height 9
type input "44.62"
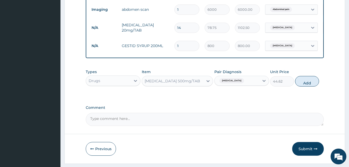
click at [184, 85] on div "[MEDICAL_DATA] 500mg/TAB" at bounding box center [172, 81] width 61 height 8
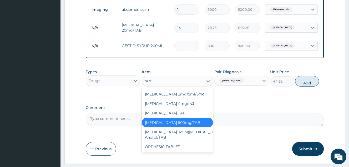
scroll to position [0, 0]
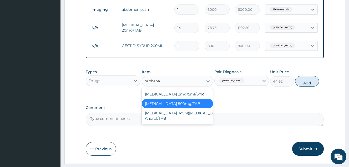
type input "orphenad"
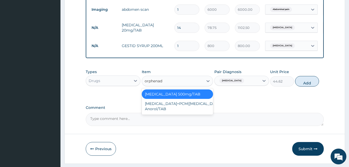
click at [183, 95] on div "[MEDICAL_DATA] 500mg/TAB" at bounding box center [177, 93] width 71 height 9
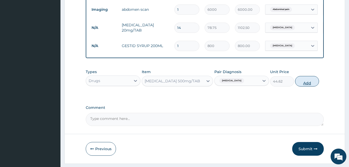
click at [305, 86] on button "Add" at bounding box center [307, 81] width 24 height 11
type input "0"
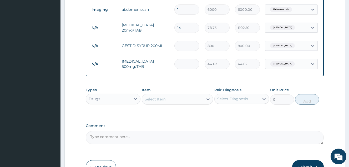
type input "0.00"
type input "3"
type input "133.86"
type input "3"
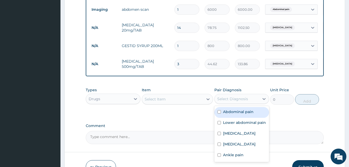
click at [238, 101] on div "Select Diagnosis" at bounding box center [232, 98] width 31 height 5
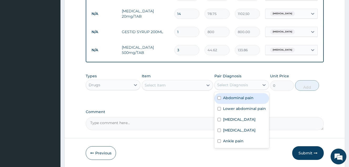
scroll to position [272, 0]
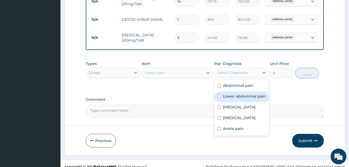
click at [245, 99] on label "Lower abdominal pain" at bounding box center [244, 95] width 43 height 5
checkbox input "true"
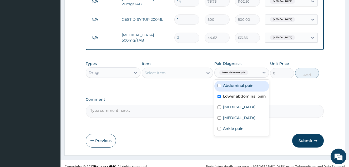
click at [196, 77] on div "Select Item" at bounding box center [172, 73] width 61 height 8
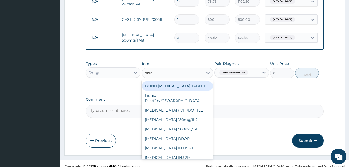
type input "parace"
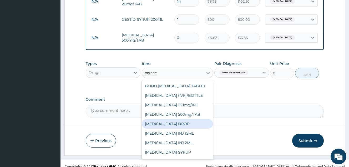
click at [189, 125] on div "PARACETAMOL DROP" at bounding box center [177, 123] width 71 height 9
type input "157.5"
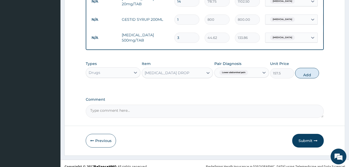
click at [198, 74] on div "PARACETAMOL DROP" at bounding box center [172, 73] width 61 height 8
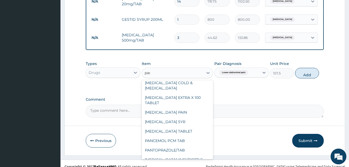
scroll to position [0, 0]
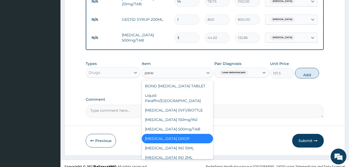
type input "parace"
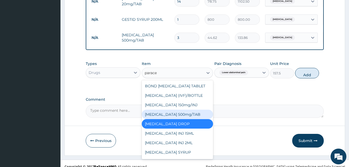
click at [188, 116] on div "PARACETAMOL 500mg/TAB" at bounding box center [177, 114] width 71 height 9
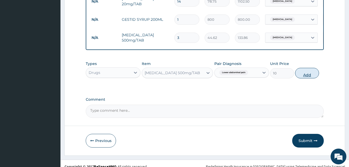
click at [309, 78] on button "Add" at bounding box center [307, 73] width 24 height 11
type input "0"
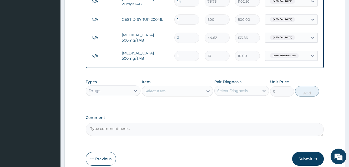
type input "18"
type input "180.00"
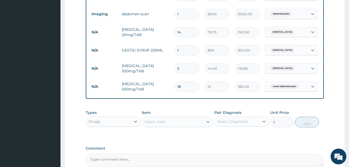
scroll to position [219, 0]
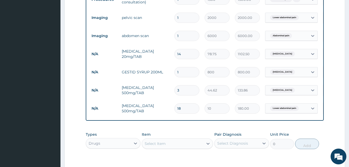
type input "18"
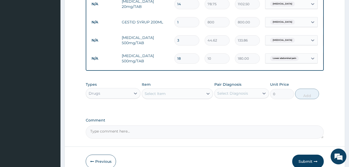
scroll to position [272, 0]
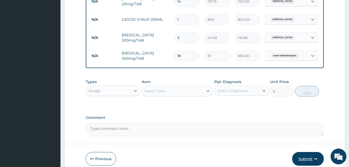
click at [311, 161] on button "Submit" at bounding box center [308, 159] width 32 height 14
click at [311, 160] on button "Submit" at bounding box center [308, 159] width 32 height 14
click at [308, 161] on button "Submit" at bounding box center [308, 159] width 32 height 14
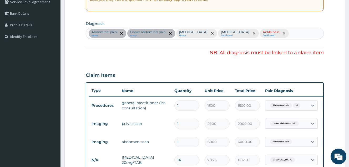
scroll to position [114, 0]
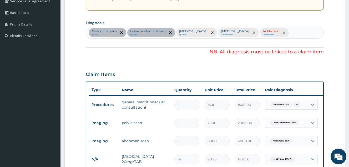
click at [277, 107] on span "Abdominal pain" at bounding box center [281, 104] width 22 height 5
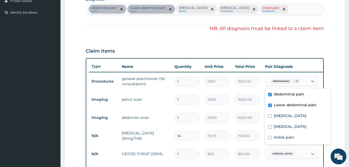
scroll to position [140, 0]
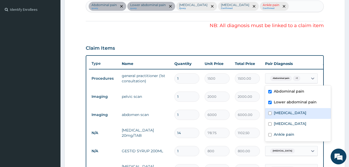
click at [277, 116] on div "Gastritis" at bounding box center [298, 113] width 66 height 11
checkbox input "true"
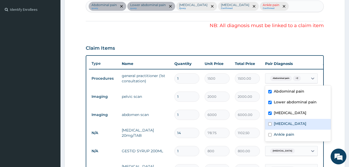
click at [277, 122] on label "Spasm" at bounding box center [289, 123] width 33 height 5
checkbox input "true"
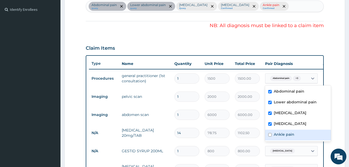
click at [275, 131] on div "Ankle pain" at bounding box center [298, 134] width 66 height 11
checkbox input "true"
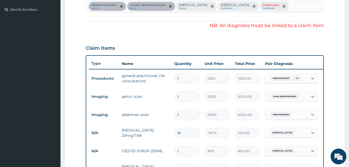
click at [302, 50] on div "Claim Items" at bounding box center [205, 47] width 238 height 14
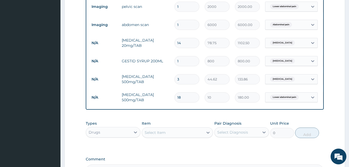
scroll to position [245, 0]
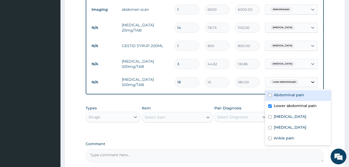
click at [308, 82] on div at bounding box center [312, 81] width 9 height 9
click at [295, 104] on label "Lower abdominal pain" at bounding box center [294, 105] width 43 height 5
checkbox input "false"
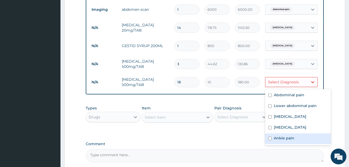
click at [296, 137] on div "Ankle pain" at bounding box center [298, 138] width 66 height 11
checkbox input "true"
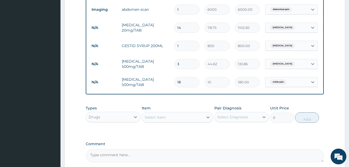
click at [279, 146] on label "Comment" at bounding box center [205, 144] width 238 height 4
click at [279, 150] on textarea "Comment" at bounding box center [205, 155] width 238 height 13
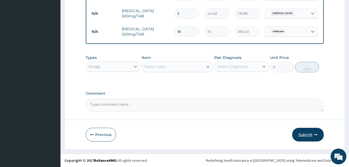
click at [304, 135] on button "Submit" at bounding box center [308, 135] width 32 height 14
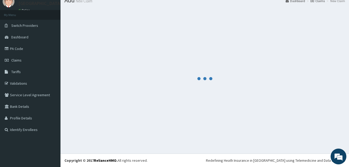
scroll to position [300, 0]
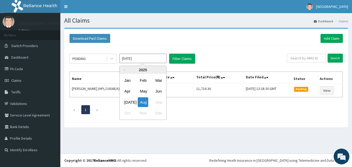
click at [138, 61] on input "[DATE]" at bounding box center [142, 58] width 47 height 9
click at [211, 130] on div "Download Paid Claims Add Claim × Note you can only download claims within a max…" at bounding box center [206, 80] width 292 height 105
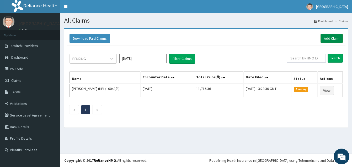
click at [324, 40] on link "Add Claim" at bounding box center [332, 38] width 22 height 9
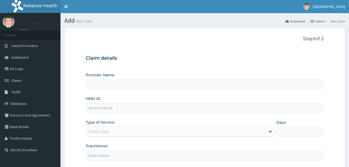
type input "[GEOGRAPHIC_DATA]"
paste input "BGC/10049/A"
type input "BGC/10049/A"
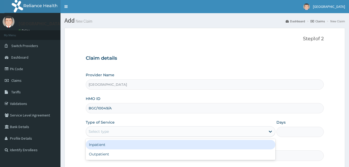
drag, startPoint x: 124, startPoint y: 82, endPoint x: 121, endPoint y: 102, distance: 20.5
click at [124, 127] on div "Select type" at bounding box center [175, 131] width 179 height 8
click at [121, 149] on div "Outpatient" at bounding box center [180, 153] width 189 height 9
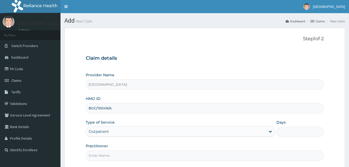
type input "1"
click at [121, 150] on input "Practitioner" at bounding box center [205, 155] width 238 height 10
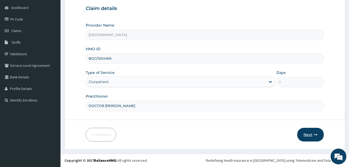
type input "DOCTOR [PERSON_NAME]"
click at [304, 131] on button "Next" at bounding box center [310, 135] width 27 height 14
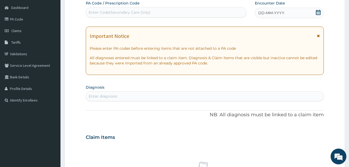
click at [205, 15] on div "Enter Code(Secondary Care Only)" at bounding box center [166, 12] width 160 height 8
type input "PA/A009A3"
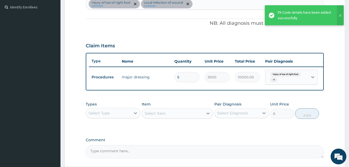
scroll to position [163, 0]
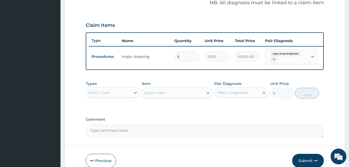
type input "0.00"
type input "1"
type input "2000.00"
type input "1"
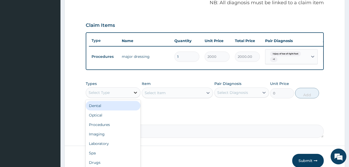
click at [138, 97] on div at bounding box center [135, 92] width 9 height 9
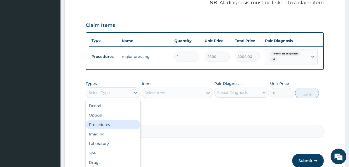
drag, startPoint x: 117, startPoint y: 127, endPoint x: 216, endPoint y: 120, distance: 99.0
click at [117, 127] on div "Procedures" at bounding box center [113, 124] width 55 height 9
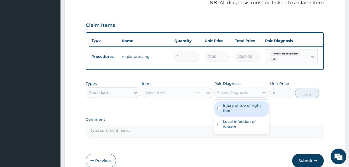
drag, startPoint x: 242, startPoint y: 95, endPoint x: 241, endPoint y: 98, distance: 4.1
click at [242, 95] on div "Select Diagnosis" at bounding box center [232, 92] width 31 height 5
click at [238, 110] on label "Injury of toe of right foot" at bounding box center [244, 108] width 43 height 11
checkbox input "true"
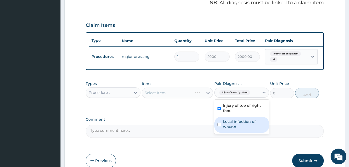
click at [237, 124] on label "Local infection of wound" at bounding box center [244, 124] width 43 height 11
checkbox input "true"
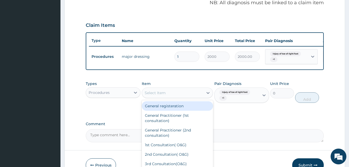
click at [190, 94] on div "Select Item" at bounding box center [172, 93] width 61 height 8
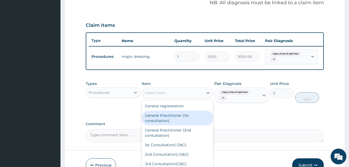
drag, startPoint x: 185, startPoint y: 118, endPoint x: 251, endPoint y: 112, distance: 66.2
click at [185, 118] on div "General Practitioner (1st consultation)" at bounding box center [177, 118] width 71 height 15
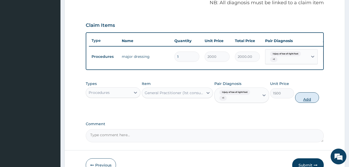
click at [314, 102] on button "Add" at bounding box center [307, 97] width 24 height 11
type input "0"
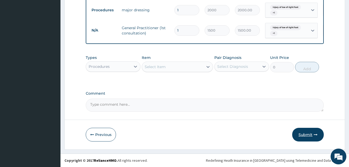
click at [308, 134] on button "Submit" at bounding box center [308, 135] width 32 height 14
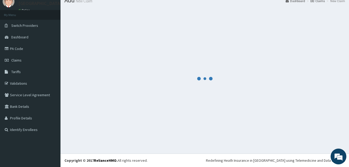
scroll to position [214, 0]
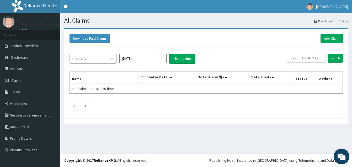
click at [99, 58] on div "PENDING" at bounding box center [88, 58] width 37 height 8
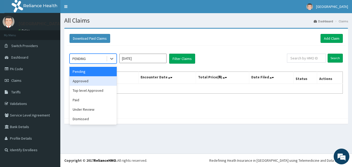
click at [89, 82] on div "Approved" at bounding box center [93, 80] width 47 height 9
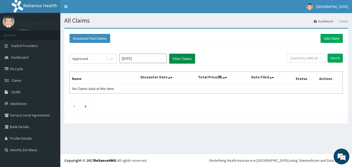
click at [190, 60] on button "Filter Claims" at bounding box center [182, 59] width 26 height 10
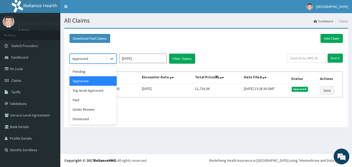
click at [99, 57] on div "Approved" at bounding box center [88, 58] width 37 height 8
drag, startPoint x: 97, startPoint y: 79, endPoint x: 159, endPoint y: 67, distance: 63.1
click at [110, 79] on div "Approved" at bounding box center [93, 80] width 47 height 9
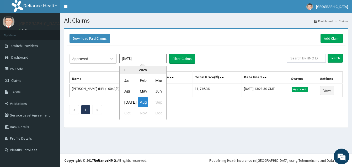
drag, startPoint x: 157, startPoint y: 59, endPoint x: 149, endPoint y: 64, distance: 9.6
click at [157, 58] on input "[DATE]" at bounding box center [142, 58] width 47 height 9
drag, startPoint x: 127, startPoint y: 102, endPoint x: 150, endPoint y: 88, distance: 26.0
click at [139, 95] on div "Jan Feb Mar Apr May Jun [DATE] Aug Sep Oct Nov Dec" at bounding box center [143, 97] width 47 height 44
drag, startPoint x: 150, startPoint y: 88, endPoint x: 189, endPoint y: 58, distance: 50.2
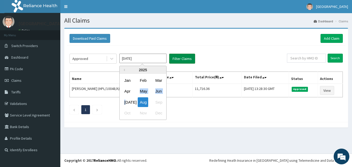
click at [189, 58] on button "Filter Claims" at bounding box center [182, 59] width 26 height 10
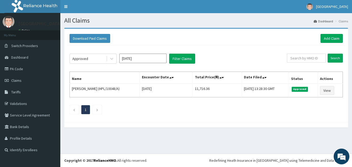
drag, startPoint x: 125, startPoint y: 53, endPoint x: 128, endPoint y: 56, distance: 4.2
click at [128, 56] on div "Approved [DATE] Filter Claims Search Name Encounter Date Total Price(₦) Date Fi…" at bounding box center [206, 83] width 279 height 74
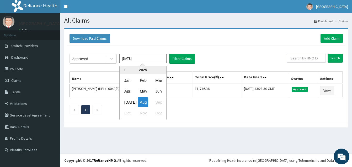
drag, startPoint x: 129, startPoint y: 58, endPoint x: 133, endPoint y: 74, distance: 16.9
click at [129, 58] on input "[DATE]" at bounding box center [142, 58] width 47 height 9
drag, startPoint x: 127, startPoint y: 104, endPoint x: 182, endPoint y: 68, distance: 65.3
click at [133, 100] on div "[DATE]" at bounding box center [127, 102] width 11 height 10
type input "[DATE]"
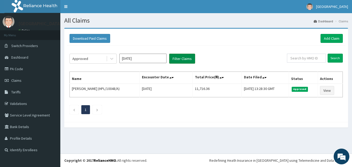
click at [184, 60] on button "Filter Claims" at bounding box center [182, 59] width 26 height 10
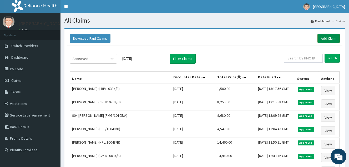
click at [324, 37] on link "Add Claim" at bounding box center [328, 38] width 22 height 9
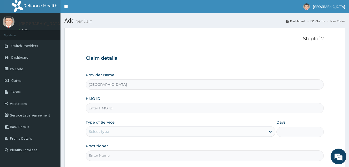
paste input "GTB/10419/A"
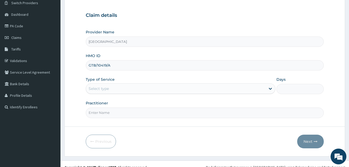
scroll to position [50, 0]
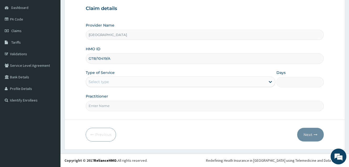
type input "GTB/10419/A"
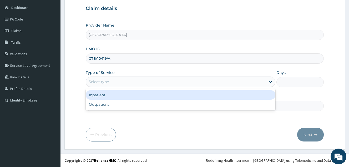
click at [135, 79] on div "Select type" at bounding box center [175, 81] width 179 height 8
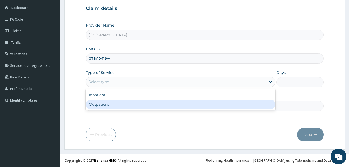
drag, startPoint x: 124, startPoint y: 102, endPoint x: 127, endPoint y: 103, distance: 3.1
click at [124, 102] on div "Outpatient" at bounding box center [180, 104] width 189 height 9
type input "1"
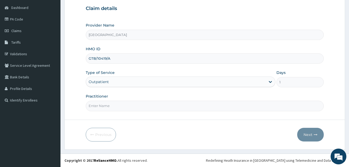
click at [127, 103] on input "Practitioner" at bounding box center [205, 106] width 238 height 10
type input "DOCTOR [PERSON_NAME]"
click at [311, 135] on button "Next" at bounding box center [310, 135] width 27 height 14
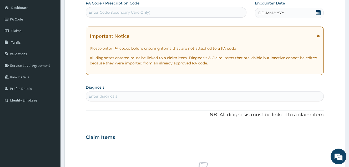
click at [173, 13] on div "Enter Code(Secondary Care Only)" at bounding box center [166, 12] width 160 height 8
type input "PA/475624"
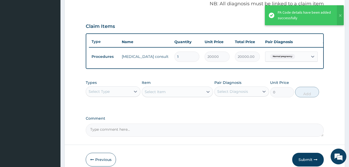
scroll to position [188, 0]
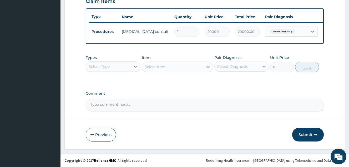
click at [113, 70] on div "Select Type" at bounding box center [108, 66] width 45 height 8
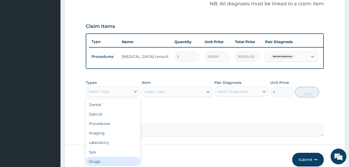
scroll to position [18, 0]
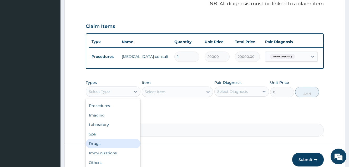
drag, startPoint x: 120, startPoint y: 149, endPoint x: 165, endPoint y: 121, distance: 53.2
click at [120, 148] on div "Drugs" at bounding box center [113, 143] width 55 height 9
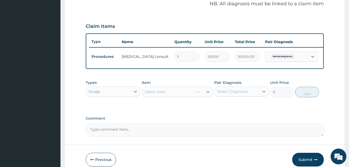
click at [224, 96] on div "Select Diagnosis" at bounding box center [236, 91] width 45 height 8
click at [226, 107] on label "Normal pregnancy" at bounding box center [241, 104] width 36 height 5
checkbox input "true"
click at [196, 95] on div "Select Item" at bounding box center [177, 91] width 71 height 11
click at [195, 96] on div "Select Item" at bounding box center [172, 91] width 61 height 8
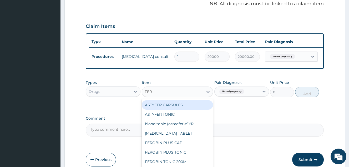
type input "FERR"
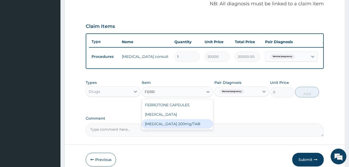
click at [190, 128] on div "[MEDICAL_DATA] 200mg/TAB" at bounding box center [177, 123] width 71 height 9
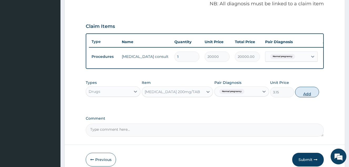
click at [303, 97] on button "Add" at bounding box center [307, 92] width 24 height 11
type input "0"
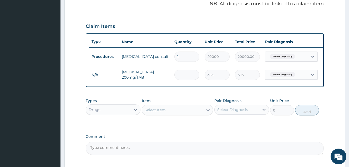
type input "0.00"
type input "2"
type input "6.30"
type input "28"
type input "88.20"
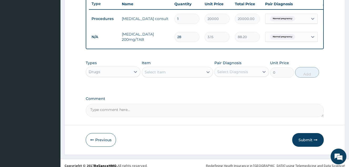
scroll to position [209, 0]
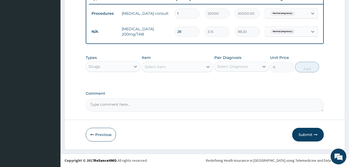
type input "28"
click at [232, 67] on div "Select Diagnosis" at bounding box center [232, 66] width 31 height 5
click at [230, 80] on label "Normal pregnancy" at bounding box center [241, 79] width 36 height 5
checkbox input "true"
click at [168, 67] on div "Select Item" at bounding box center [172, 67] width 61 height 8
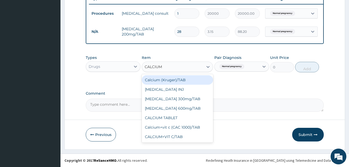
type input "CALCIUM"
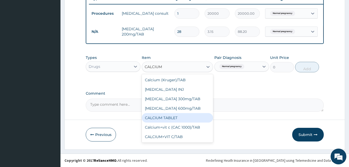
click at [172, 118] on div "CALCIUM TABLET" at bounding box center [177, 117] width 71 height 9
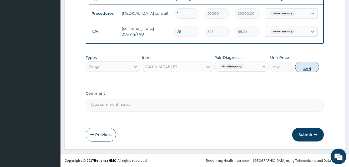
click at [305, 66] on button "Add" at bounding box center [307, 67] width 24 height 11
type input "0"
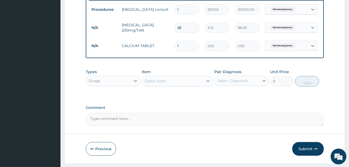
type input "0.00"
type input "2"
type input "5.24"
type input "28"
type input "73.36"
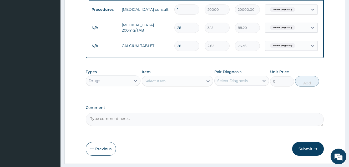
type input "28"
click at [197, 94] on div "Types Drugs Item Select Item Pair Diagnosis Select Diagnosis Unit Price 0 Add" at bounding box center [205, 81] width 238 height 30
click at [221, 83] on div "Select Diagnosis" at bounding box center [232, 80] width 31 height 5
click at [222, 100] on div "Normal pregnancy" at bounding box center [241, 94] width 55 height 11
checkbox input "true"
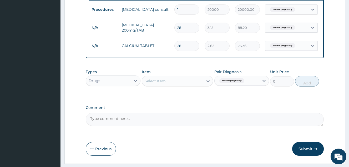
click at [177, 84] on div "Select Item" at bounding box center [172, 81] width 61 height 8
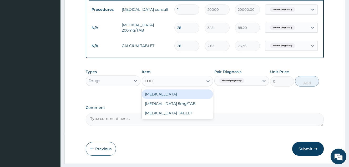
type input "FOLIC"
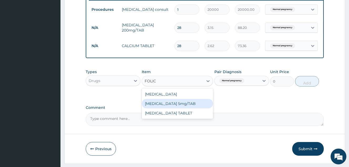
click at [178, 105] on div "[MEDICAL_DATA] 5mg/TAB" at bounding box center [177, 103] width 71 height 9
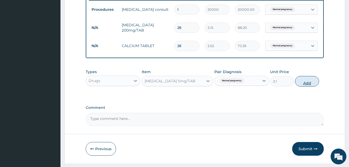
click at [306, 86] on button "Add" at bounding box center [307, 81] width 24 height 11
type input "0"
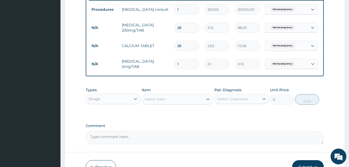
type input "0.00"
type input "2"
type input "4.20"
type input "28"
type input "58.80"
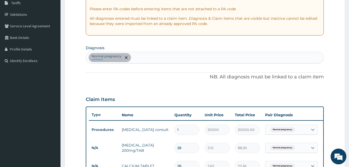
scroll to position [78, 0]
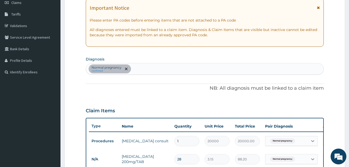
type input "28"
click at [179, 70] on div "Normal pregnancy confirmed" at bounding box center [204, 68] width 237 height 11
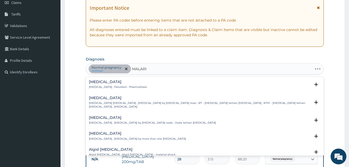
type input "[MEDICAL_DATA]"
click at [123, 82] on h4 "[MEDICAL_DATA]" at bounding box center [118, 82] width 58 height 4
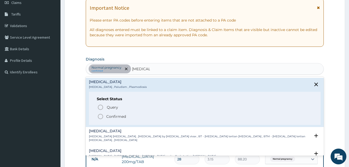
click at [124, 117] on p "Confirmed" at bounding box center [116, 116] width 20 height 5
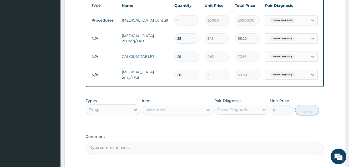
scroll to position [209, 0]
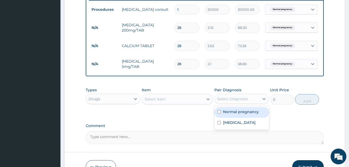
click at [222, 101] on div "Select Diagnosis" at bounding box center [232, 98] width 31 height 5
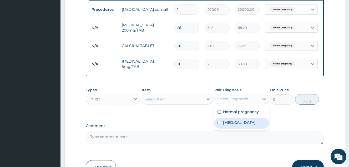
drag, startPoint x: 231, startPoint y: 126, endPoint x: 210, endPoint y: 118, distance: 21.9
click at [231, 125] on label "[MEDICAL_DATA]" at bounding box center [239, 122] width 33 height 5
checkbox input "true"
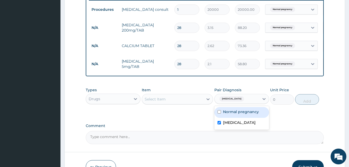
click at [193, 102] on div "Select Item" at bounding box center [172, 99] width 61 height 8
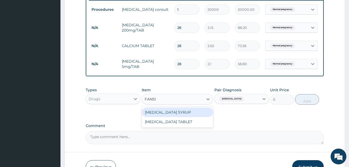
type input "FANSID"
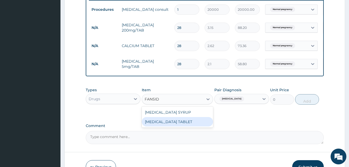
click at [202, 127] on div "[MEDICAL_DATA] SYRUP [MEDICAL_DATA] TABLET" at bounding box center [177, 116] width 71 height 21
click at [204, 126] on div "[MEDICAL_DATA] TABLET" at bounding box center [177, 121] width 71 height 9
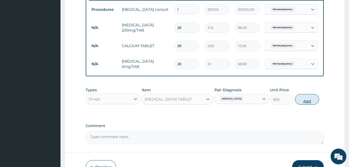
click at [305, 105] on button "Add" at bounding box center [307, 99] width 24 height 11
type input "0"
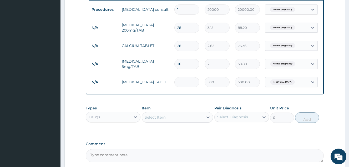
type input "0.00"
type input "3"
type input "1500.00"
type input "3"
click at [265, 137] on div "PA Code / Prescription Code PA/475624 Encounter Date [DATE] Important Notice Pl…" at bounding box center [205, 1] width 238 height 321
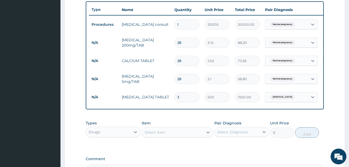
scroll to position [183, 0]
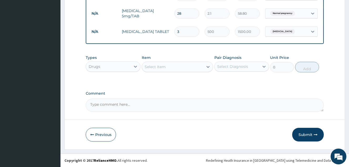
click at [312, 136] on button "Submit" at bounding box center [308, 135] width 32 height 14
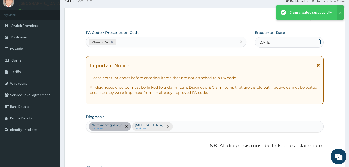
scroll to position [262, 0]
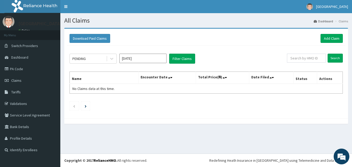
click at [150, 59] on input "Aug 2025" at bounding box center [142, 58] width 47 height 9
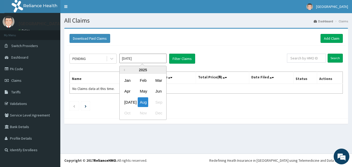
click at [129, 101] on div "Jul" at bounding box center [127, 102] width 11 height 10
type input "Jul 2025"
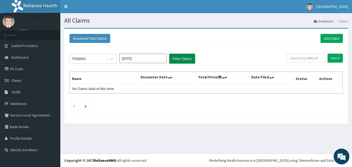
click at [184, 60] on button "Filter Claims" at bounding box center [182, 59] width 26 height 10
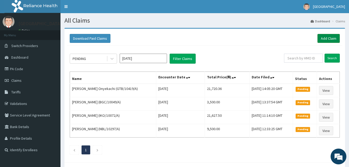
click at [327, 35] on link "Add Claim" at bounding box center [328, 38] width 22 height 9
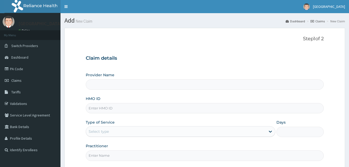
type input "[GEOGRAPHIC_DATA]"
paste input "OLF/10082/A"
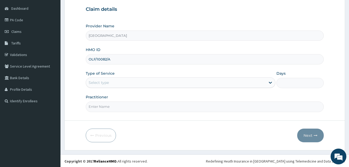
scroll to position [50, 0]
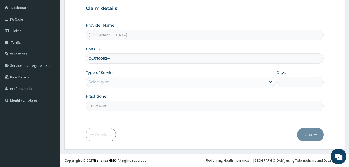
type input "OLF/10082/A"
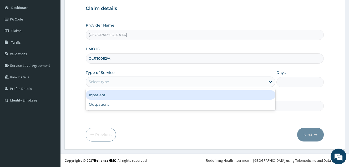
click at [123, 81] on div "Select type" at bounding box center [175, 81] width 179 height 8
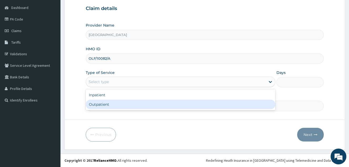
click at [119, 106] on div "Outpatient" at bounding box center [180, 104] width 189 height 9
type input "1"
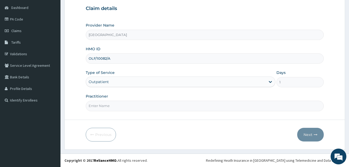
click at [119, 107] on input "Practitioner" at bounding box center [205, 106] width 238 height 10
type input "DOCTOR AHMED"
click at [310, 136] on button "Next" at bounding box center [310, 135] width 27 height 14
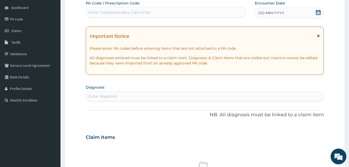
click at [220, 14] on div "Enter Code(Secondary Care Only)" at bounding box center [166, 12] width 160 height 8
type input "PA/41A1B9"
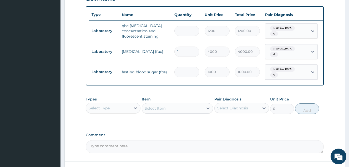
scroll to position [202, 0]
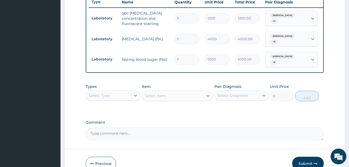
click at [127, 96] on div "Select Type" at bounding box center [108, 95] width 45 height 8
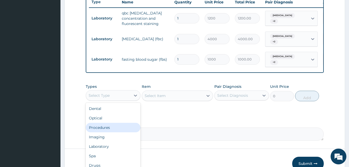
click at [120, 128] on div "Procedures" at bounding box center [113, 127] width 55 height 9
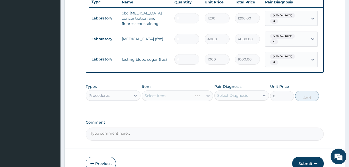
click at [227, 98] on div "Select Diagnosis" at bounding box center [232, 95] width 31 height 5
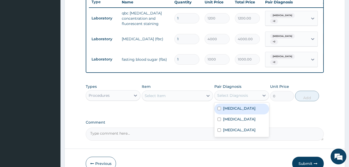
click at [228, 109] on label "Malaria" at bounding box center [239, 108] width 33 height 5
checkbox input "true"
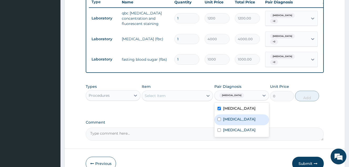
click at [232, 120] on label "Respiratory tract infection" at bounding box center [239, 118] width 33 height 5
checkbox input "true"
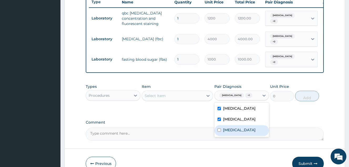
click at [235, 133] on div "Tonsillitis" at bounding box center [241, 130] width 55 height 11
checkbox input "true"
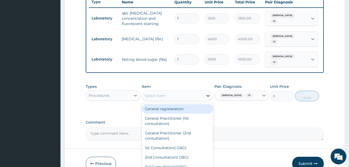
click at [204, 97] on div at bounding box center [207, 95] width 9 height 9
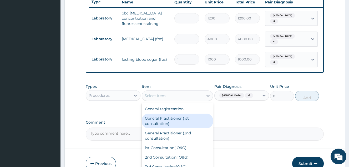
click at [194, 121] on div "General Practitioner (1st consultation)" at bounding box center [177, 120] width 71 height 15
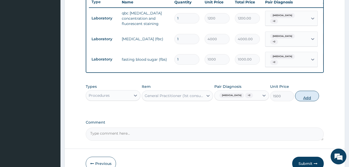
click at [312, 100] on button "Add" at bounding box center [307, 96] width 24 height 11
type input "0"
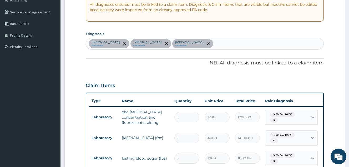
scroll to position [93, 0]
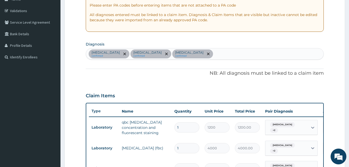
click at [202, 54] on div "Malaria confirmed Respiratory tract infection confirmed Tonsillitis confirmed" at bounding box center [204, 53] width 237 height 11
type input "COMMON COLD"
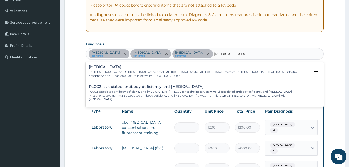
click at [124, 72] on p "Common cold , Acute coryza , Acute nasal catarrh , Acute rhinitis , Infective r…" at bounding box center [199, 74] width 221 height 8
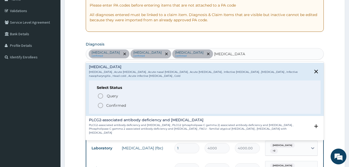
click at [115, 105] on p "Confirmed" at bounding box center [116, 105] width 20 height 5
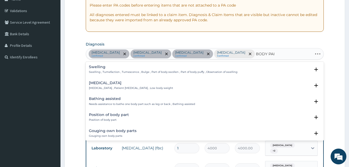
type input "BODY PAIN"
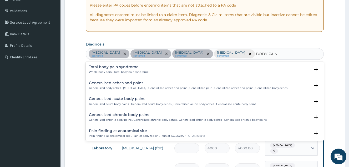
click at [134, 71] on p "Whole body pain , Total body pain syndrome" at bounding box center [119, 72] width 60 height 4
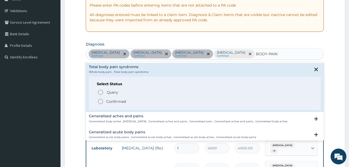
click at [122, 102] on p "Confirmed" at bounding box center [116, 101] width 20 height 5
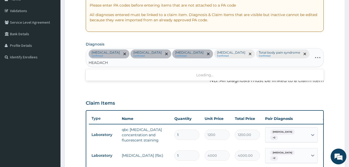
type input "HEADACHE"
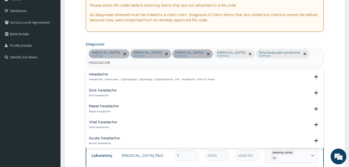
click at [90, 72] on h4 "Headache" at bounding box center [152, 74] width 126 height 4
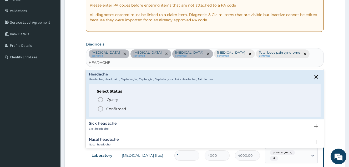
click at [108, 106] on p "Confirmed" at bounding box center [116, 108] width 20 height 5
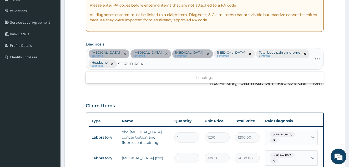
type input "SORE THROAT"
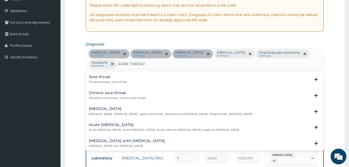
click at [129, 80] on div "Sore throat Throat soreness , Sore throat" at bounding box center [204, 79] width 231 height 9
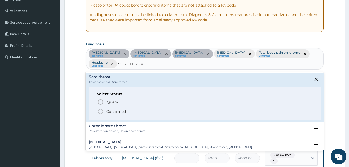
click at [119, 110] on p "Confirmed" at bounding box center [116, 111] width 20 height 5
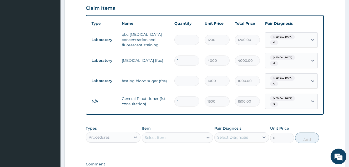
scroll to position [198, 0]
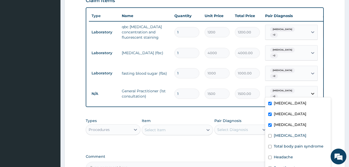
click at [313, 92] on icon at bounding box center [312, 93] width 5 height 5
click at [289, 136] on label "Common cold" at bounding box center [289, 135] width 33 height 5
checkbox input "true"
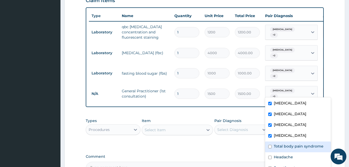
click at [290, 147] on label "Total body pain syndrome" at bounding box center [298, 145] width 50 height 5
checkbox input "true"
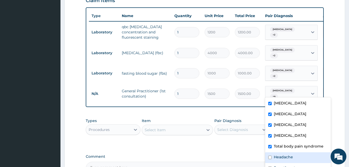
click at [289, 155] on label "Headache" at bounding box center [282, 156] width 19 height 5
checkbox input "true"
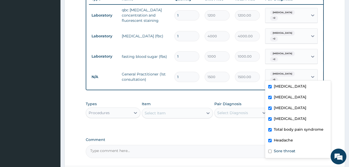
scroll to position [224, 0]
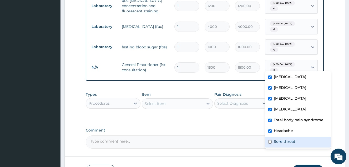
click at [304, 142] on div "Sore throat" at bounding box center [298, 142] width 66 height 11
checkbox input "true"
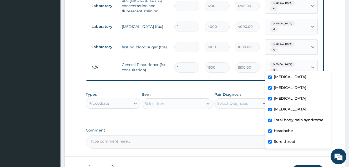
click at [178, 112] on div "Types Procedures Item Select Item Pair Diagnosis Select Diagnosis Unit Price 0 …" at bounding box center [205, 104] width 238 height 30
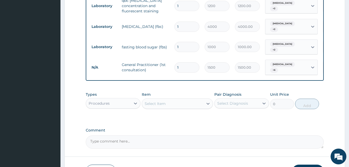
click at [110, 103] on div "Procedures" at bounding box center [108, 103] width 45 height 8
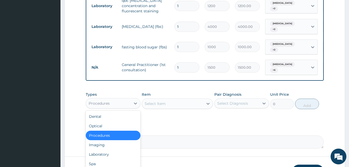
scroll to position [18, 0]
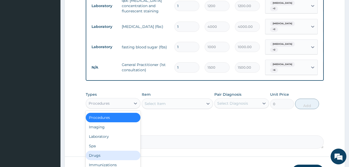
click at [120, 151] on div "Drugs" at bounding box center [113, 154] width 55 height 9
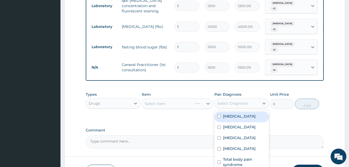
click at [229, 98] on div "Select Diagnosis" at bounding box center [241, 103] width 55 height 10
click at [232, 115] on label "Malaria" at bounding box center [239, 115] width 33 height 5
checkbox input "true"
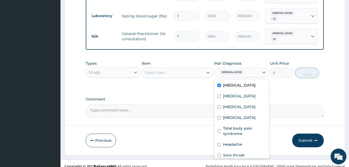
scroll to position [260, 0]
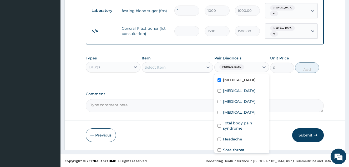
click at [199, 67] on div "Select Item" at bounding box center [172, 67] width 61 height 8
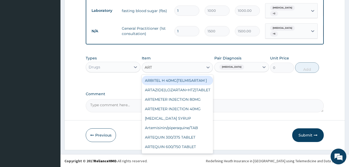
type input "ARTE"
click at [193, 76] on div "ARTEMETER INJECTION 80MG" at bounding box center [177, 80] width 71 height 9
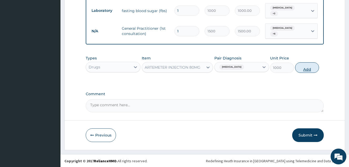
click at [312, 68] on button "Add" at bounding box center [307, 67] width 24 height 11
type input "0"
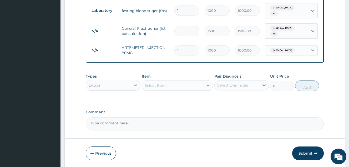
type input "0.00"
type input "6"
type input "6000.00"
type input "6"
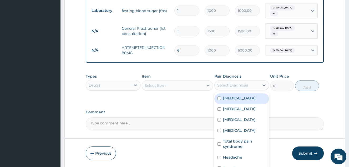
click at [229, 85] on div "Select Diagnosis" at bounding box center [232, 84] width 31 height 5
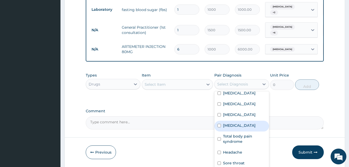
scroll to position [278, 0]
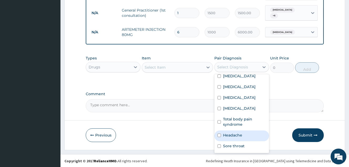
click at [241, 136] on label "Headache" at bounding box center [232, 134] width 19 height 5
checkbox input "true"
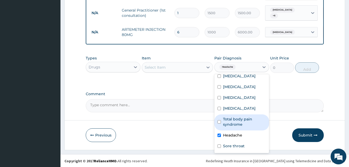
click at [239, 121] on label "Total body pain syndrome" at bounding box center [244, 121] width 43 height 11
checkbox input "true"
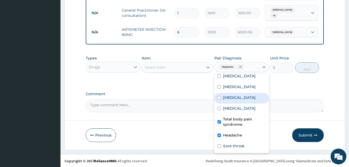
click at [189, 65] on div "Select Item" at bounding box center [172, 67] width 61 height 8
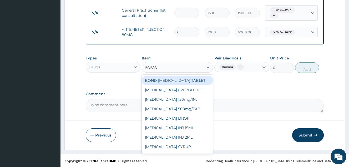
type input "PARACE"
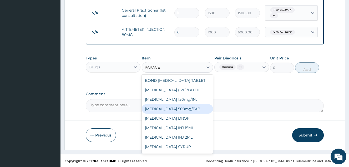
click at [181, 110] on div "PARACETAMOL 500mg/TAB" at bounding box center [177, 108] width 71 height 9
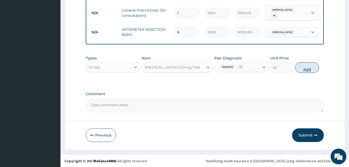
click at [300, 67] on button "Add" at bounding box center [307, 67] width 24 height 11
type input "0"
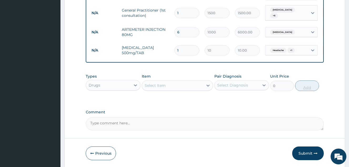
type input "18"
type input "180.00"
type input "18"
click at [230, 86] on div "Select Diagnosis" at bounding box center [232, 84] width 31 height 5
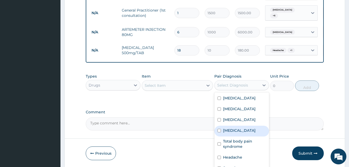
click at [243, 133] on label "Common cold" at bounding box center [239, 130] width 33 height 5
checkbox input "true"
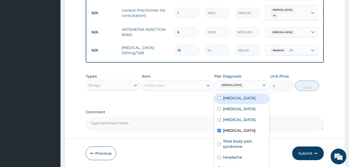
click at [196, 84] on div "Select Item" at bounding box center [172, 85] width 61 height 8
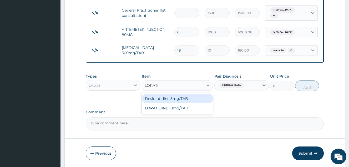
type input "LORATID"
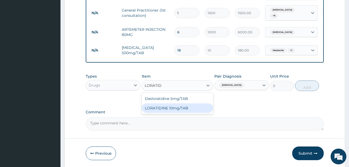
click at [194, 111] on div "LORATIDINE 10mg/TAB" at bounding box center [177, 107] width 71 height 9
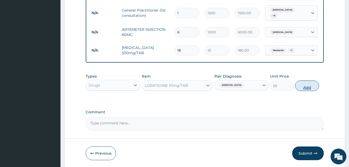
click at [312, 88] on button "Add" at bounding box center [307, 85] width 24 height 11
type input "0"
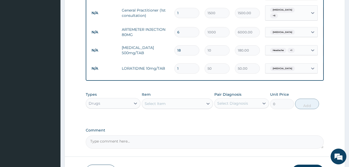
type input "0.00"
type input "7"
type input "350.00"
type input "7"
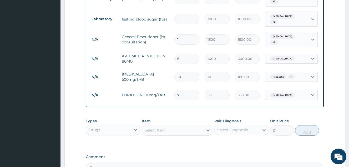
scroll to position [252, 0]
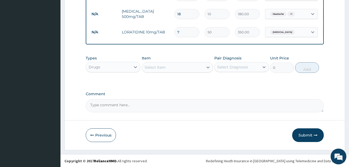
click at [301, 135] on button "Submit" at bounding box center [308, 135] width 32 height 14
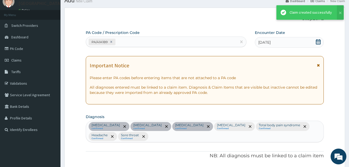
scroll to position [315, 0]
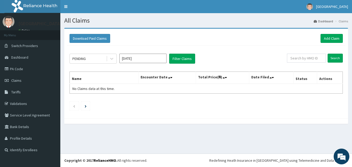
click at [132, 60] on input "[DATE]" at bounding box center [142, 58] width 47 height 9
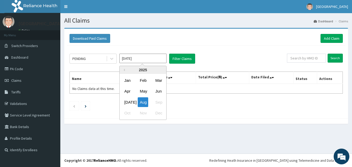
drag, startPoint x: 124, startPoint y: 101, endPoint x: 176, endPoint y: 67, distance: 61.3
click at [124, 101] on div "[DATE]" at bounding box center [127, 102] width 11 height 10
type input "[DATE]"
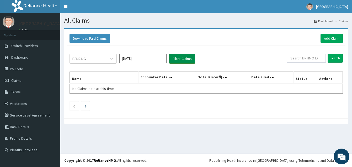
click at [185, 58] on button "Filter Claims" at bounding box center [182, 59] width 26 height 10
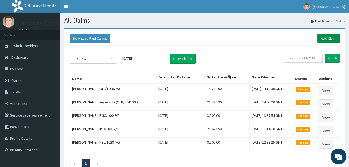
click at [331, 37] on link "Add Claim" at bounding box center [328, 38] width 22 height 9
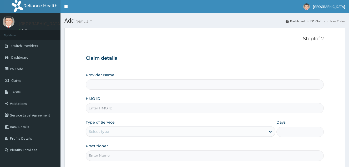
paste input "SRS/10061/A"
type input "SRS/10061/A"
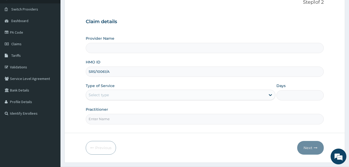
scroll to position [50, 0]
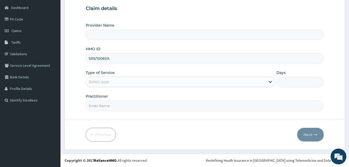
type input "[GEOGRAPHIC_DATA]"
type input "SRS/10061/A"
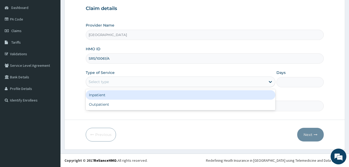
drag, startPoint x: 137, startPoint y: 82, endPoint x: 131, endPoint y: 94, distance: 12.9
click at [136, 82] on div "Select type" at bounding box center [175, 81] width 179 height 8
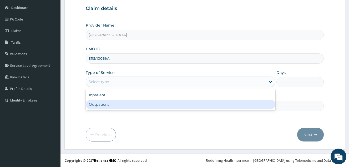
click at [128, 109] on div "Inpatient Outpatient" at bounding box center [180, 99] width 189 height 21
click at [128, 109] on div "Outpatient" at bounding box center [180, 104] width 189 height 9
type input "1"
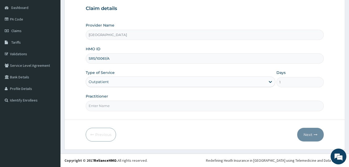
click at [128, 108] on input "Practitioner" at bounding box center [205, 106] width 238 height 10
type input "DOCTOR [PERSON_NAME]"
click at [303, 135] on button "Next" at bounding box center [310, 135] width 27 height 14
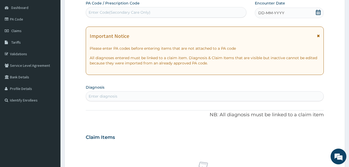
click at [320, 14] on icon at bounding box center [317, 12] width 5 height 5
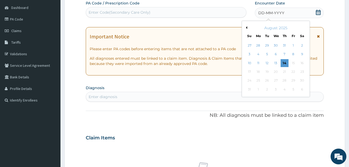
scroll to position [0, 0]
click at [245, 27] on button "Previous Month" at bounding box center [245, 27] width 3 height 3
click at [284, 80] on div "31" at bounding box center [284, 81] width 8 height 8
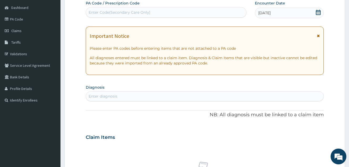
click at [189, 93] on div "Enter diagnosis" at bounding box center [204, 96] width 237 height 8
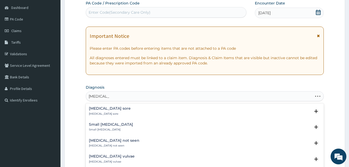
type input "[MEDICAL_DATA] SWE"
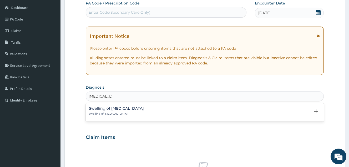
click at [121, 112] on div "Swelling of [MEDICAL_DATA][PERSON_NAME] of [MEDICAL_DATA]" at bounding box center [204, 110] width 231 height 9
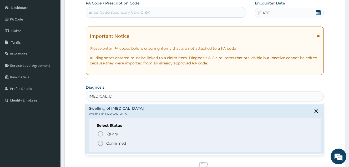
click at [115, 144] on p "Confirmed" at bounding box center [116, 143] width 20 height 5
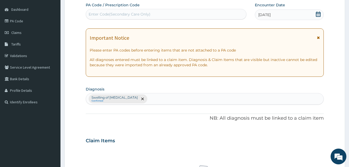
scroll to position [50, 0]
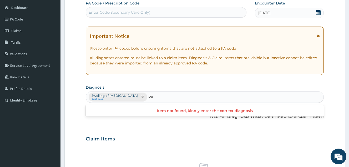
type input "P"
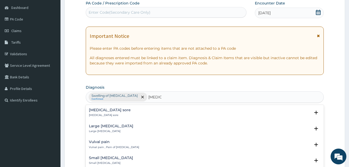
type input "[MEDICAL_DATA]"
click at [115, 145] on p "Vulval pain , Pain of [MEDICAL_DATA]" at bounding box center [114, 147] width 50 height 4
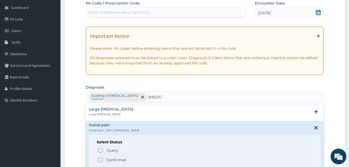
scroll to position [26, 0]
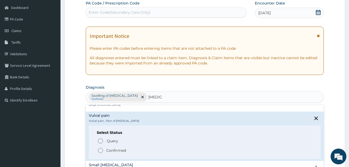
click at [112, 151] on p "Confirmed" at bounding box center [116, 150] width 20 height 5
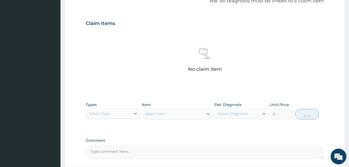
scroll to position [207, 0]
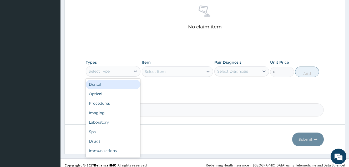
click at [130, 72] on div "Select Type" at bounding box center [108, 71] width 45 height 8
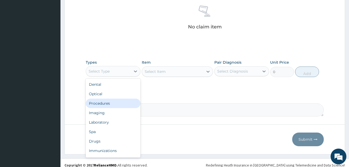
click at [116, 105] on div "Procedures" at bounding box center [113, 102] width 55 height 9
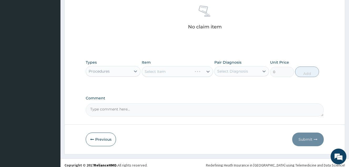
click at [230, 68] on div "Select Diagnosis" at bounding box center [236, 71] width 45 height 8
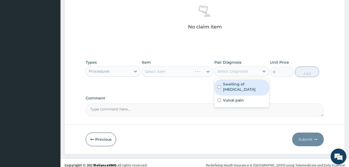
click at [228, 83] on label "Swelling of [MEDICAL_DATA]" at bounding box center [244, 86] width 43 height 11
checkbox input "true"
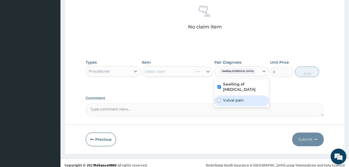
click at [229, 97] on label "Vulval pain" at bounding box center [233, 99] width 21 height 5
checkbox input "true"
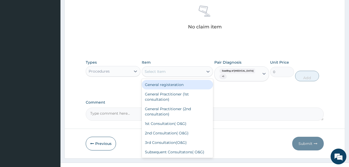
click at [191, 74] on div "Select Item" at bounding box center [172, 71] width 61 height 8
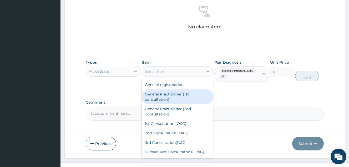
click at [190, 93] on div "General Practitioner (1st consultation)" at bounding box center [177, 96] width 71 height 15
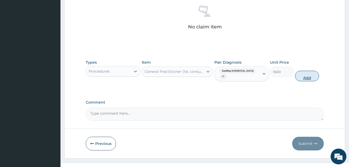
click at [306, 72] on button "Add" at bounding box center [307, 76] width 24 height 11
type input "0"
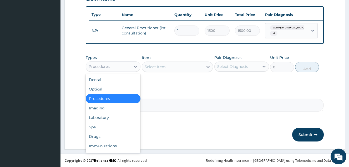
click at [131, 70] on div "Procedures" at bounding box center [108, 66] width 45 height 8
click at [113, 135] on div "Drugs" at bounding box center [113, 136] width 55 height 9
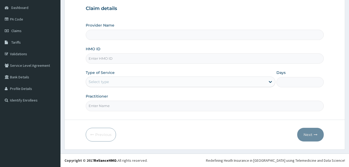
type input "[GEOGRAPHIC_DATA]"
